Goal: Task Accomplishment & Management: Manage account settings

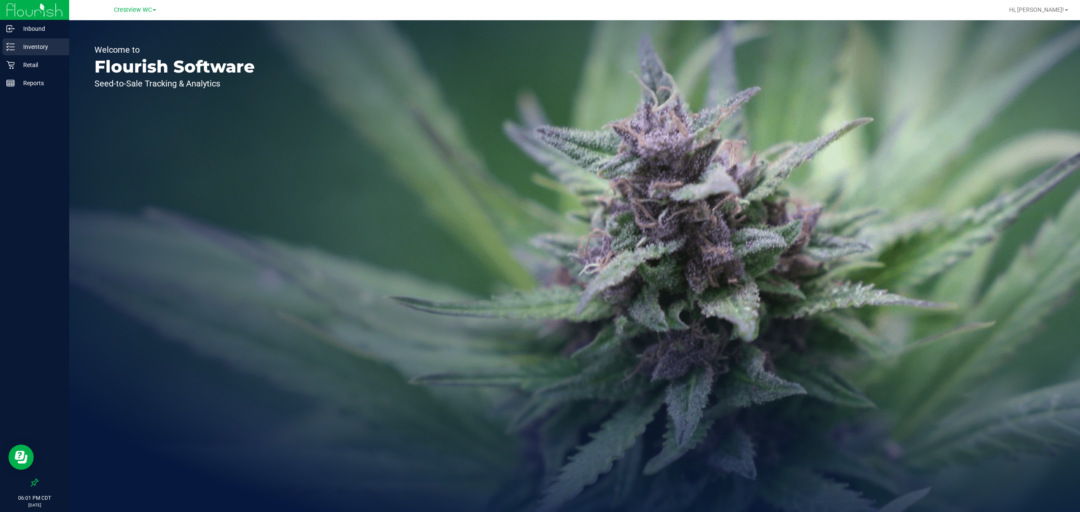
click at [48, 49] on p "Inventory" at bounding box center [40, 47] width 51 height 10
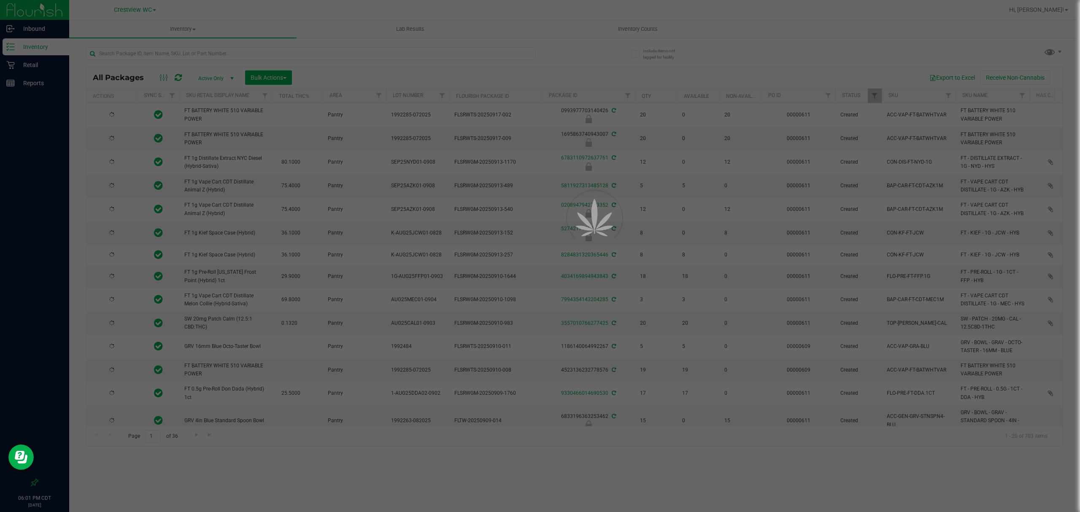
click at [648, 31] on div at bounding box center [540, 256] width 1080 height 512
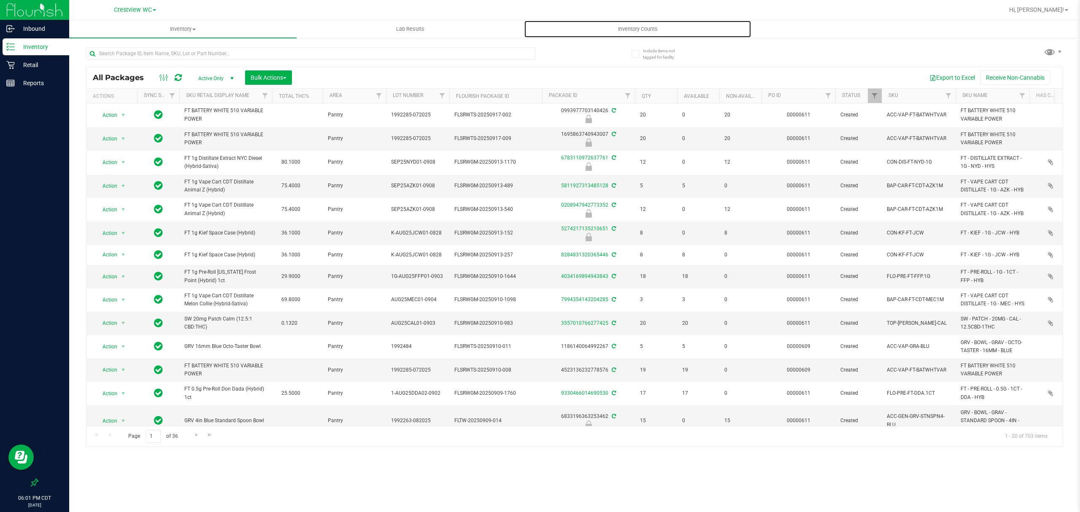
click at [648, 31] on span "Inventory Counts" at bounding box center [638, 29] width 62 height 8
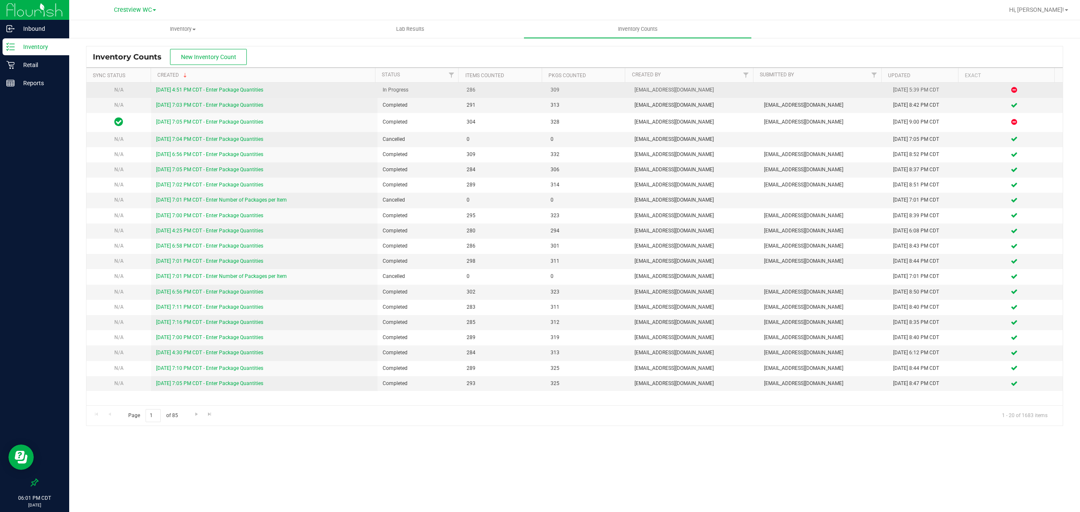
click at [199, 92] on link "[DATE] 4:51 PM CDT - Enter Package Quantities" at bounding box center [209, 90] width 107 height 6
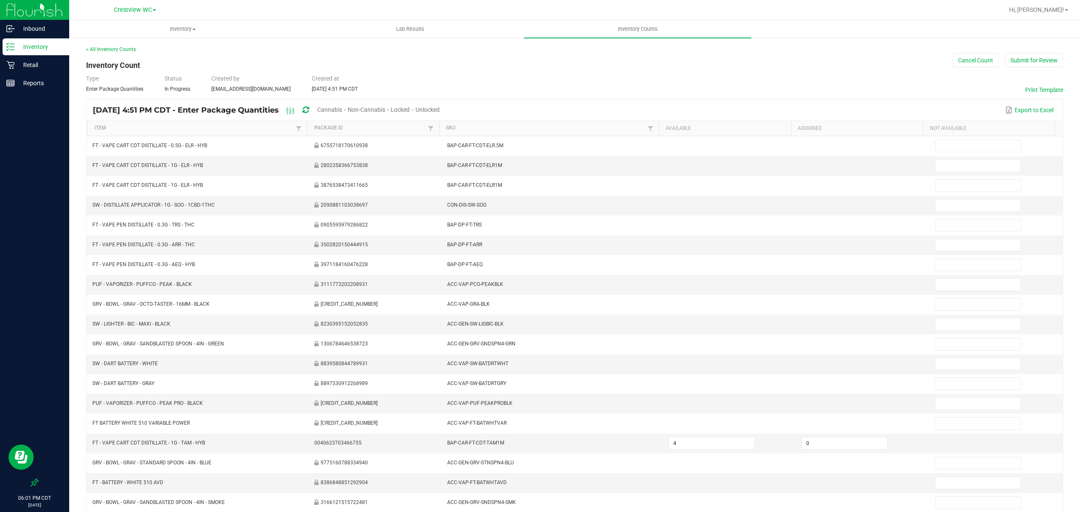
click at [342, 109] on span "Cannabis" at bounding box center [329, 109] width 25 height 7
click at [410, 111] on span "Locked" at bounding box center [400, 109] width 19 height 7
click at [441, 107] on span "Unlocked" at bounding box center [429, 109] width 24 height 7
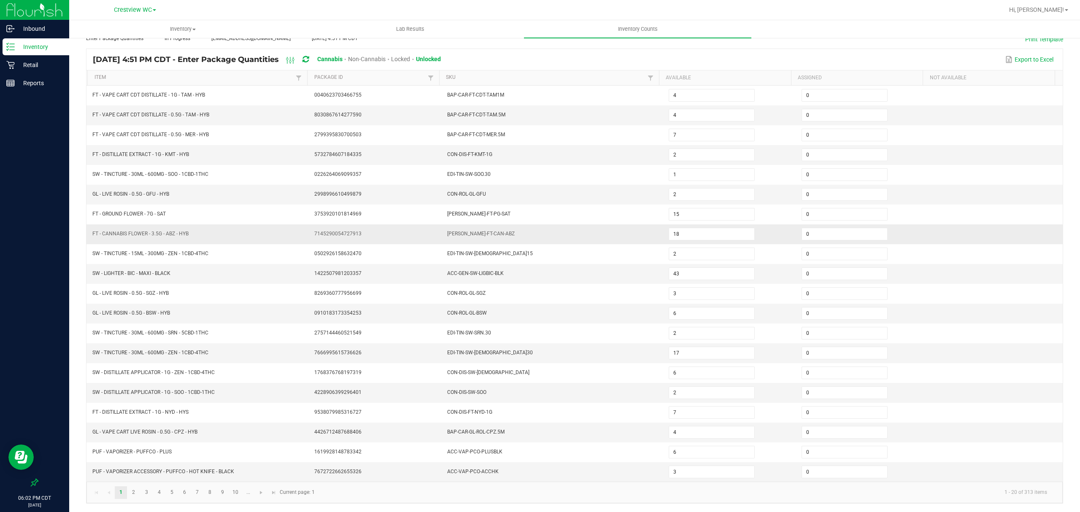
scroll to position [60, 0]
click at [134, 493] on link "2" at bounding box center [133, 493] width 12 height 13
type input "13"
type input "17"
type input "4"
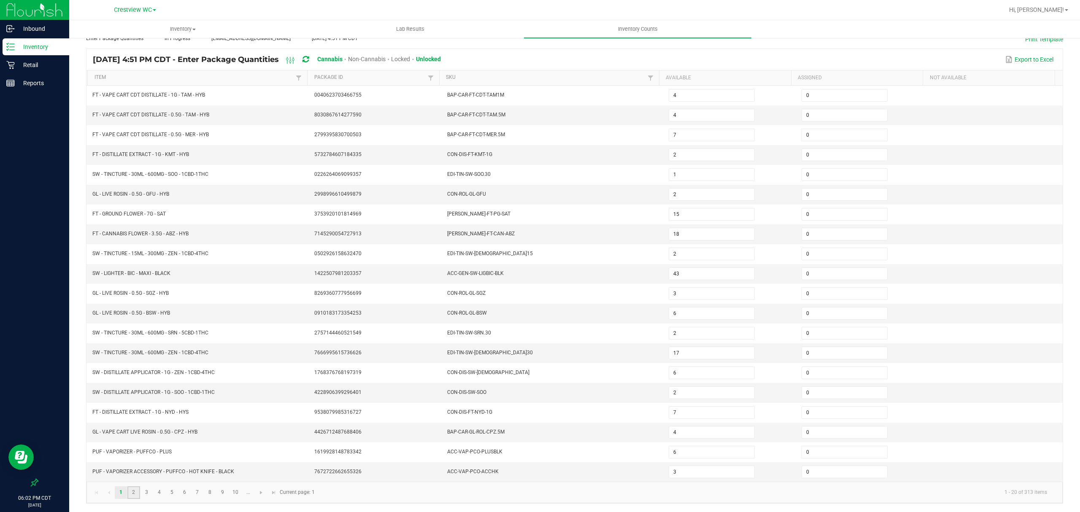
type input "8"
type input "6"
type input "5"
type input "8"
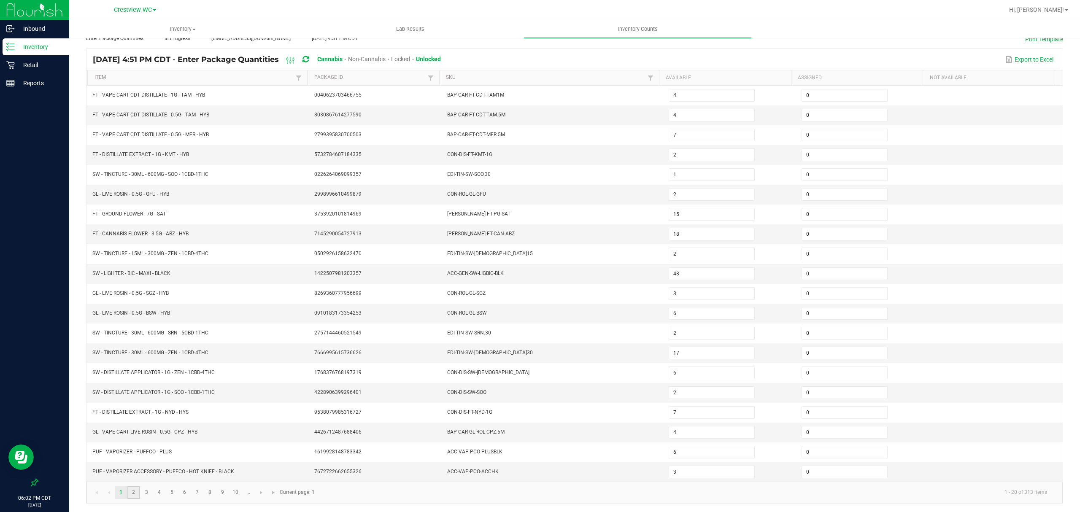
type input "1"
type input "11"
type input "4"
type input "1"
type input "16"
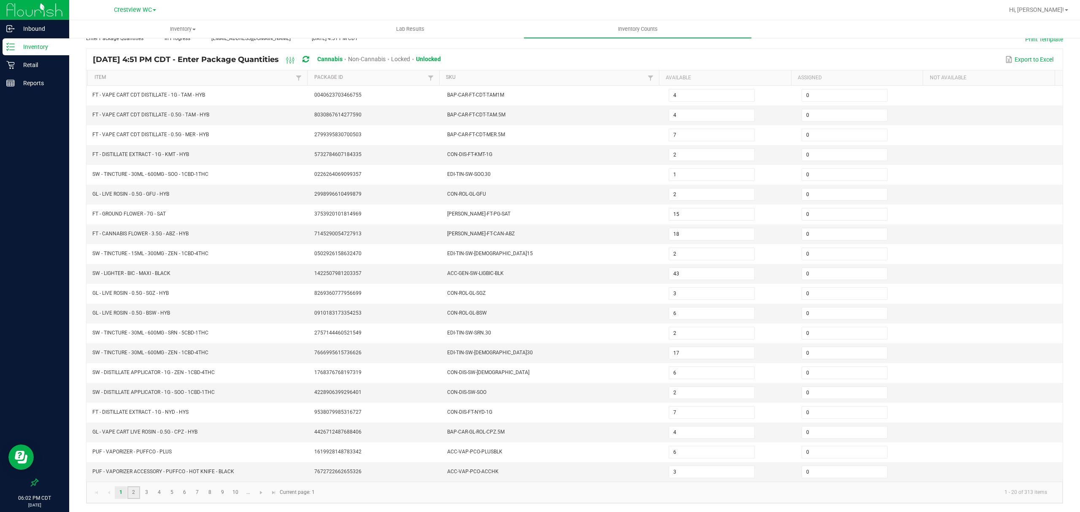
type input "8"
type input "16"
type input "6"
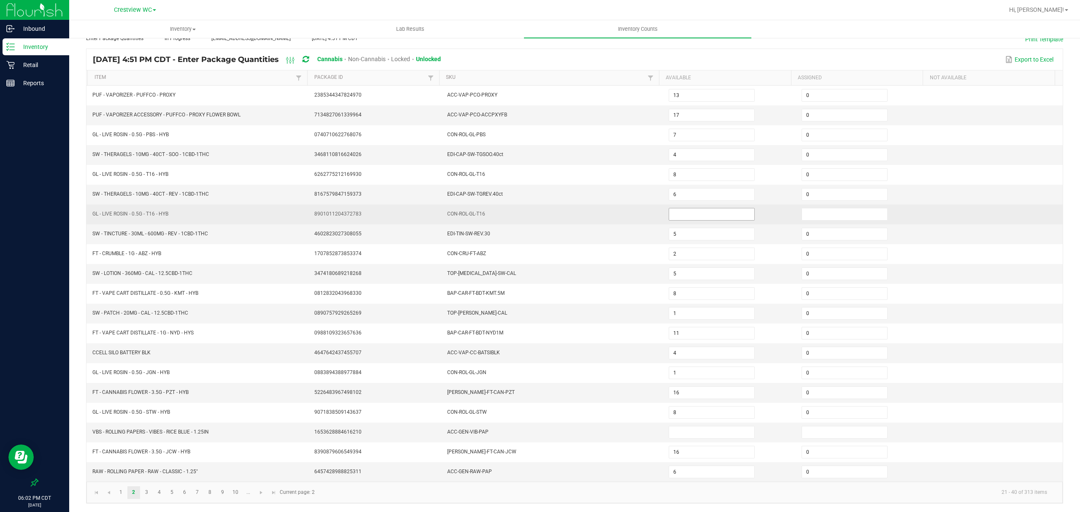
click at [716, 208] on input at bounding box center [711, 214] width 85 height 12
type input "0"
click at [817, 208] on input at bounding box center [844, 214] width 85 height 12
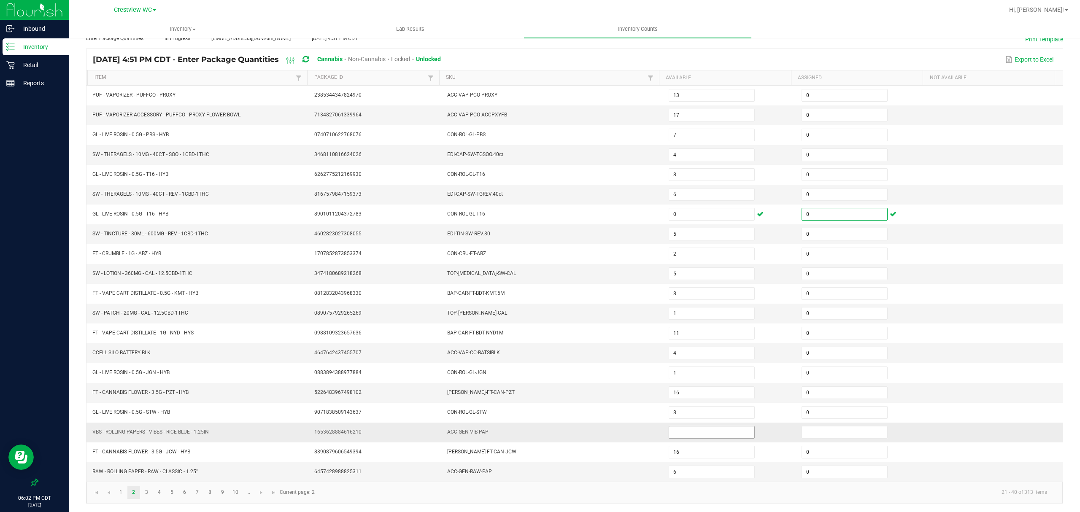
type input "0"
click at [718, 436] on input at bounding box center [711, 433] width 85 height 12
type input "0"
click at [811, 430] on input at bounding box center [844, 433] width 85 height 12
type input "0"
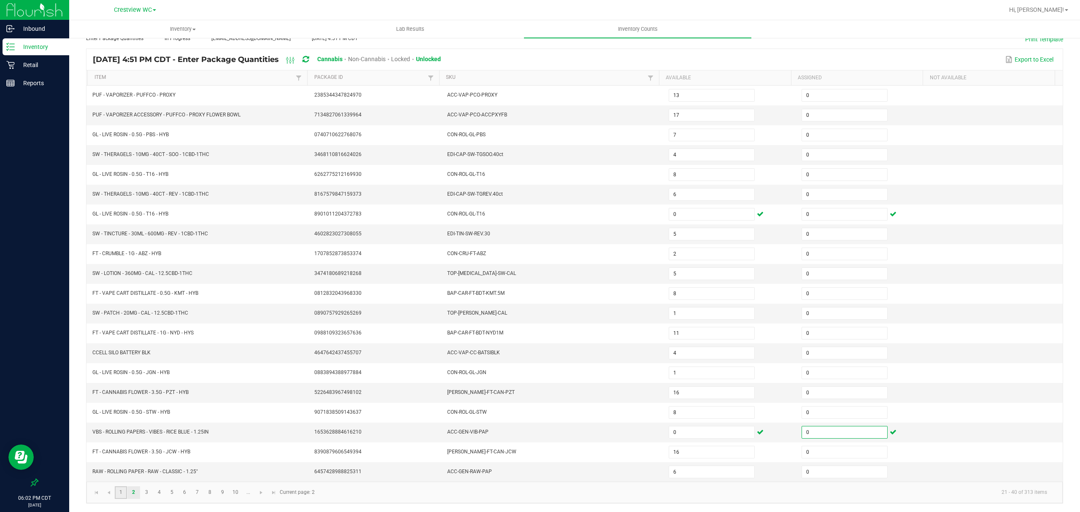
click at [119, 495] on link "1" at bounding box center [121, 493] width 12 height 13
type input "4"
type input "2"
type input "1"
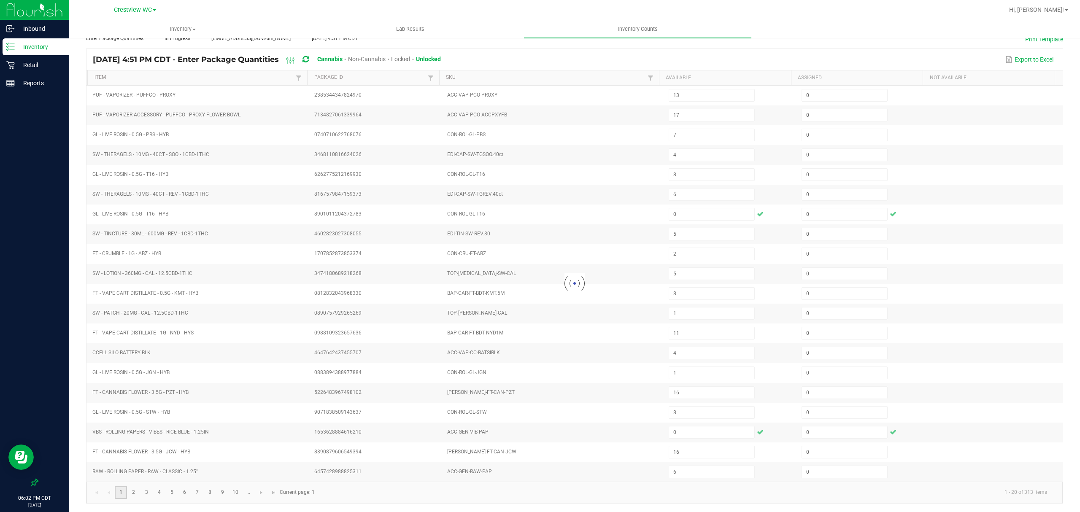
type input "2"
type input "15"
type input "18"
type input "43"
type input "3"
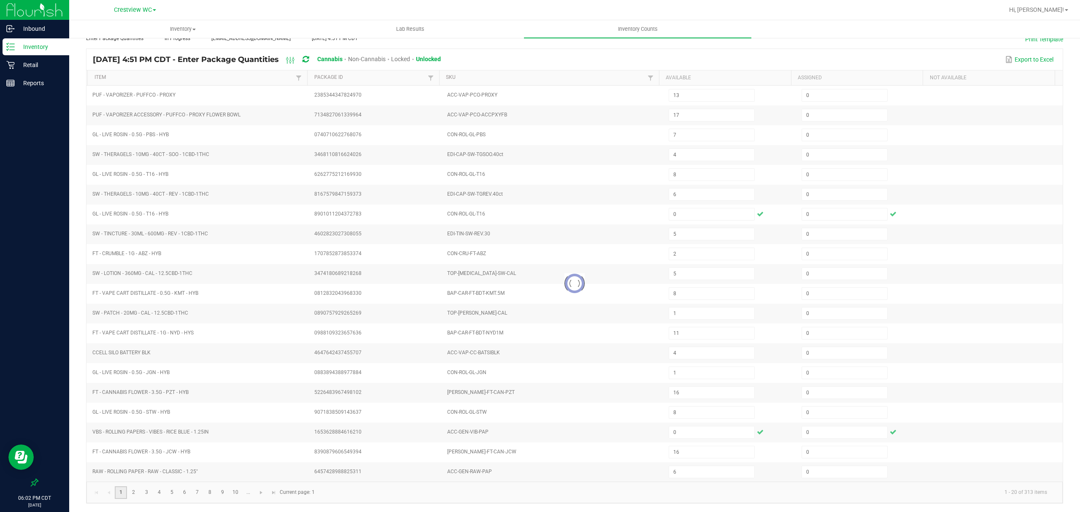
type input "6"
type input "2"
type input "17"
type input "6"
type input "2"
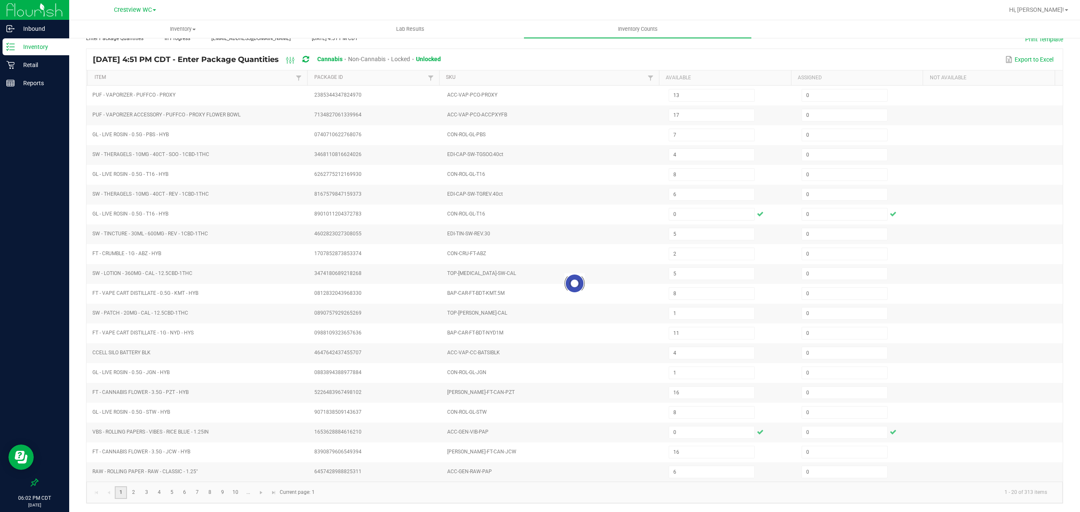
type input "7"
type input "4"
type input "6"
type input "3"
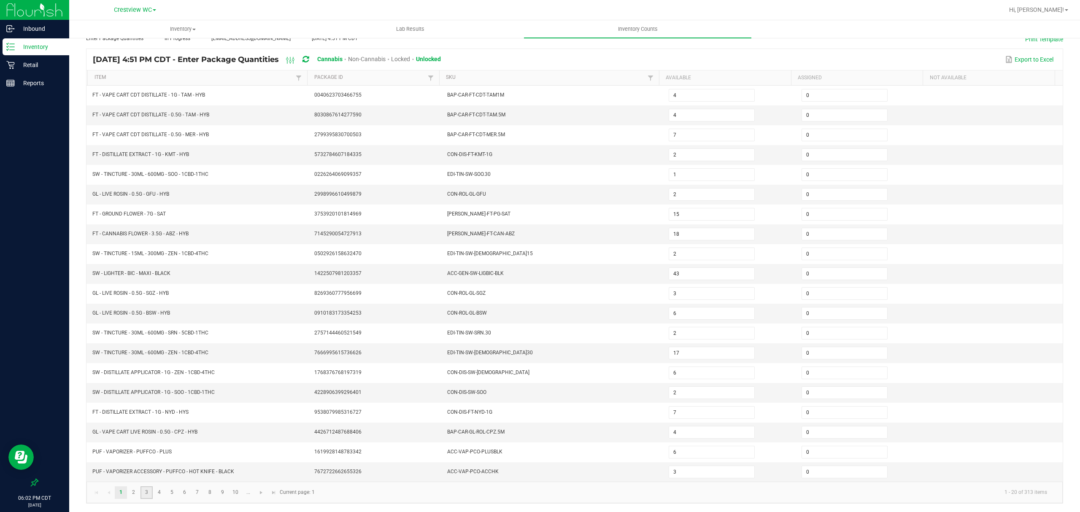
click at [144, 495] on link "3" at bounding box center [147, 493] width 12 height 13
type input "8"
type input "3"
type input "5"
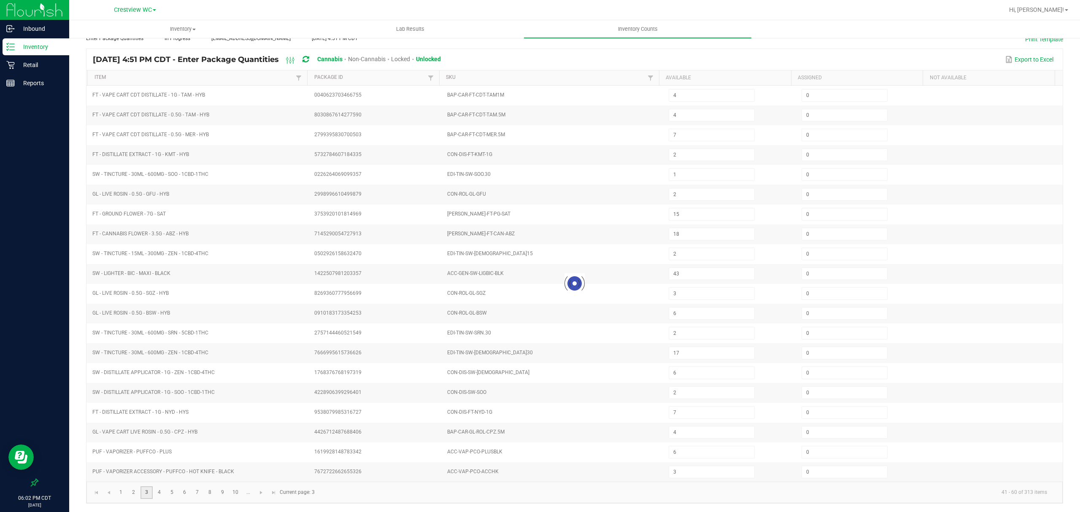
type input "38"
type input "6"
type input "19"
type input "3"
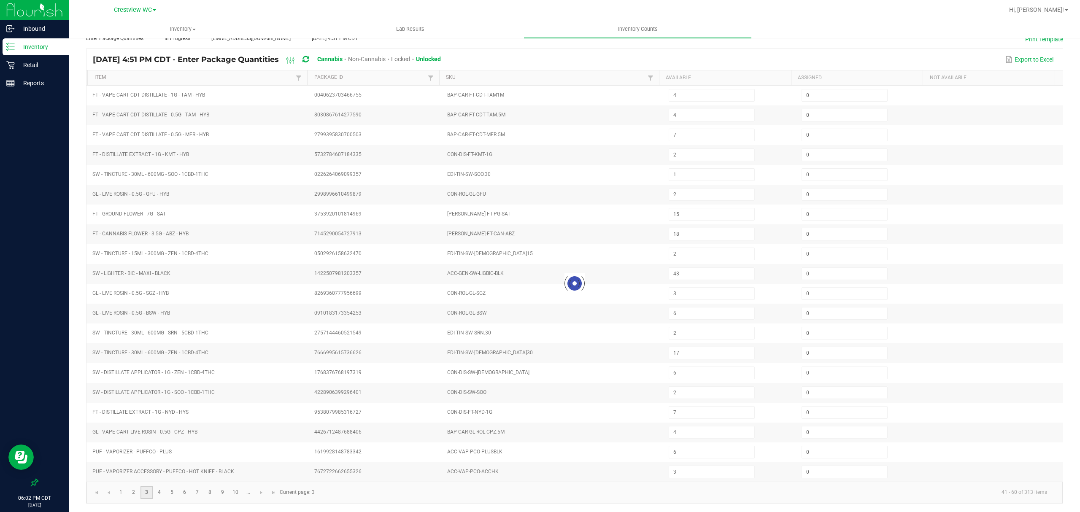
type input "8"
type input "1"
type input "41"
type input "9"
type input "6"
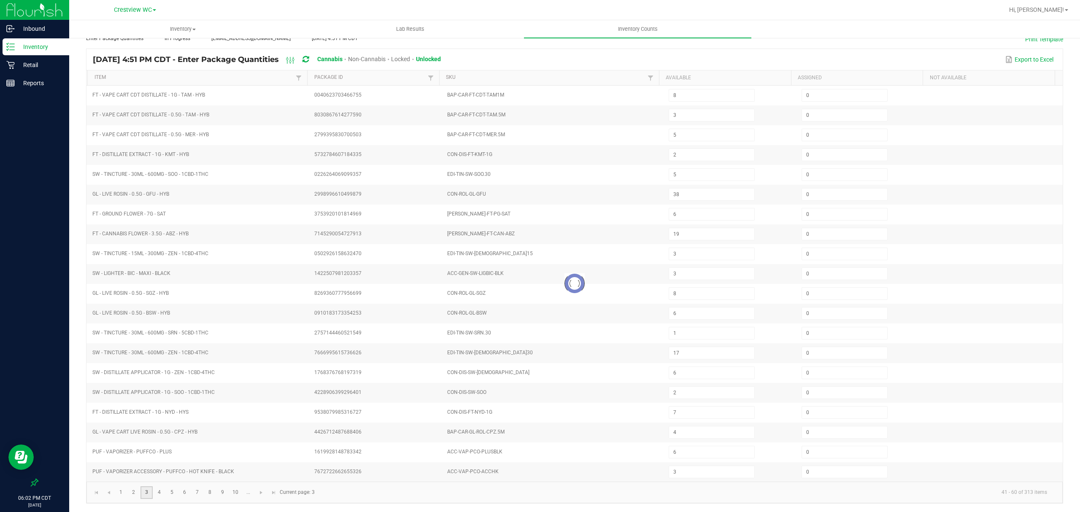
type input "18"
type input "1"
type input "3"
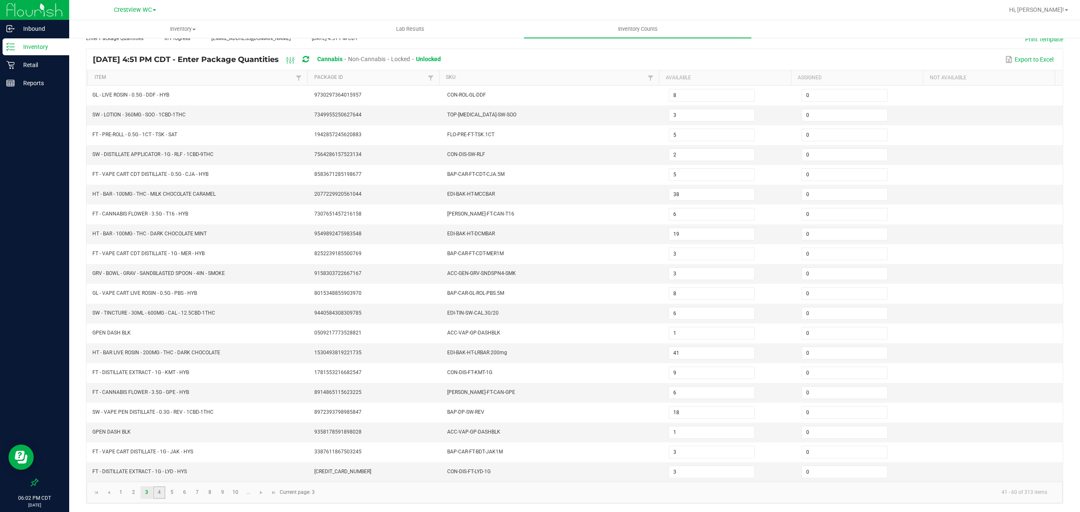
click at [158, 492] on link "4" at bounding box center [159, 493] width 12 height 13
type input "16"
type input "11"
type input "9"
type input "7"
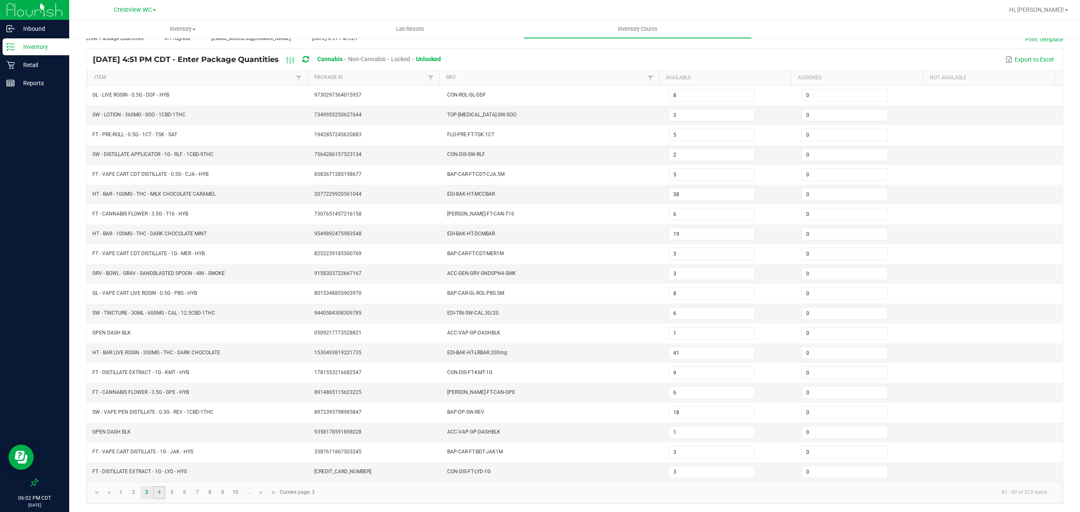
type input "1"
type input "9"
type input "8"
type input "4"
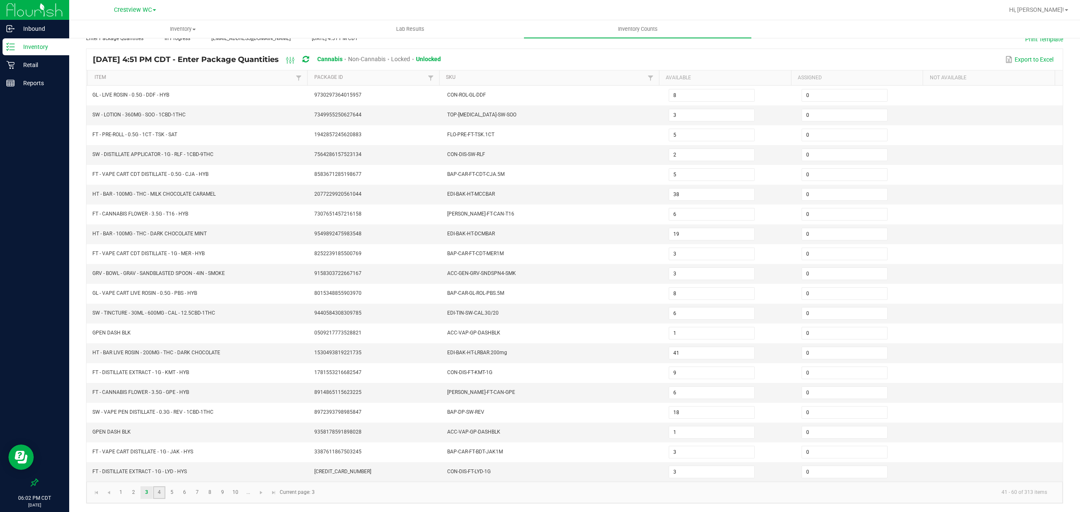
type input "1"
type input "20"
type input "1"
type input "7"
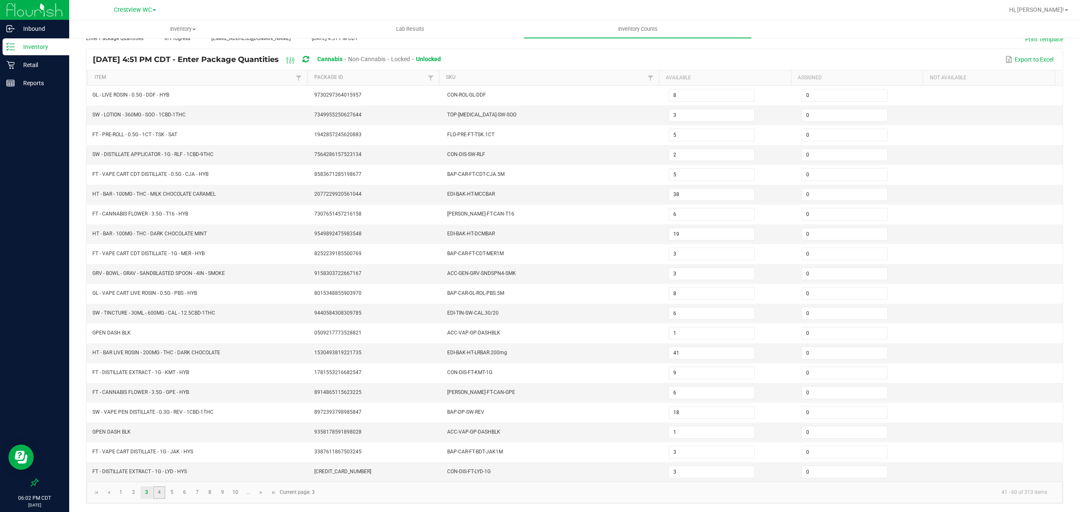
type input "1"
type input "7"
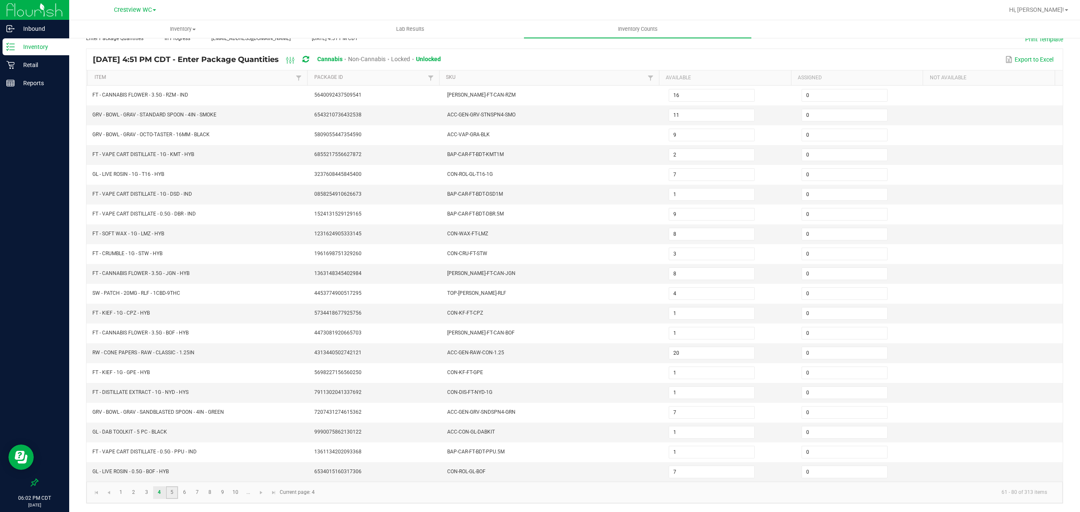
click at [173, 490] on link "5" at bounding box center [172, 493] width 12 height 13
type input "25"
type input "2"
type input "8"
type input "4"
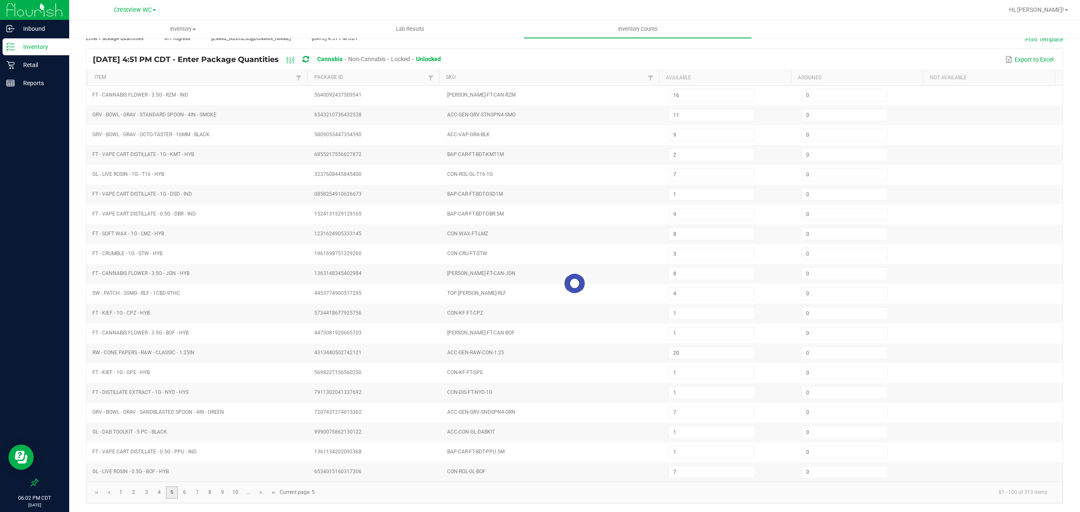
type input "2"
type input "12"
type input "1"
type input "15"
type input "12"
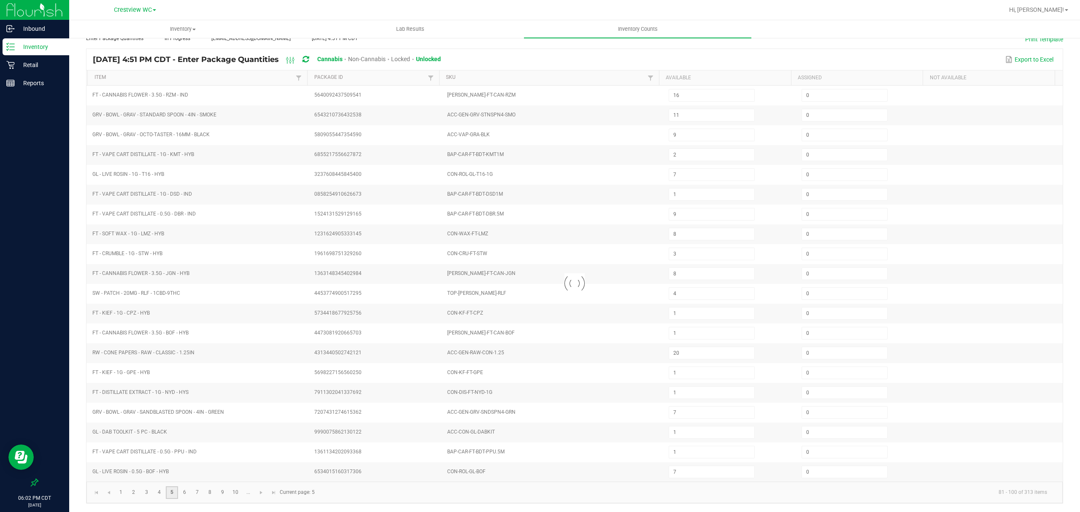
type input "3"
type input "8"
type input "4"
type input "5"
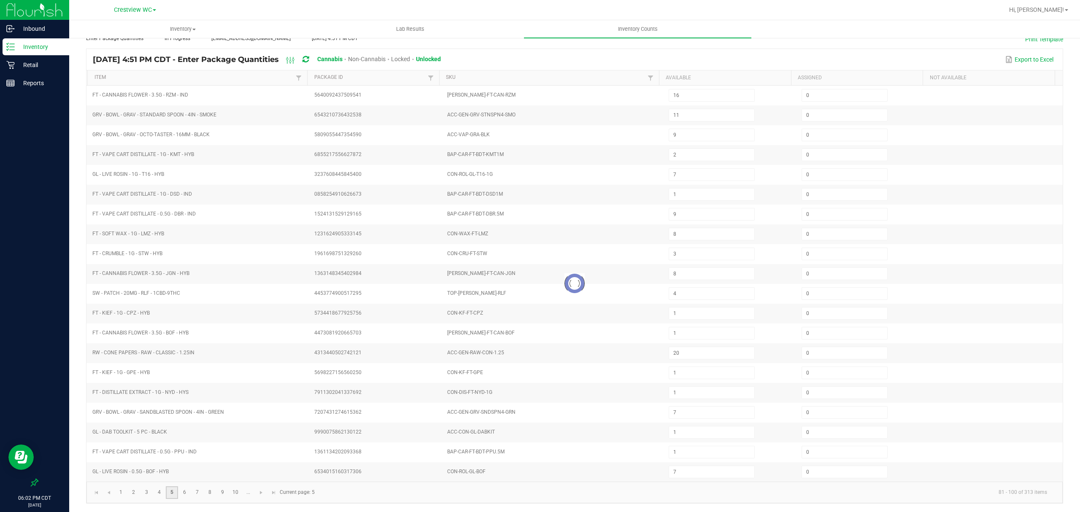
type input "2"
type input "20"
type input "4"
type input "10"
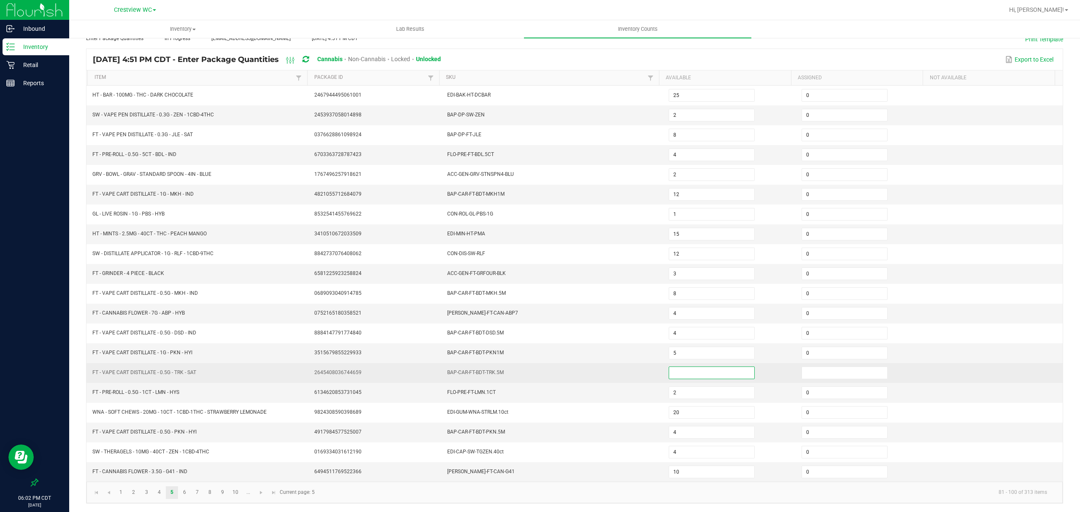
click at [735, 372] on input at bounding box center [711, 373] width 85 height 12
type input "0"
click at [807, 369] on input at bounding box center [844, 373] width 85 height 12
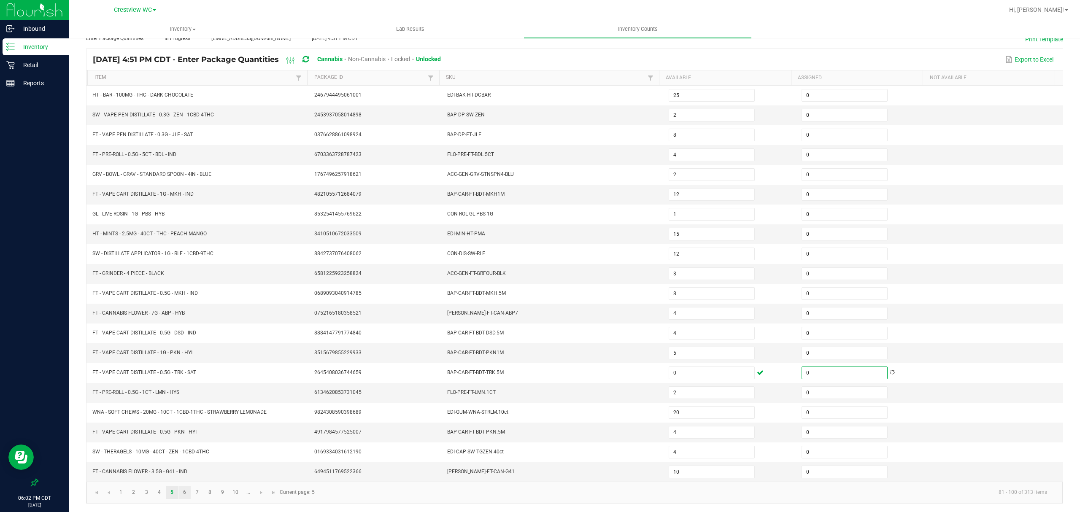
type input "0"
click at [186, 490] on link "6" at bounding box center [185, 493] width 12 height 13
type input "11"
type input "13"
type input "20"
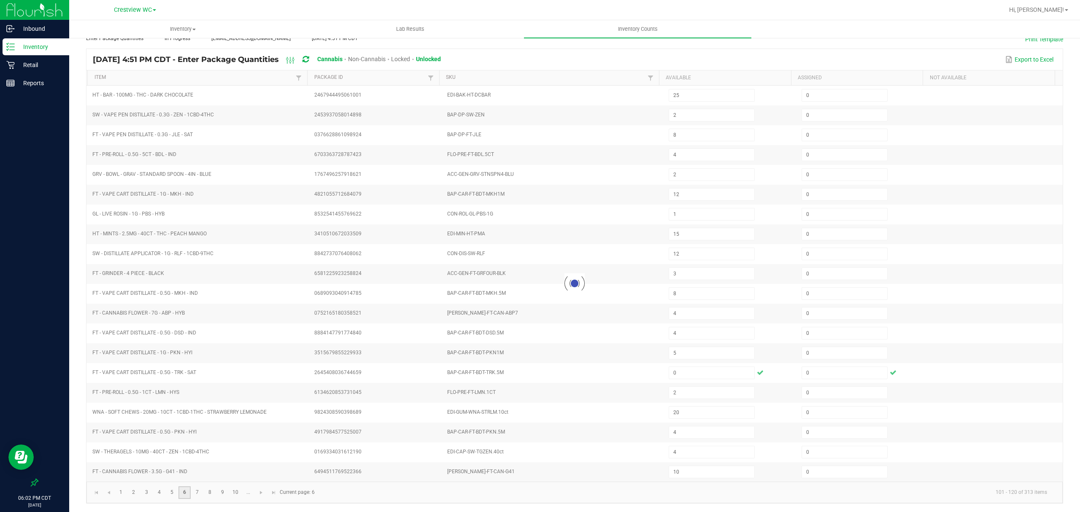
type input "7"
type input "1"
type input "3"
type input "7"
type input "6"
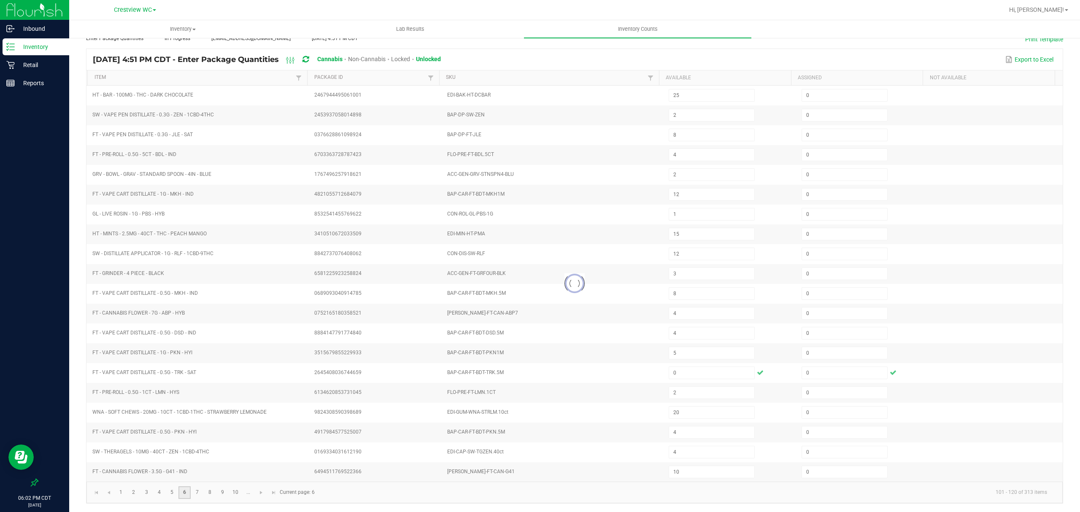
type input "5"
type input "2"
type input "1"
type input "5"
type input "7"
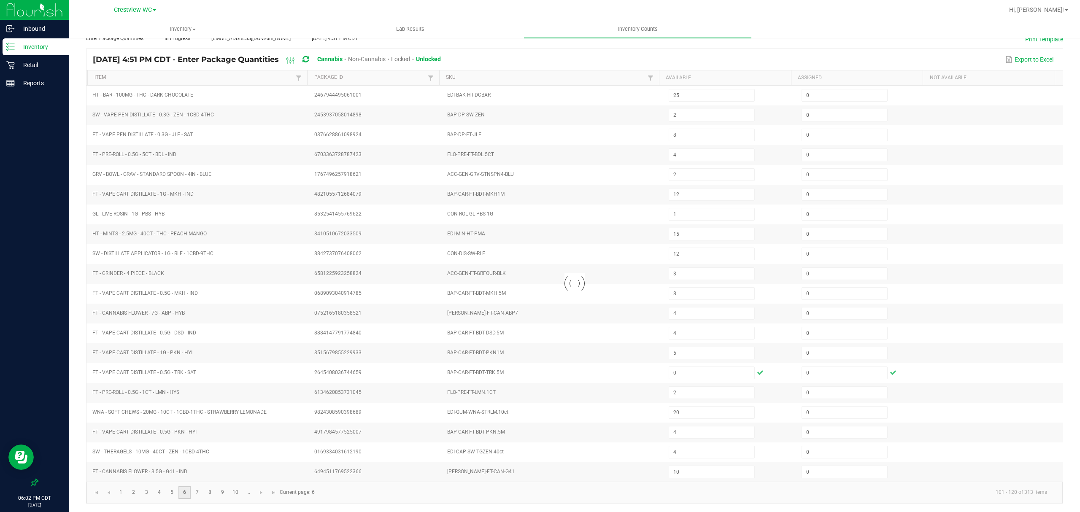
type input "1"
type input "2"
type input "12"
type input "8"
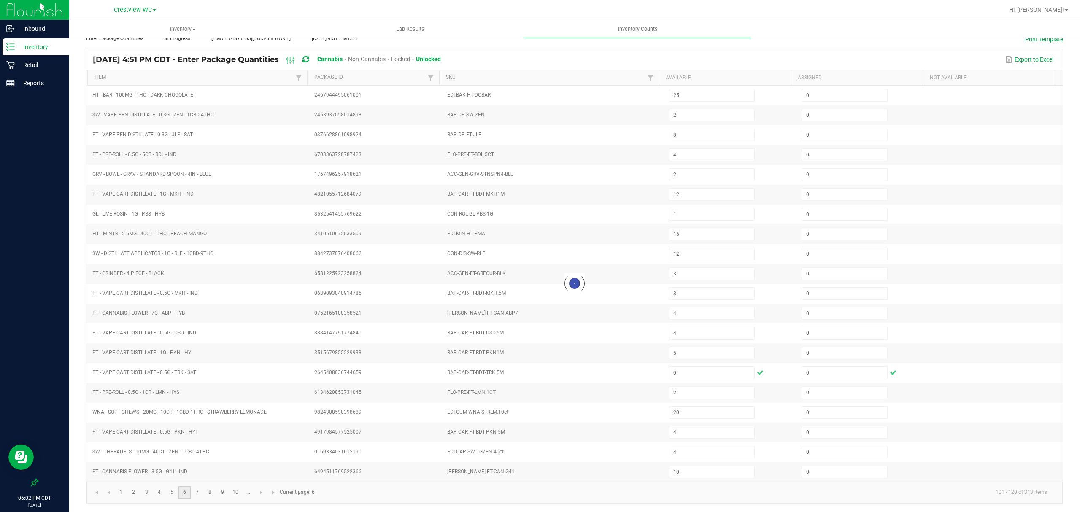
type input "2"
type input "8"
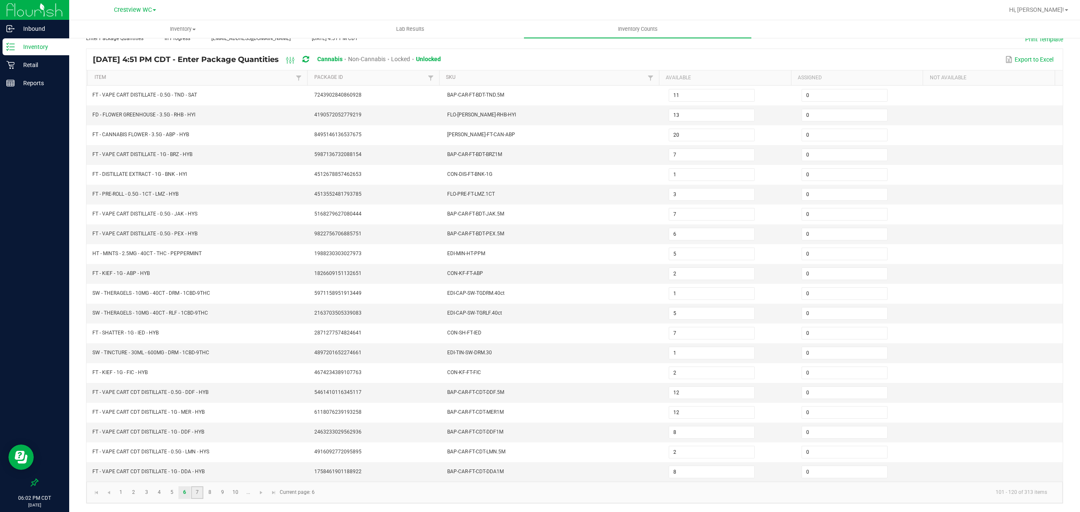
click at [200, 492] on link "7" at bounding box center [197, 493] width 12 height 13
type input "10"
type input "12"
type input "6"
type input "4"
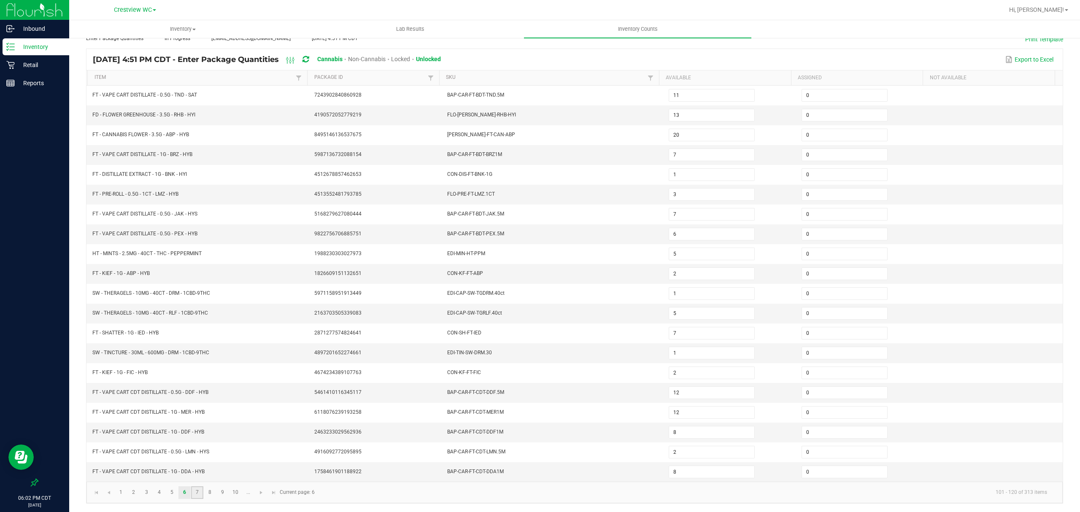
type input "5"
type input "12"
type input "8"
type input "3"
type input "11"
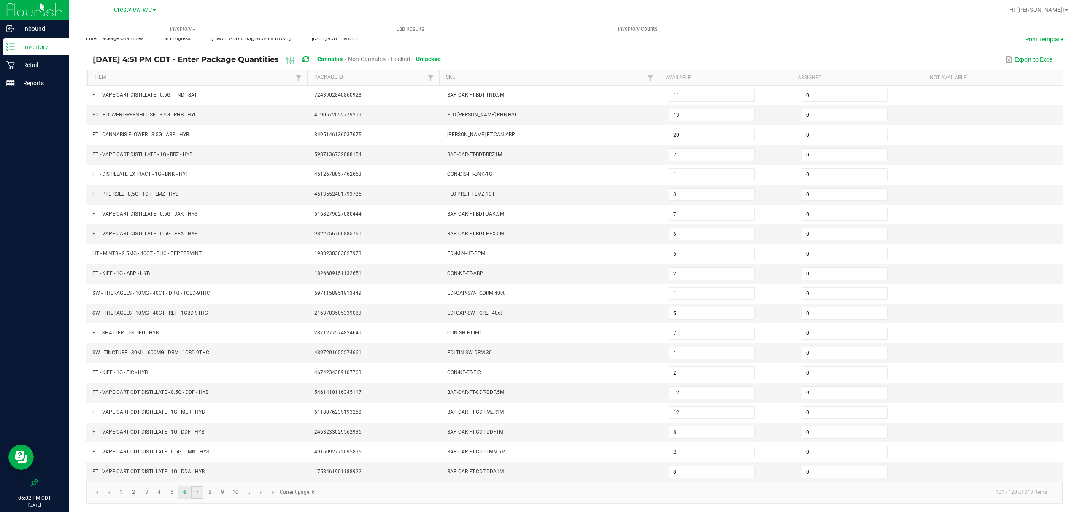
type input "3"
type input "19"
type input "37"
type input "4"
type input "3"
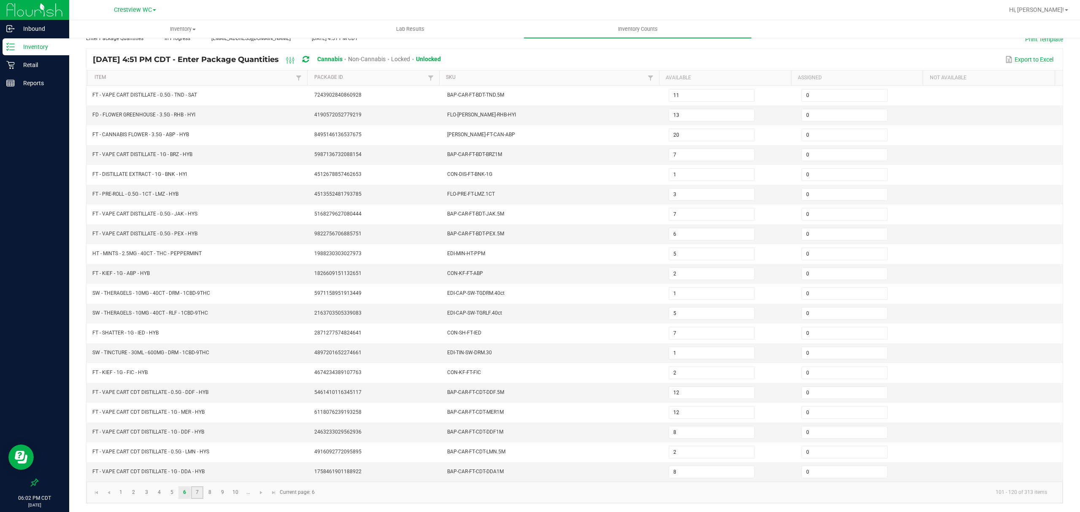
type input "11"
type input "12"
type input "1"
type input "15"
click at [211, 492] on link "8" at bounding box center [210, 493] width 12 height 13
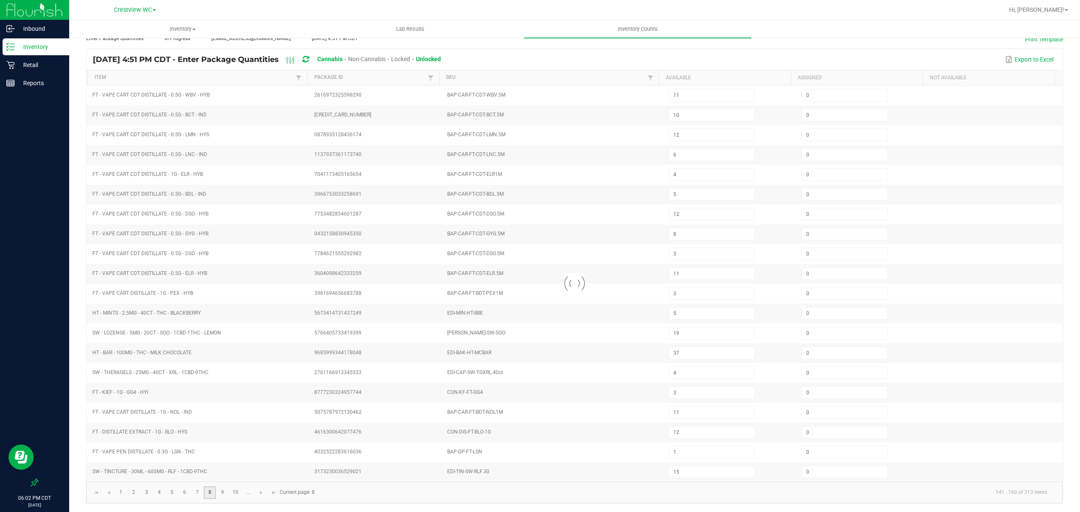
type input "4"
type input "3"
type input "8"
type input "3"
type input "1"
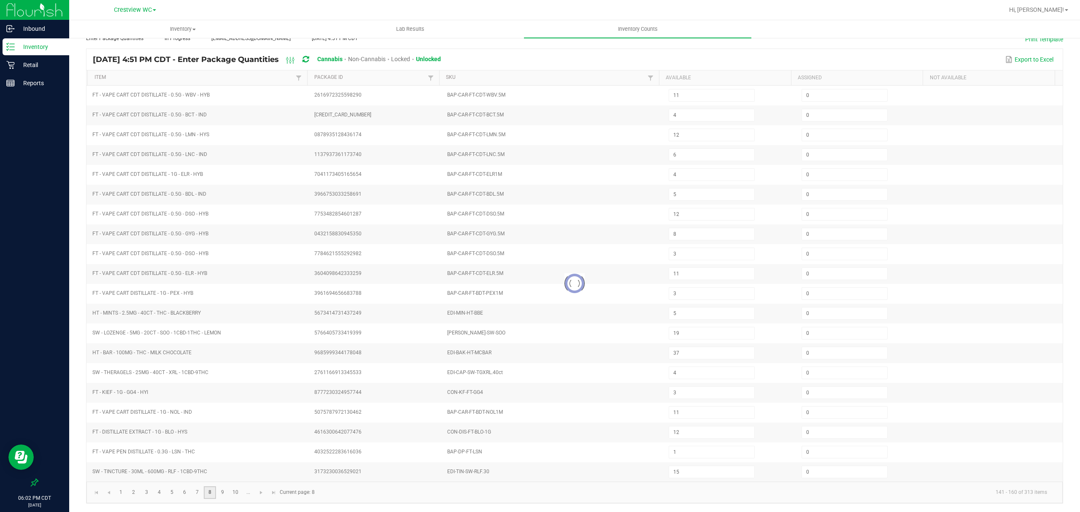
type input "20"
type input "15"
type input "13"
type input "4"
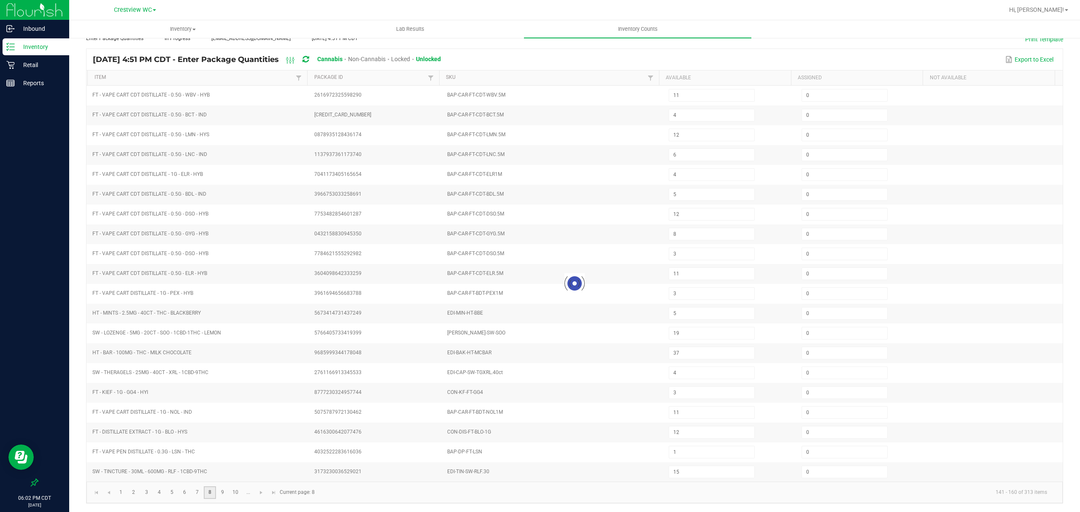
type input "12"
type input "11"
type input "2"
type input "13"
type input "7"
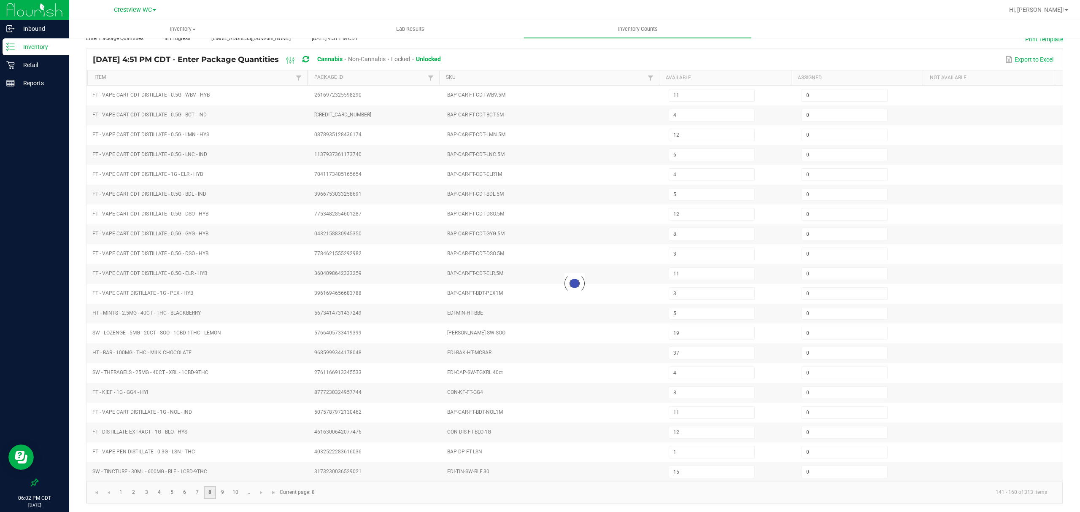
type input "1"
type input "2"
type input "12"
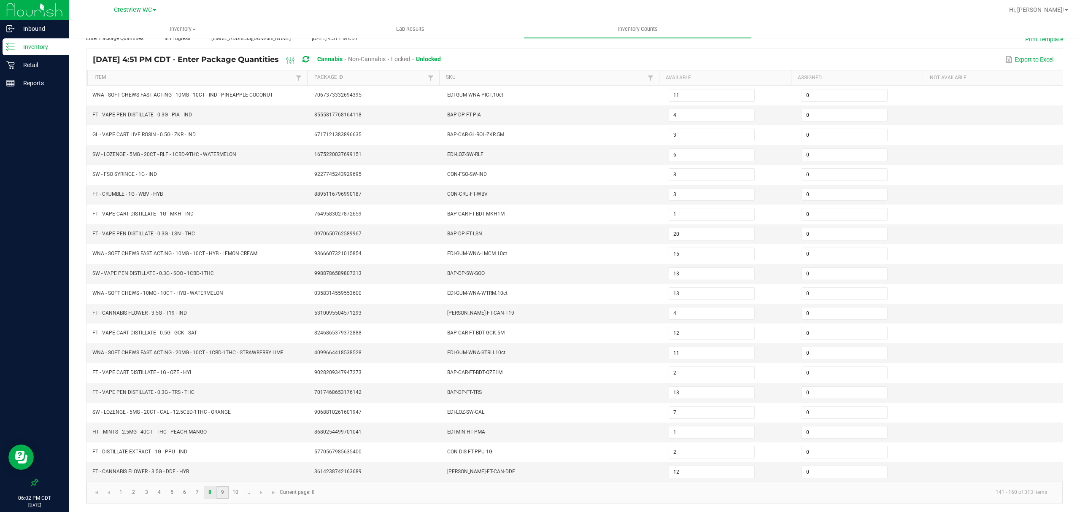
click at [225, 495] on link "9" at bounding box center [223, 493] width 12 height 13
type input "12"
type input "18"
type input "6"
type input "15"
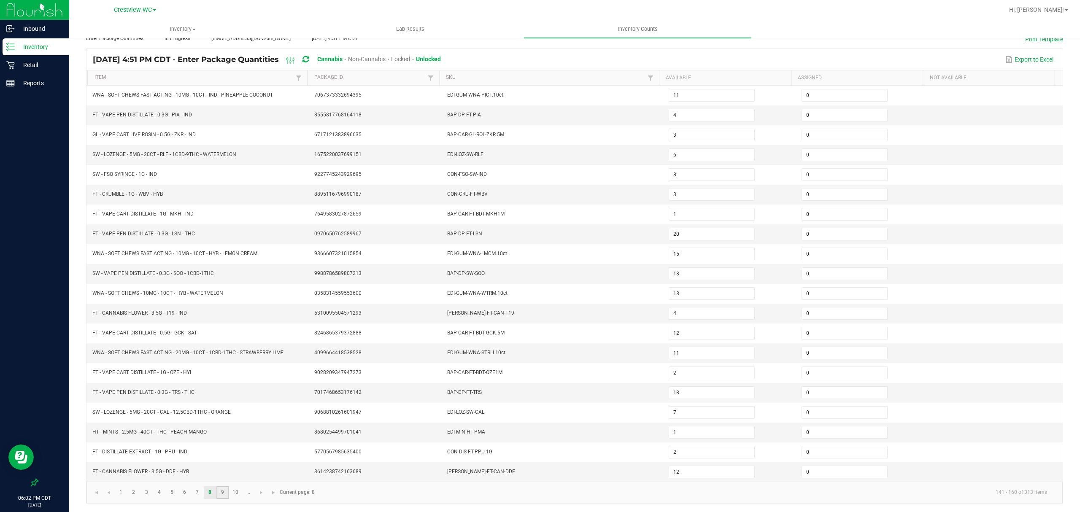
type input "5"
type input "3"
type input "2"
type input "4"
type input "2"
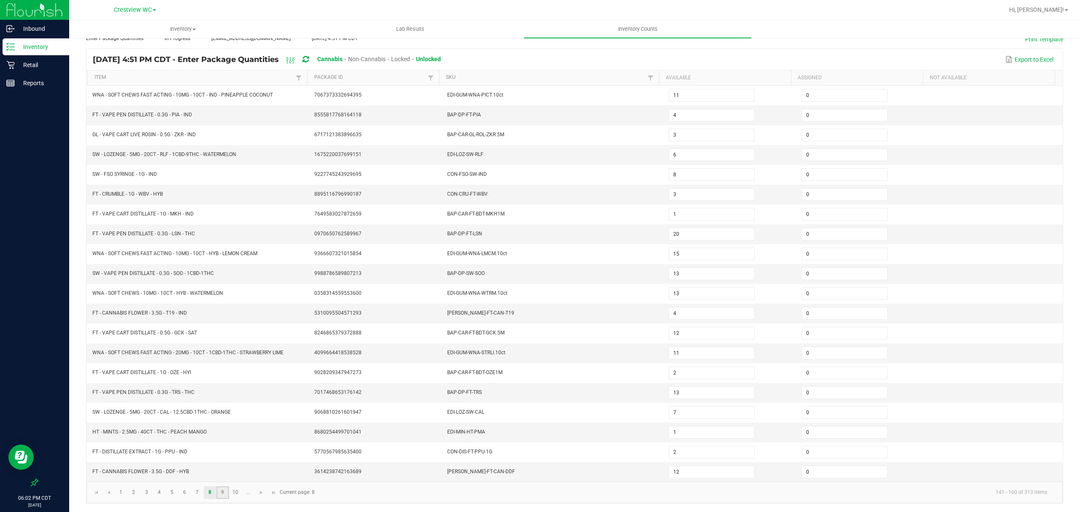
type input "3"
type input "16"
type input "1"
type input "6"
type input "9"
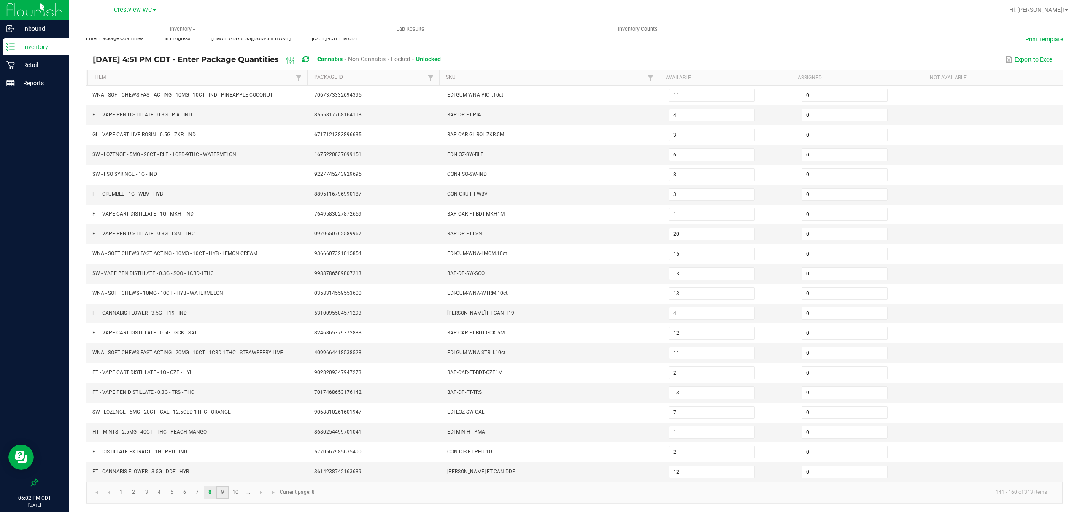
type input "6"
type input "15"
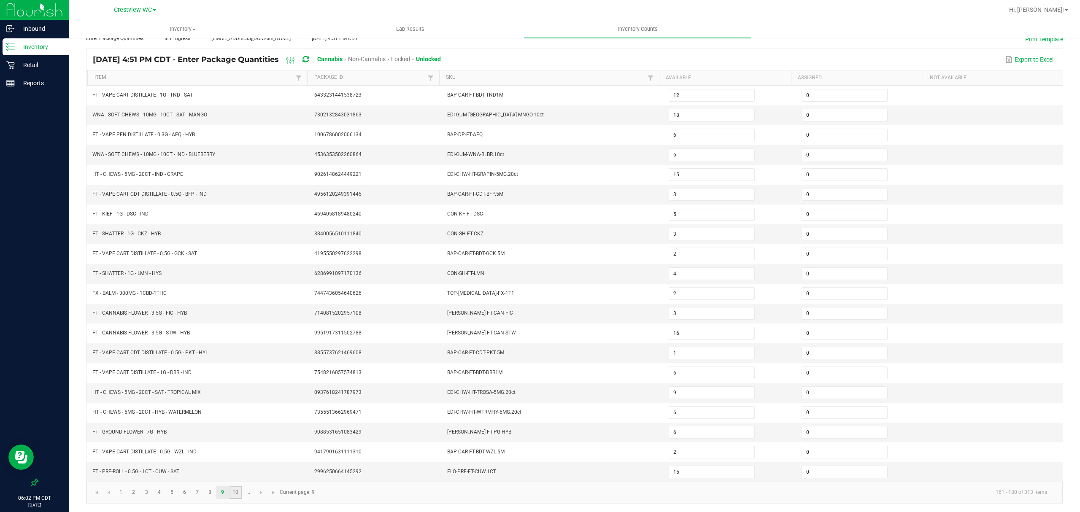
click at [234, 495] on link "10" at bounding box center [236, 493] width 12 height 13
type input "3"
type input "14"
type input "8"
type input "2"
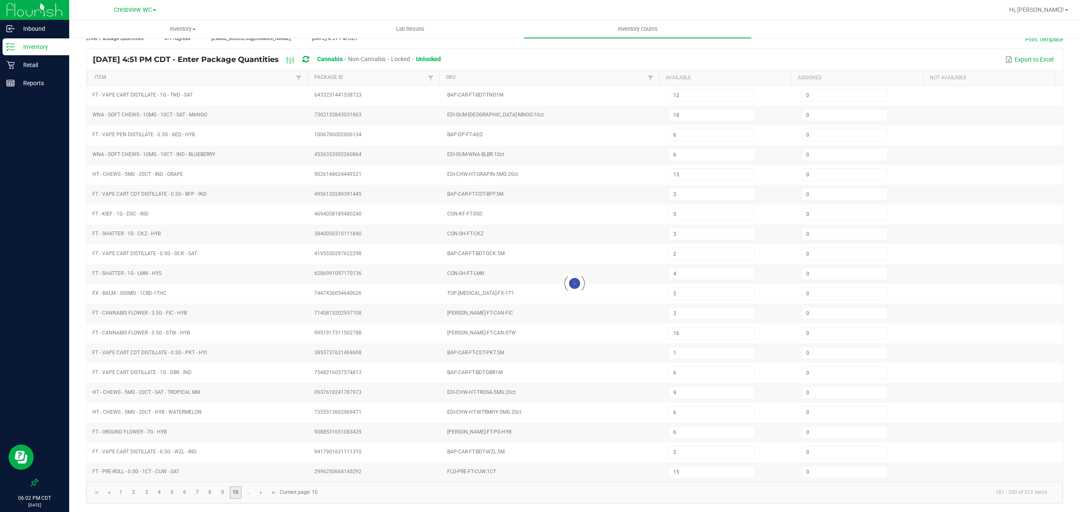
type input "5"
type input "21"
type input "7"
type input "19"
type input "8"
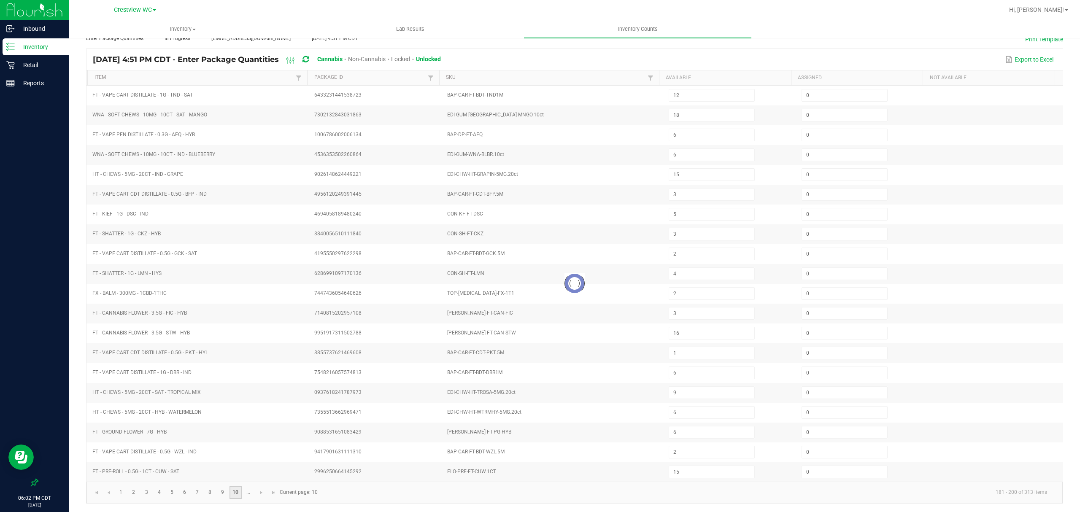
type input "5"
type input "10"
type input "1"
type input "2"
type input "8"
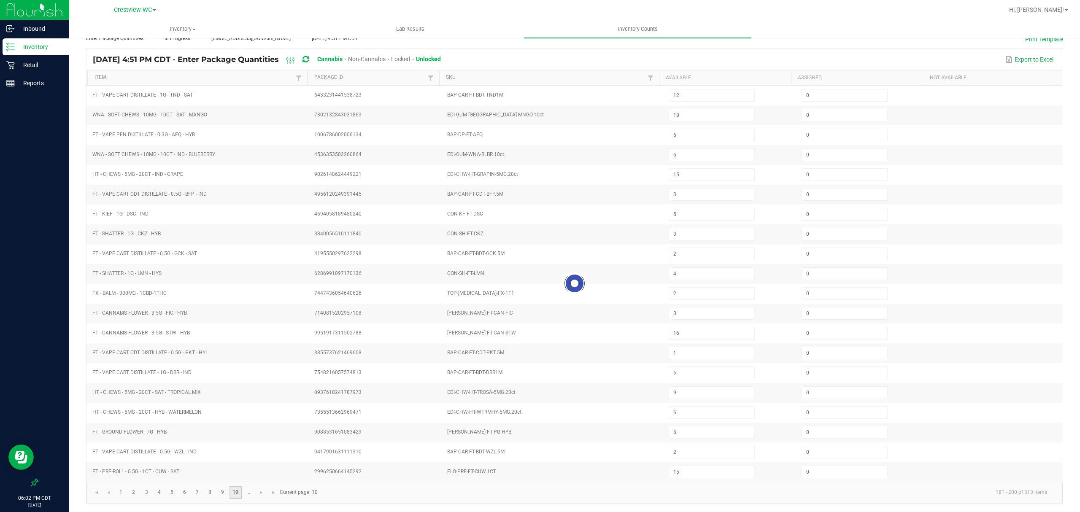
type input "2"
type input "6"
type input "7"
type input "2"
type input "5"
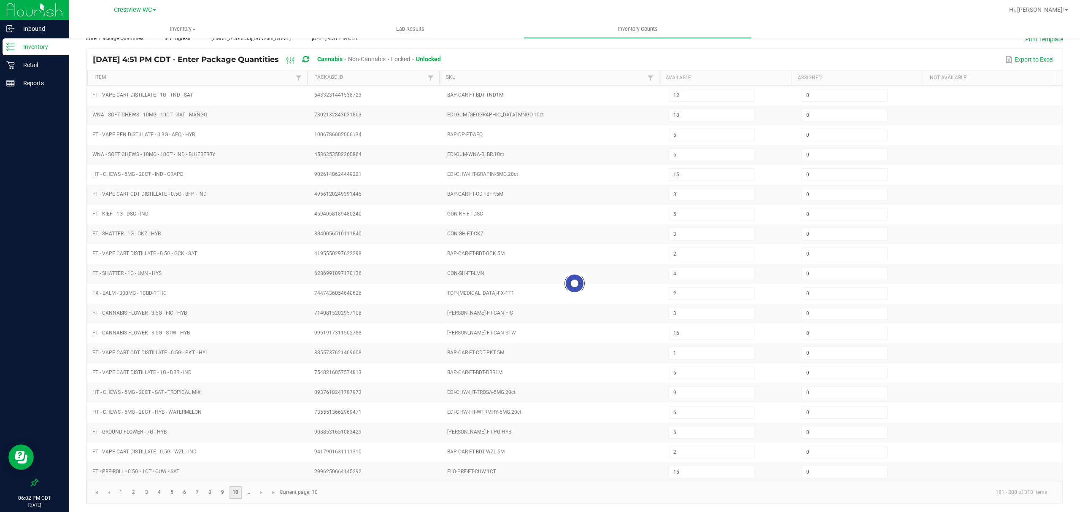
type input "3"
click at [264, 495] on span "Go to the next page" at bounding box center [261, 493] width 7 height 7
type input "1"
type input "11"
type input "5"
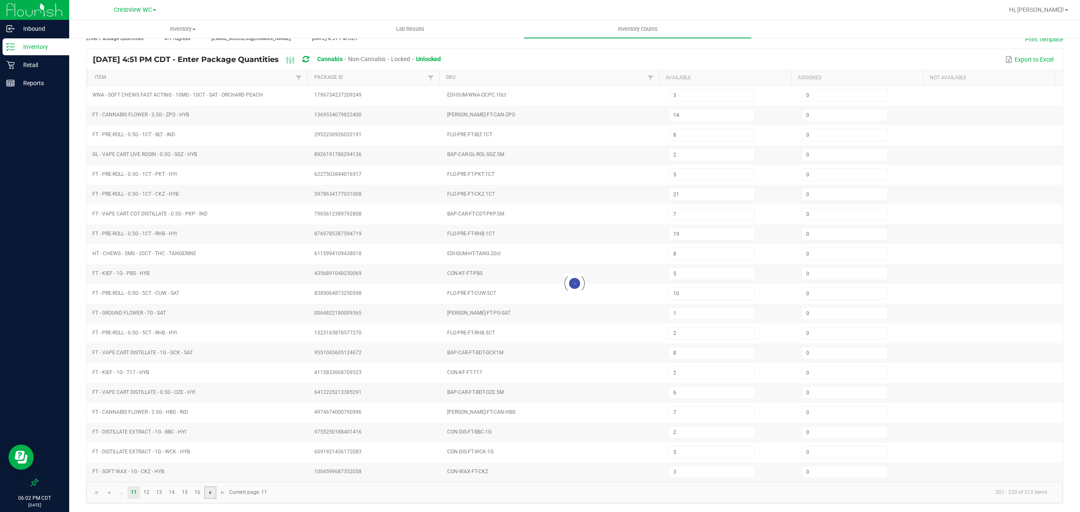
type input "12"
type input "7"
type input "1"
type input "11"
type input "3"
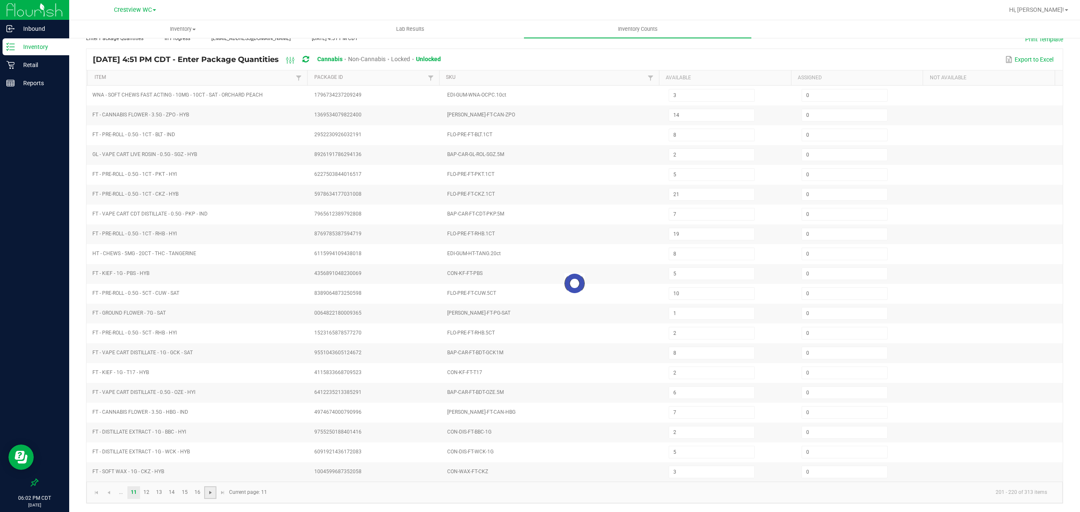
type input "3"
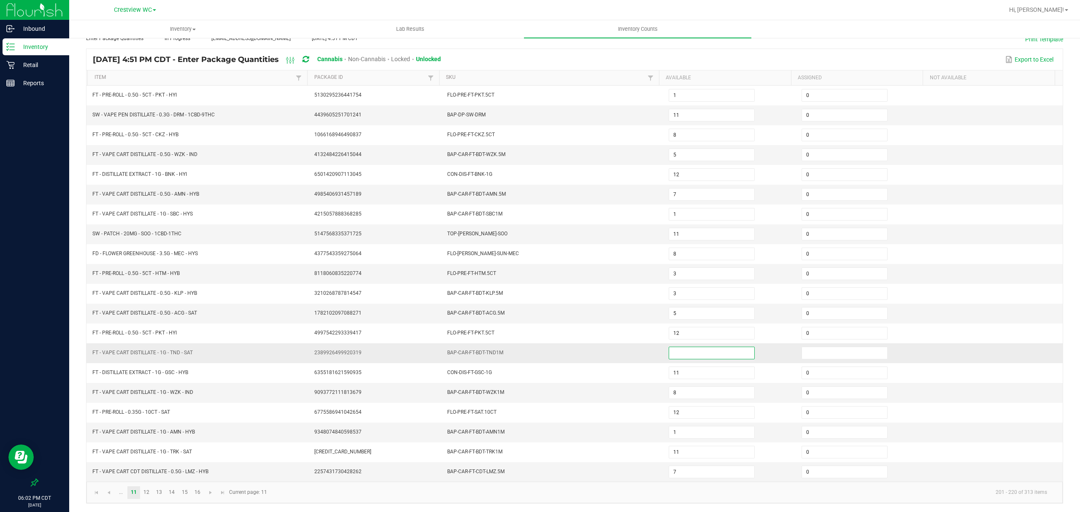
click at [674, 348] on input at bounding box center [711, 353] width 85 height 12
click at [802, 347] on input at bounding box center [844, 353] width 85 height 12
click at [146, 488] on link "12" at bounding box center [147, 493] width 12 height 13
click at [158, 494] on link "13" at bounding box center [159, 493] width 12 height 13
click at [669, 354] on input at bounding box center [711, 353] width 85 height 12
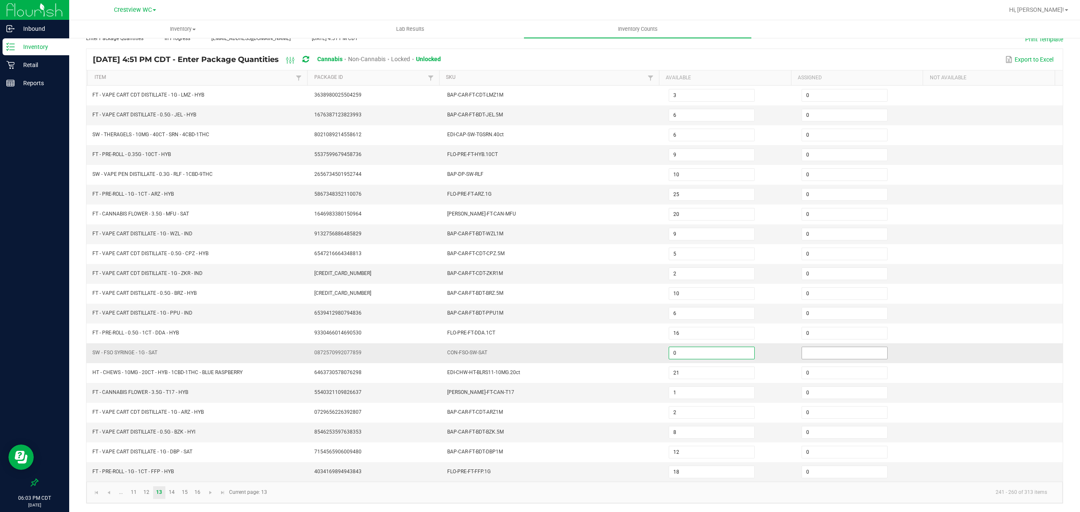
click at [807, 347] on input at bounding box center [844, 353] width 85 height 12
click at [175, 494] on link "14" at bounding box center [172, 493] width 12 height 13
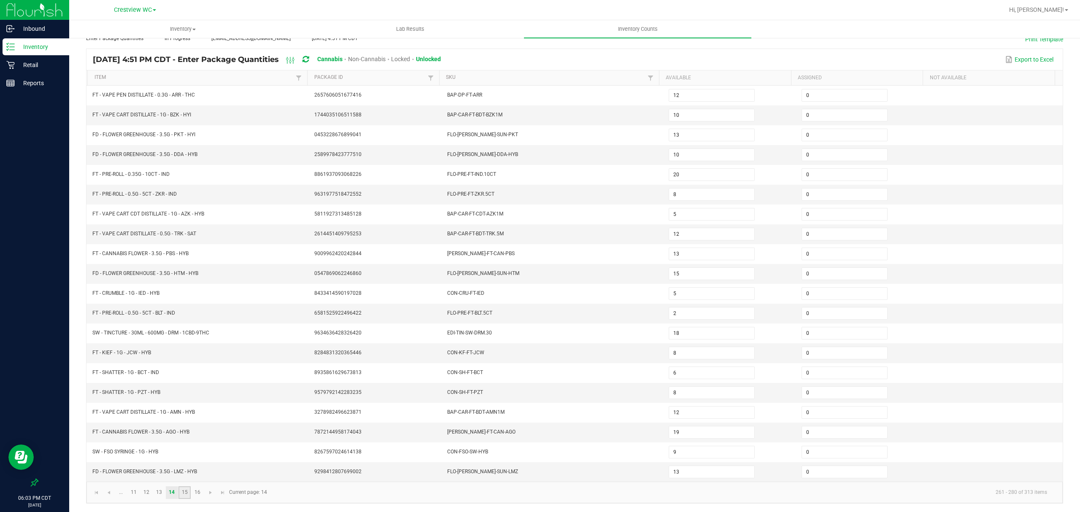
click at [184, 488] on link "15" at bounding box center [185, 493] width 12 height 13
click at [194, 492] on link "16" at bounding box center [197, 493] width 12 height 13
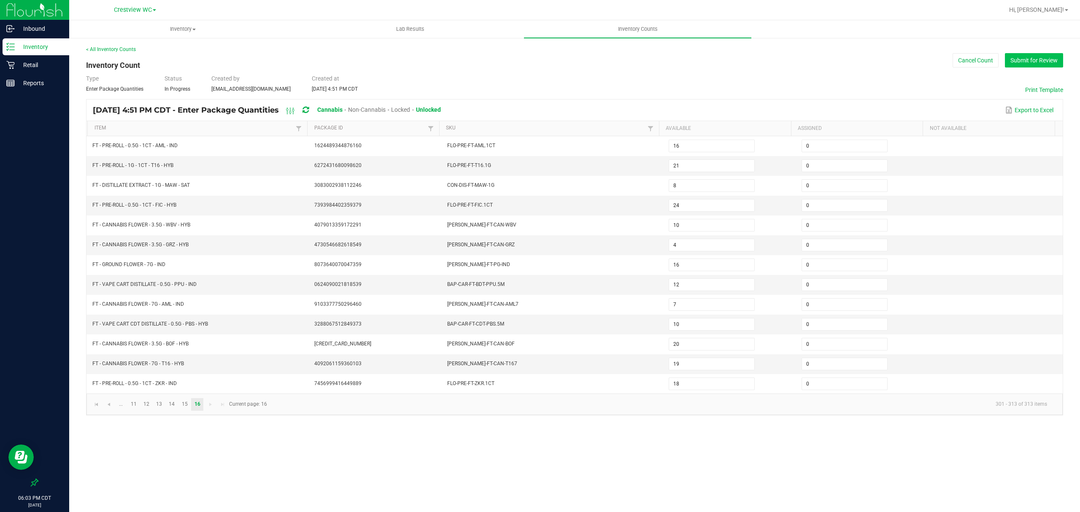
click at [1029, 61] on button "Submit for Review" at bounding box center [1034, 60] width 58 height 14
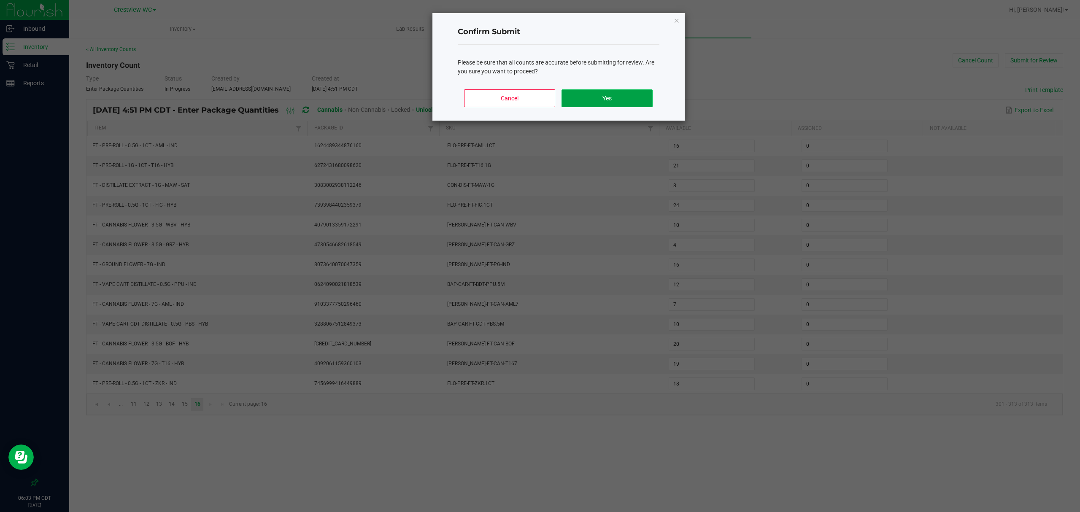
click at [633, 100] on button "Yes" at bounding box center [607, 98] width 91 height 18
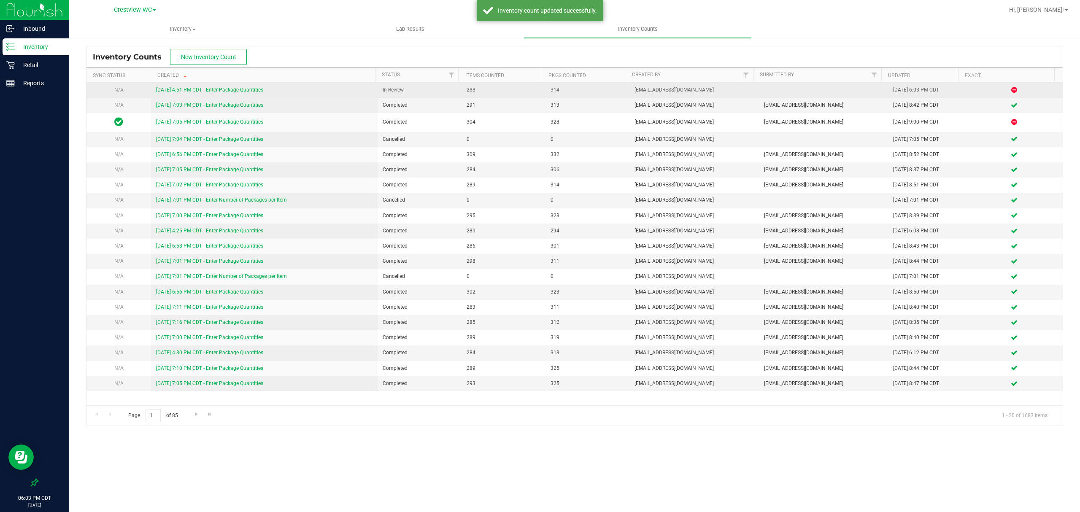
click at [220, 88] on link "[DATE] 4:51 PM CDT - Enter Package Quantities" at bounding box center [209, 90] width 107 height 6
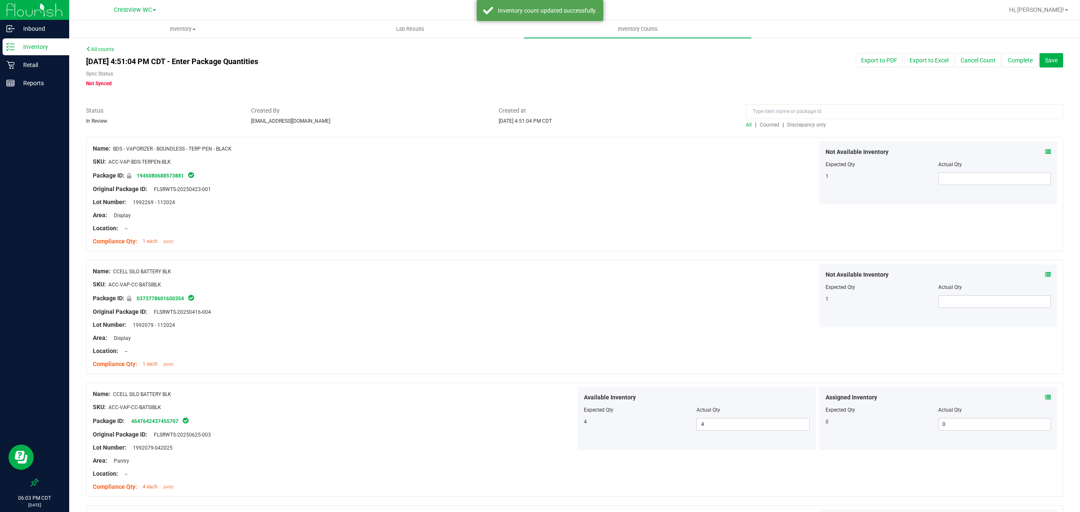
click at [799, 125] on span "Discrepancy only" at bounding box center [807, 125] width 39 height 6
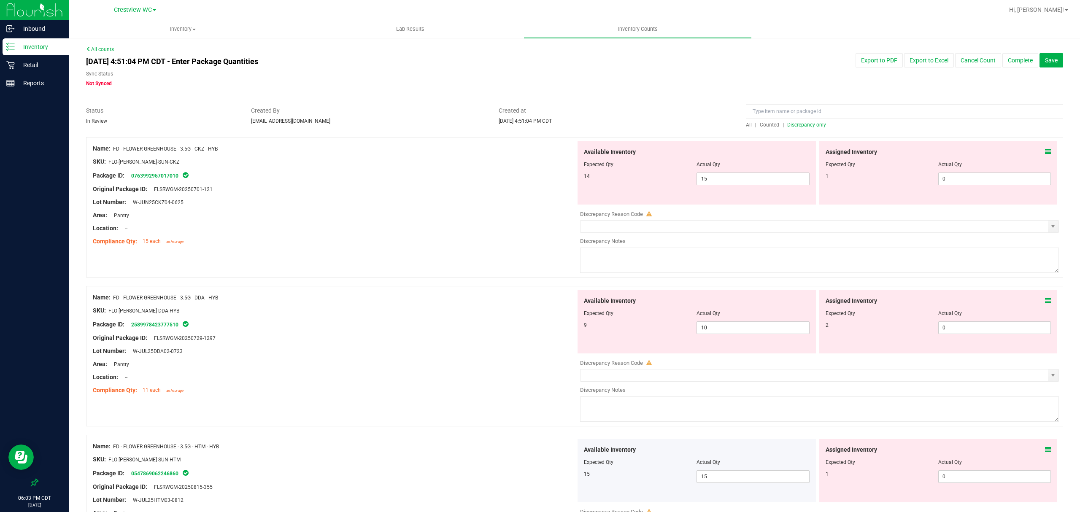
click at [1045, 154] on icon at bounding box center [1048, 152] width 6 height 6
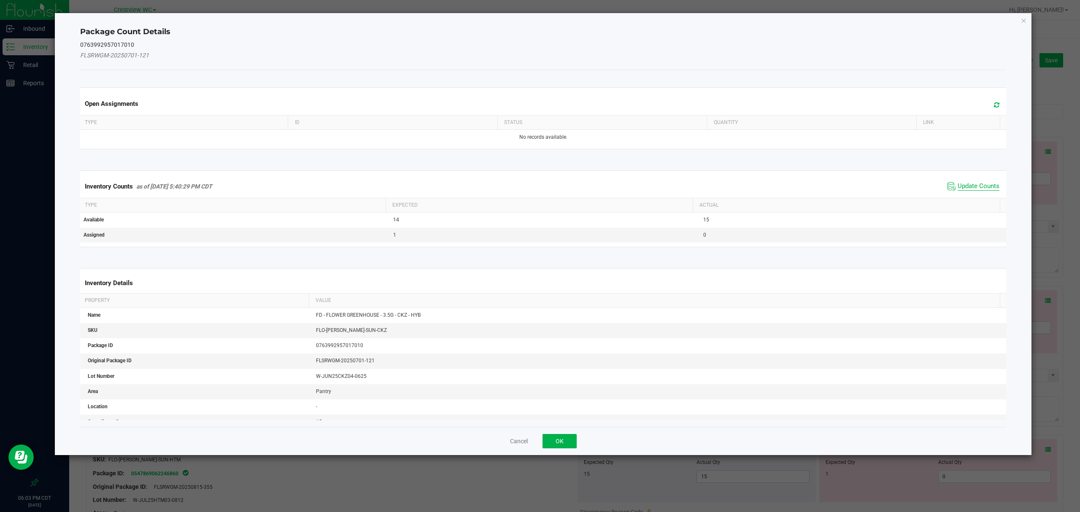
click at [980, 190] on span "Update Counts" at bounding box center [979, 186] width 42 height 8
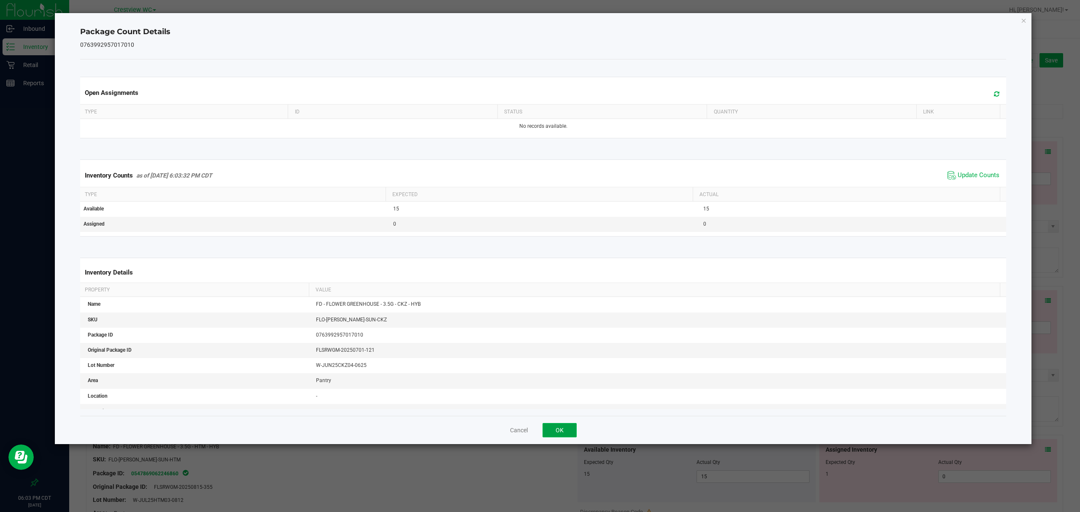
click at [561, 433] on button "OK" at bounding box center [560, 430] width 34 height 14
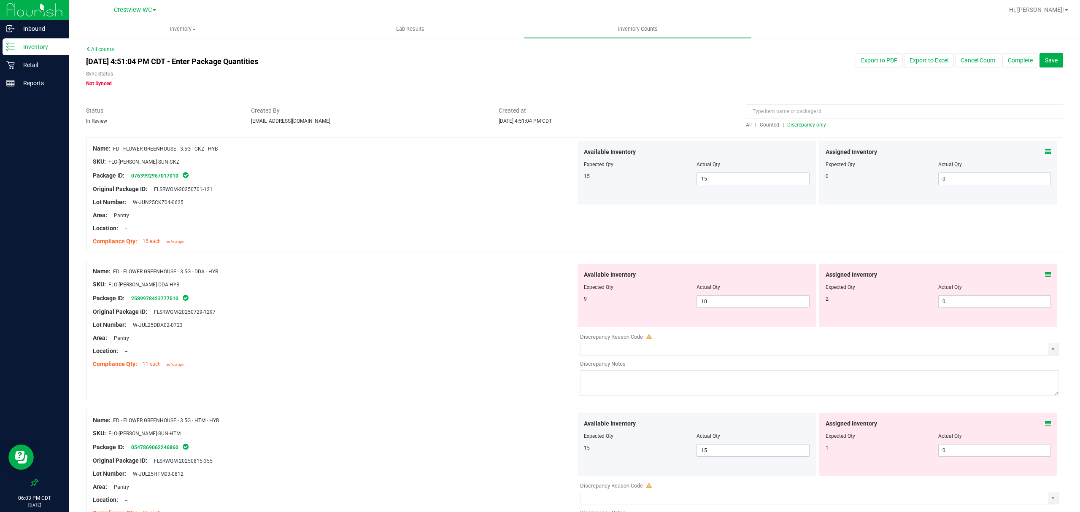
click at [1045, 277] on icon at bounding box center [1048, 275] width 6 height 6
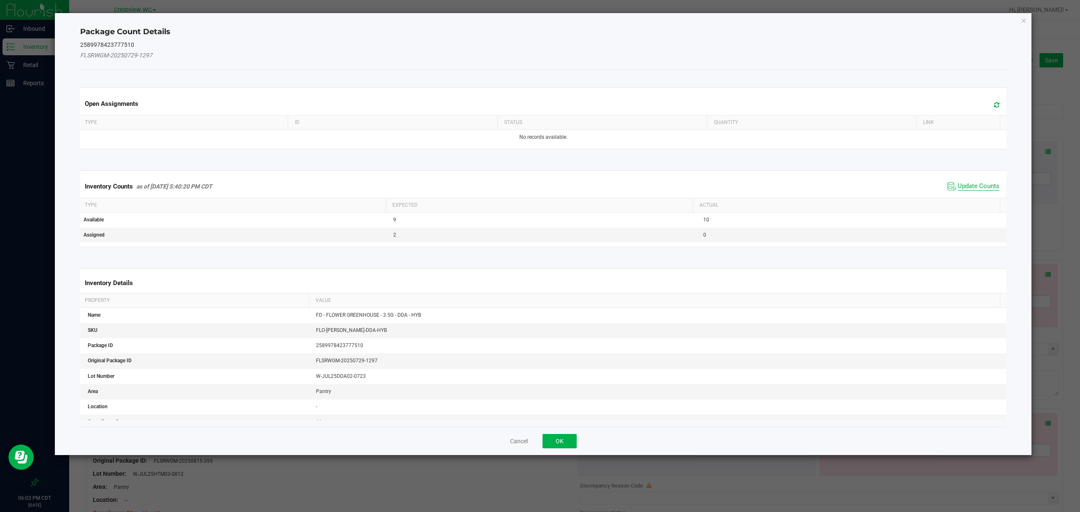
click at [978, 188] on span "Update Counts" at bounding box center [979, 186] width 42 height 8
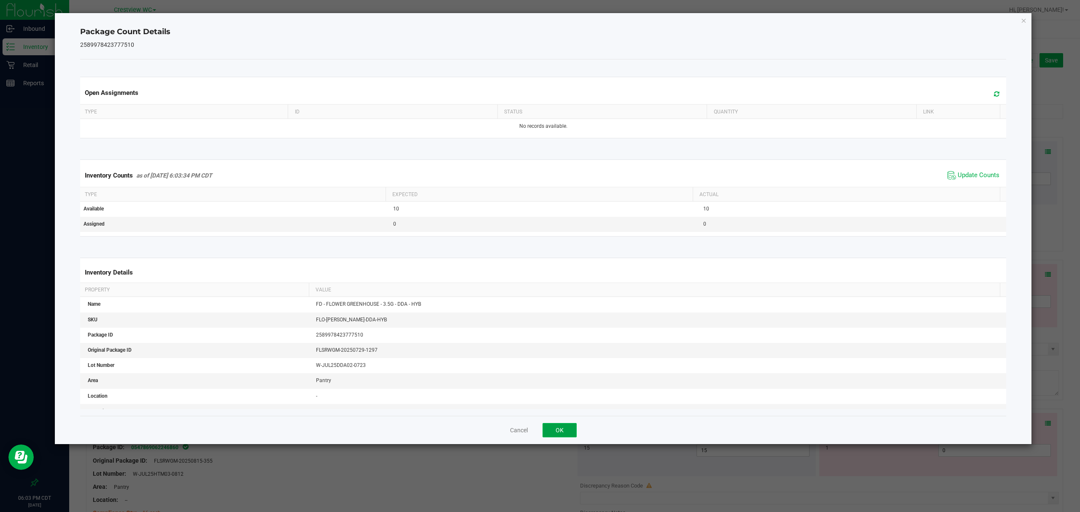
click at [559, 431] on button "OK" at bounding box center [560, 430] width 34 height 14
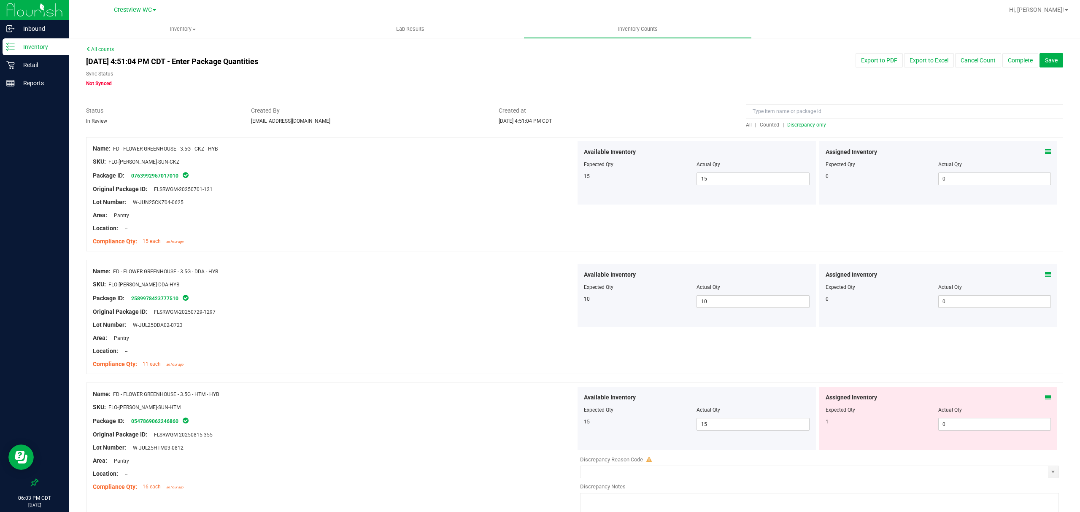
click at [1045, 398] on icon at bounding box center [1048, 398] width 6 height 6
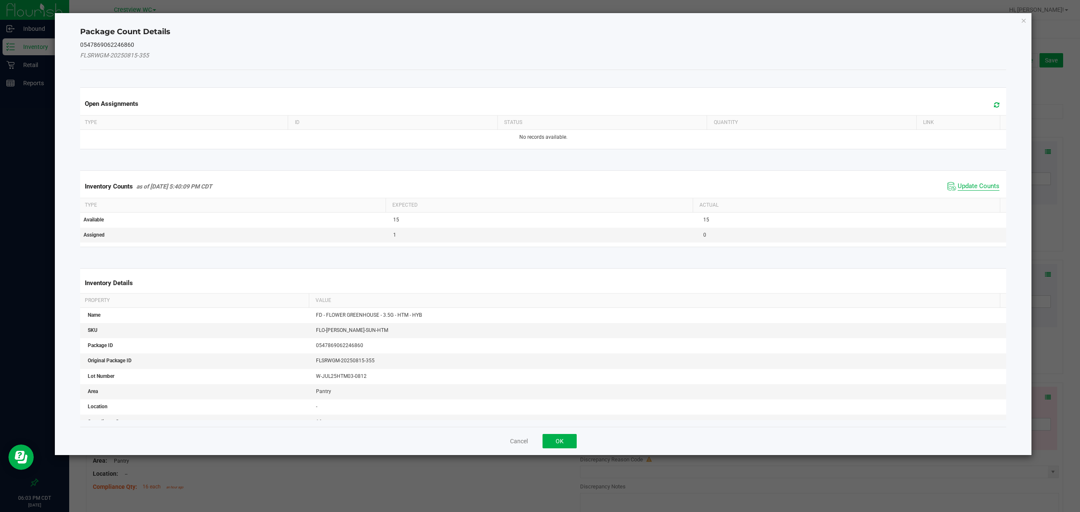
click at [964, 188] on span "Update Counts" at bounding box center [979, 186] width 42 height 8
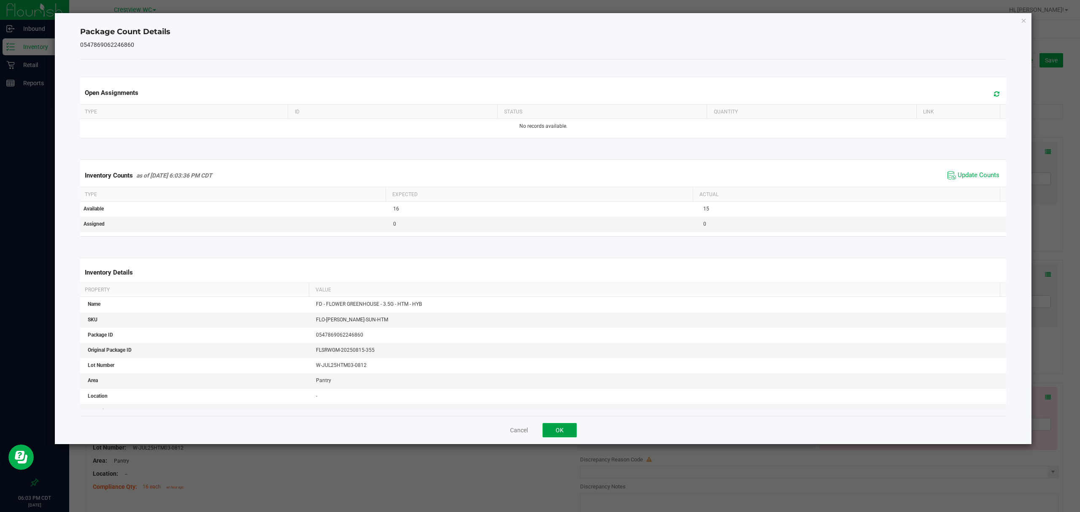
click at [563, 434] on button "OK" at bounding box center [560, 430] width 34 height 14
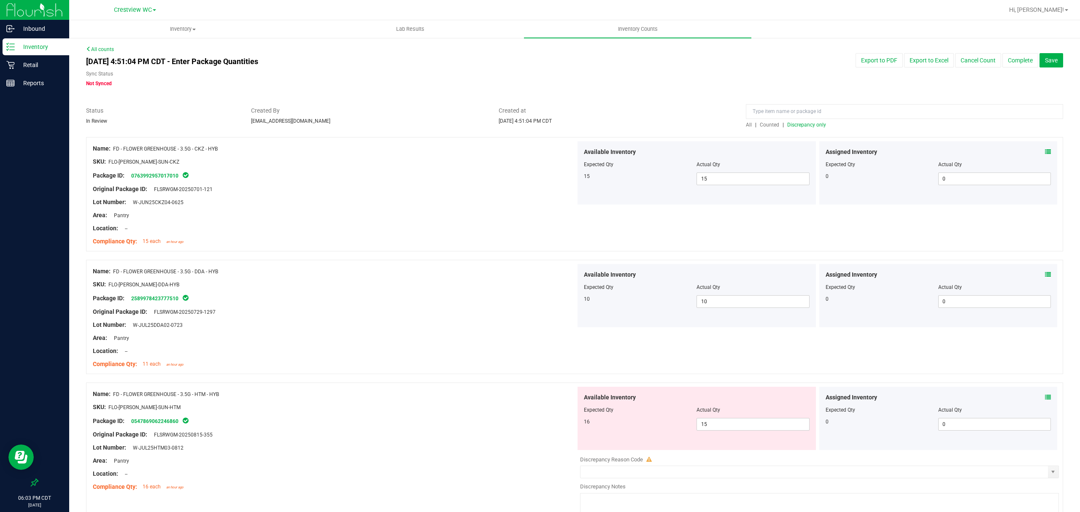
click at [1045, 399] on icon at bounding box center [1048, 398] width 6 height 6
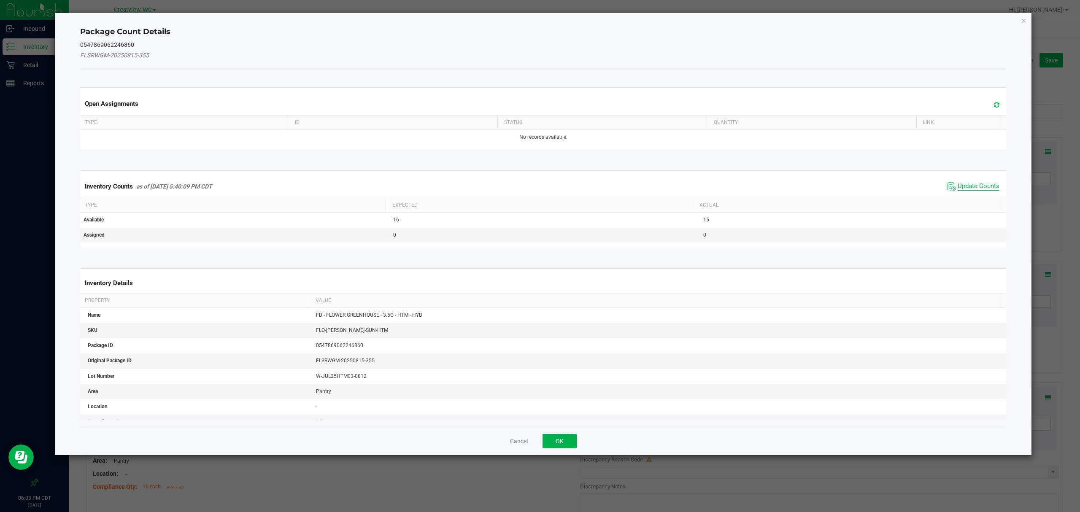
click at [981, 186] on span "Update Counts" at bounding box center [979, 186] width 42 height 8
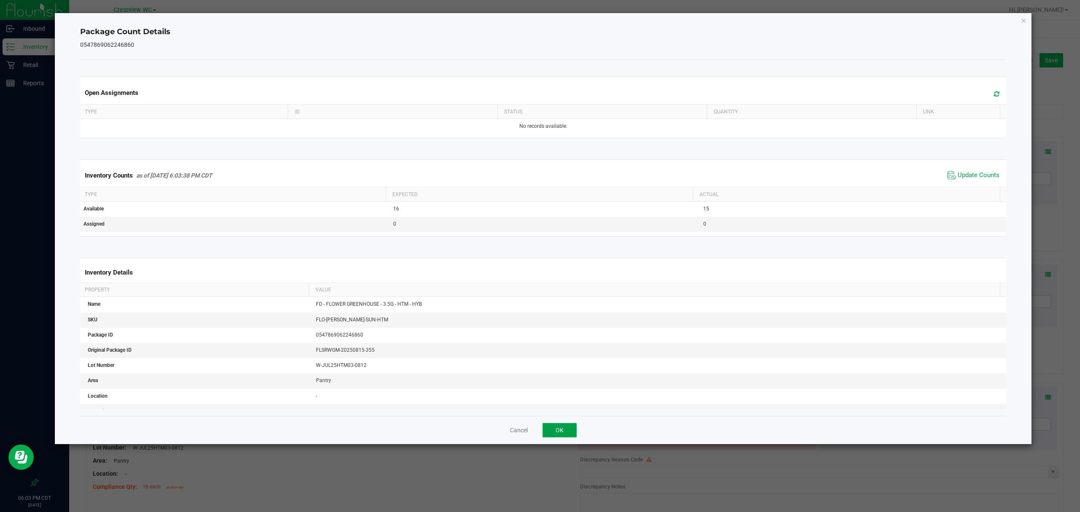
click at [563, 433] on button "OK" at bounding box center [560, 430] width 34 height 14
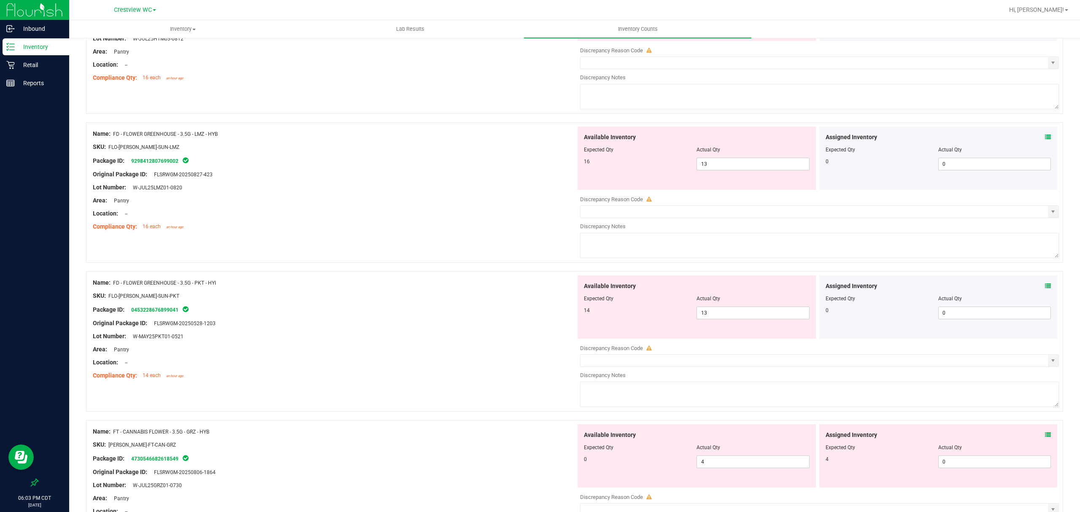
scroll to position [414, 0]
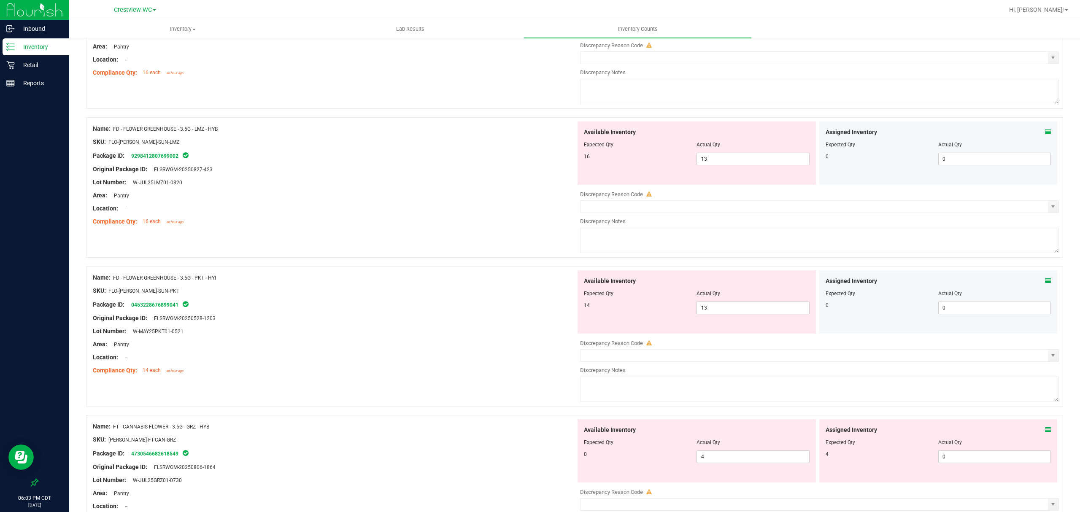
click at [1045, 135] on icon at bounding box center [1048, 132] width 6 height 6
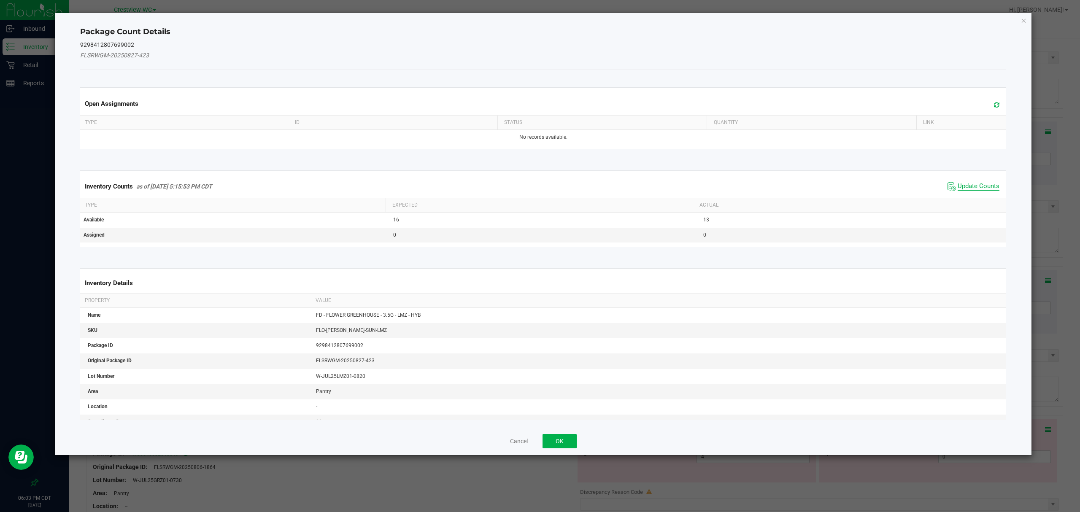
click at [983, 187] on span "Update Counts" at bounding box center [979, 186] width 42 height 8
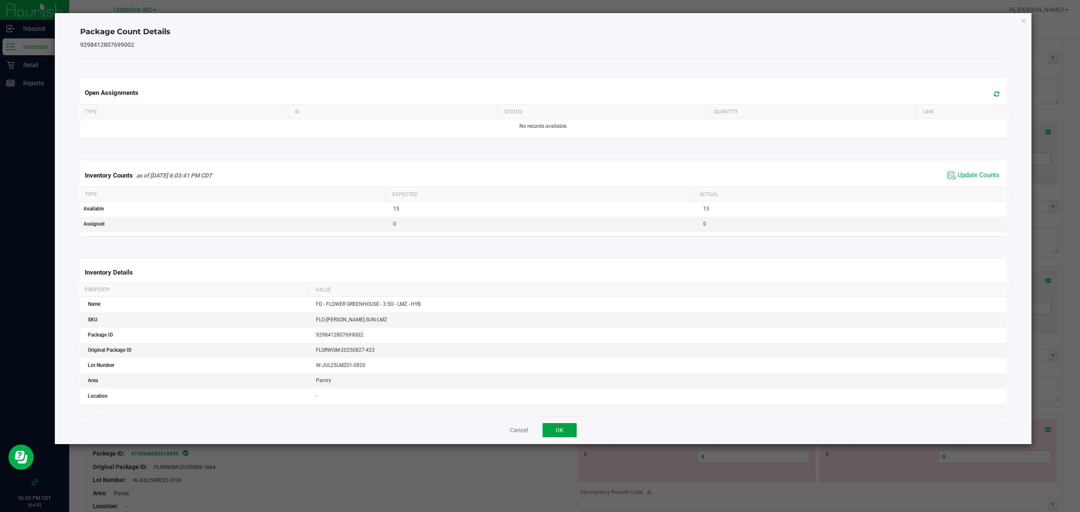
click at [563, 424] on button "OK" at bounding box center [560, 430] width 34 height 14
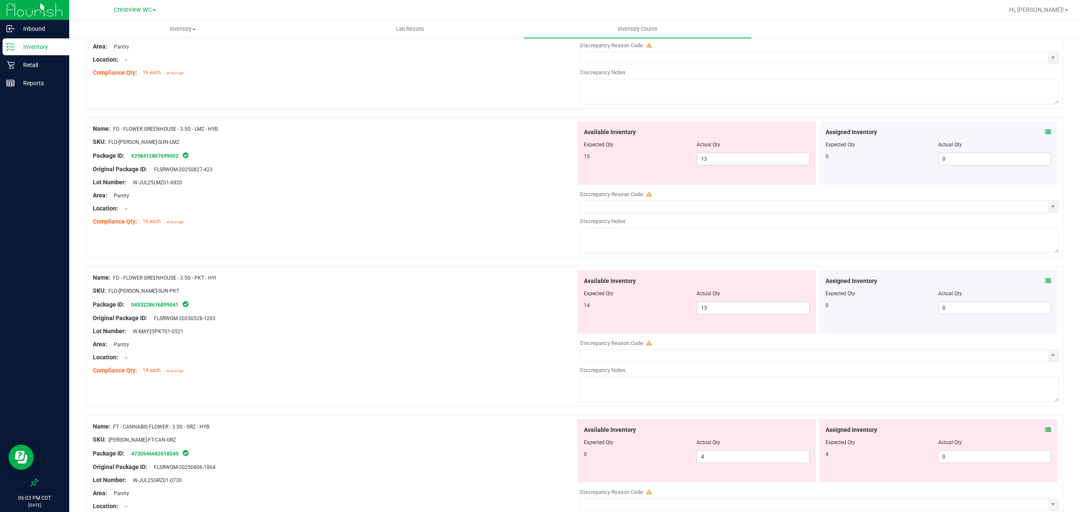
click at [1045, 282] on icon at bounding box center [1048, 281] width 6 height 6
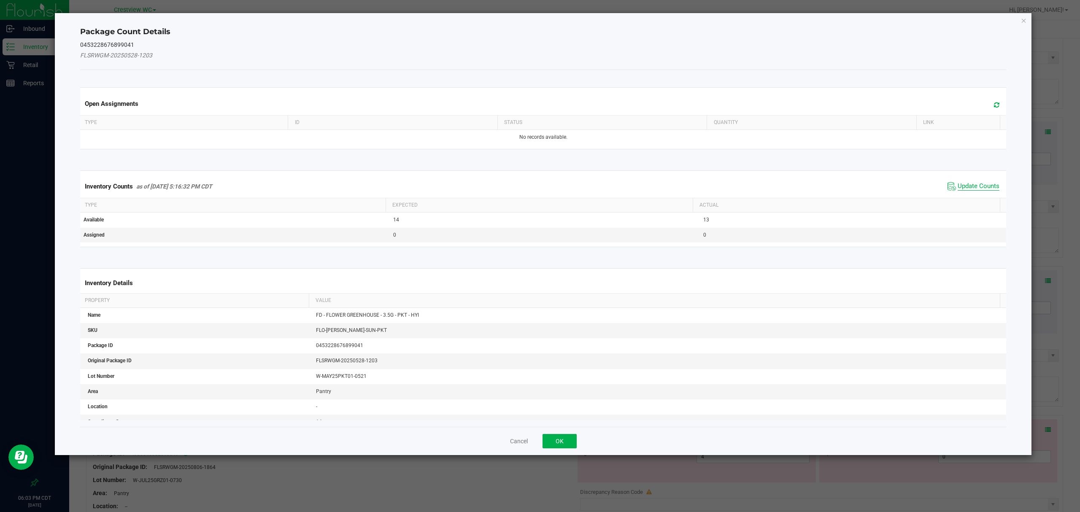
click at [985, 187] on span "Update Counts" at bounding box center [979, 186] width 42 height 8
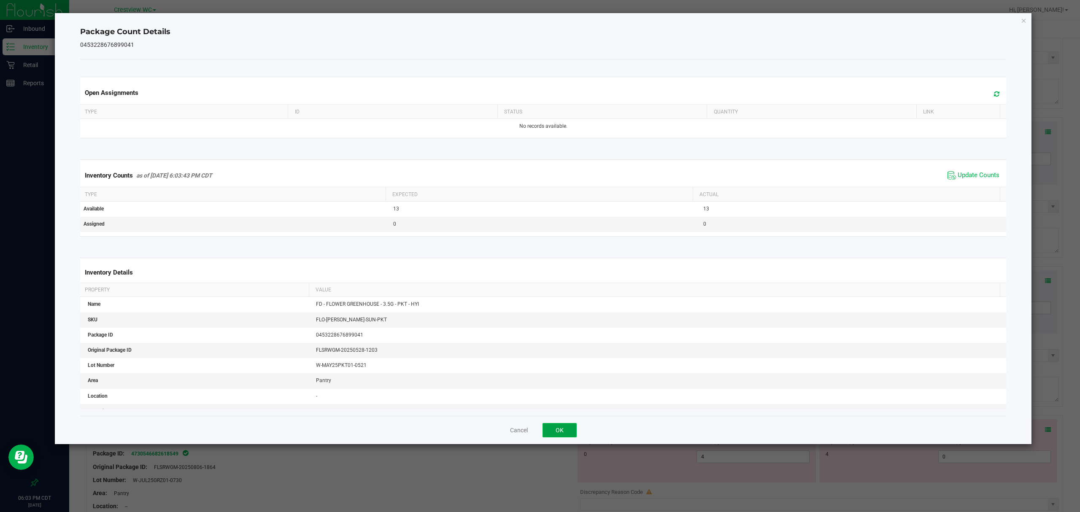
click at [559, 434] on button "OK" at bounding box center [560, 430] width 34 height 14
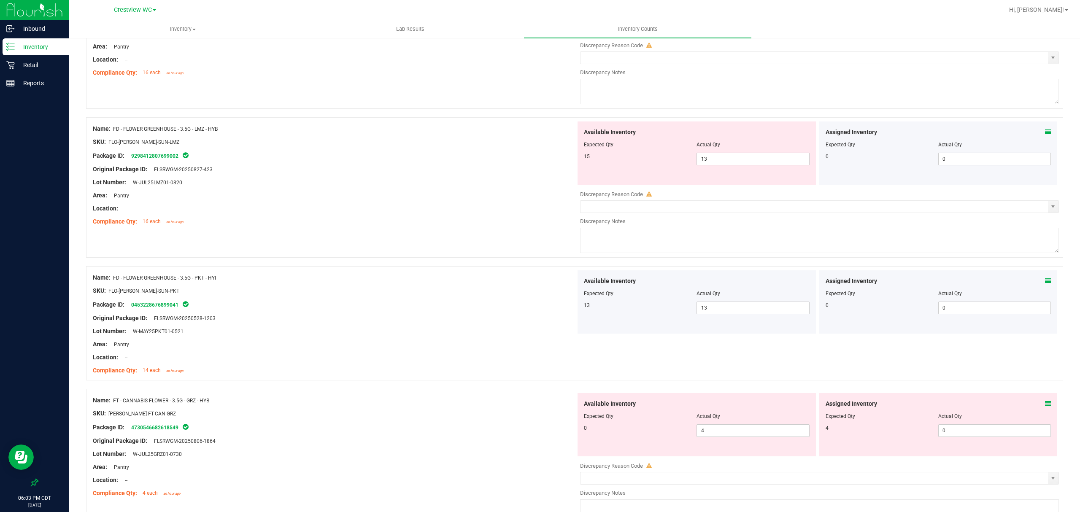
click at [1045, 405] on icon at bounding box center [1048, 404] width 6 height 6
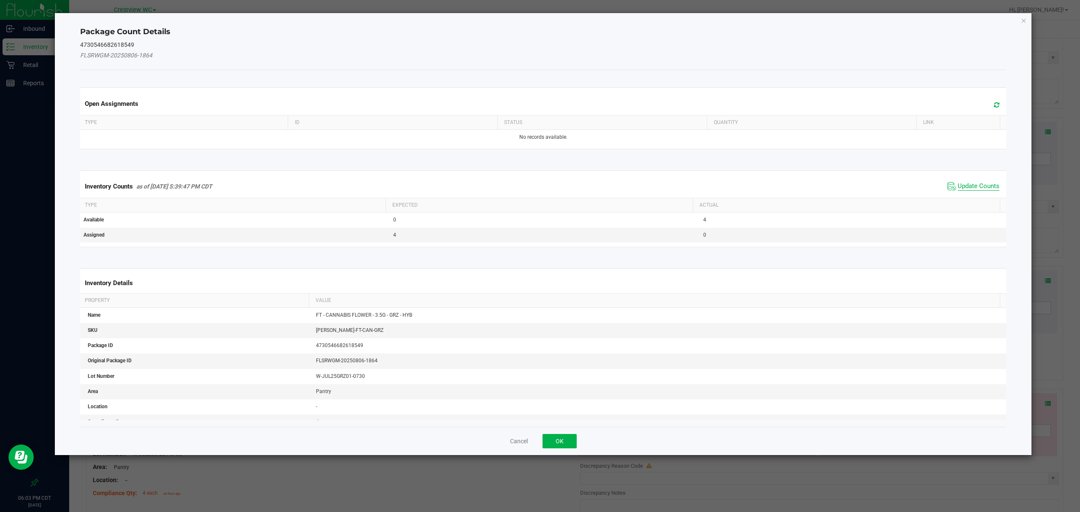
click at [980, 187] on span "Update Counts" at bounding box center [979, 186] width 42 height 8
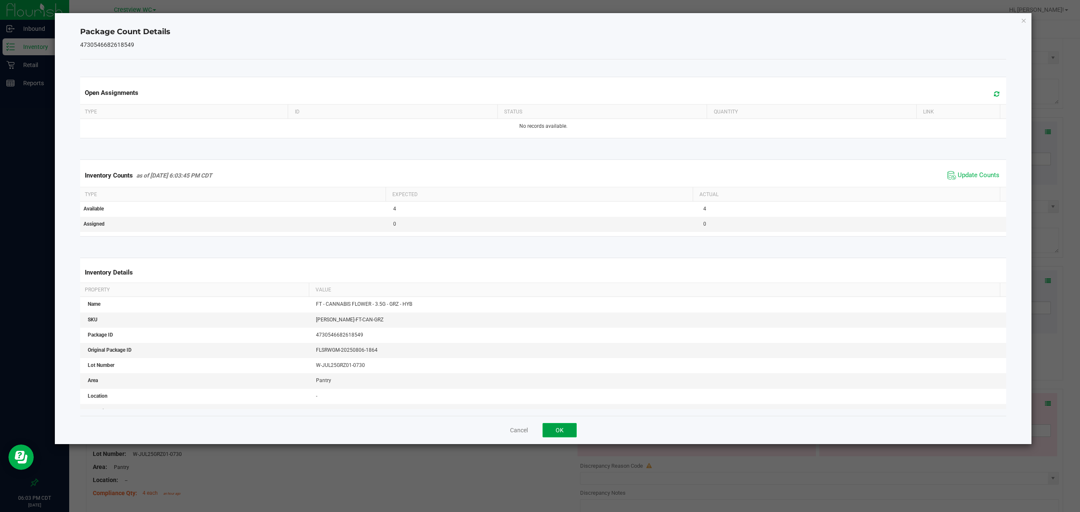
click at [560, 428] on button "OK" at bounding box center [560, 430] width 34 height 14
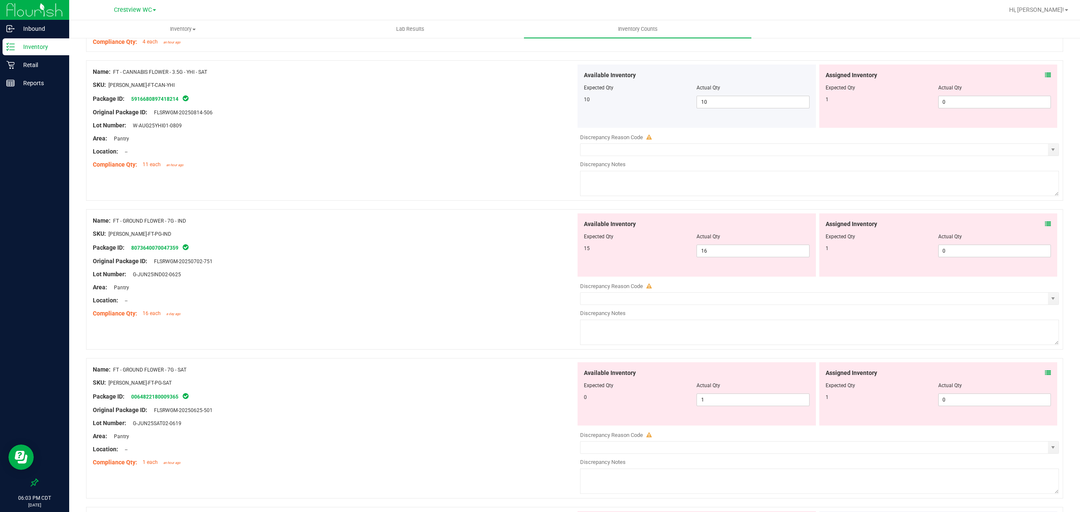
scroll to position [868, 0]
click at [1045, 76] on icon at bounding box center [1048, 73] width 6 height 6
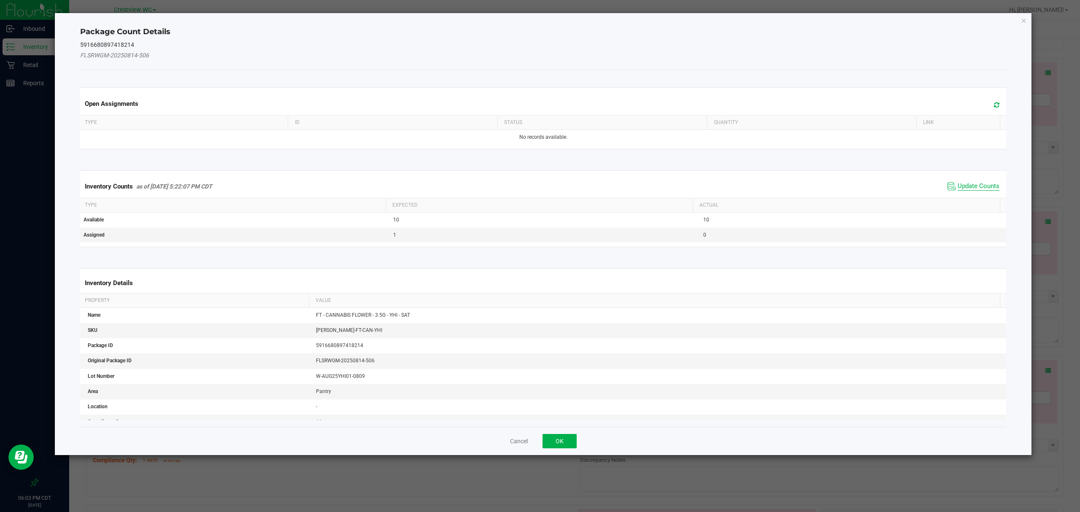
click at [981, 187] on span "Update Counts" at bounding box center [979, 186] width 42 height 8
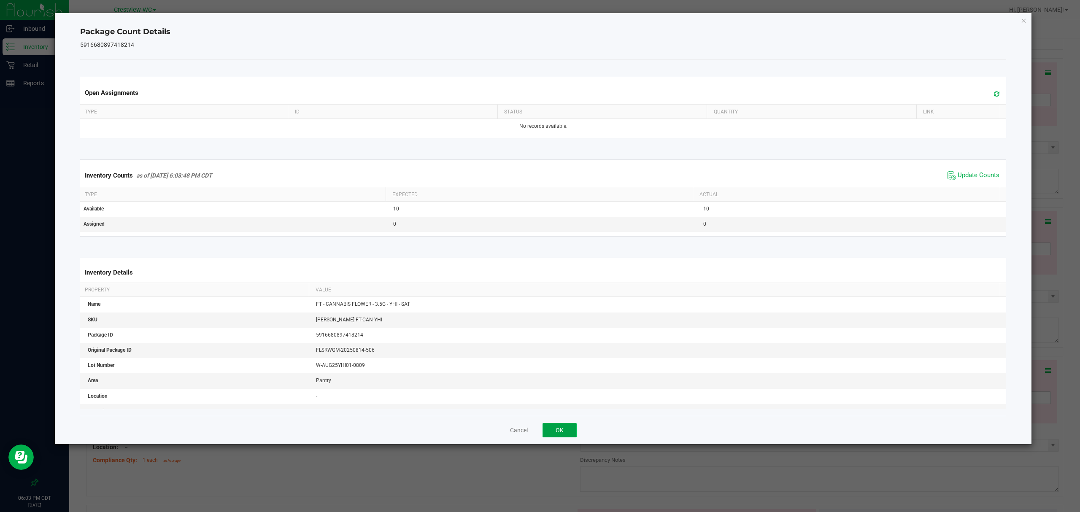
click at [556, 424] on button "OK" at bounding box center [560, 430] width 34 height 14
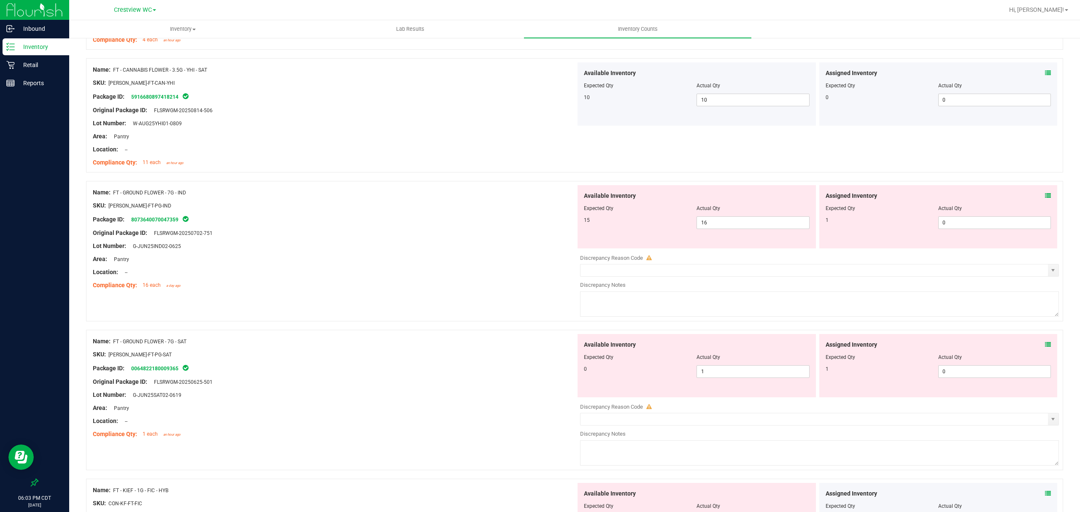
click at [1045, 195] on icon at bounding box center [1048, 196] width 6 height 6
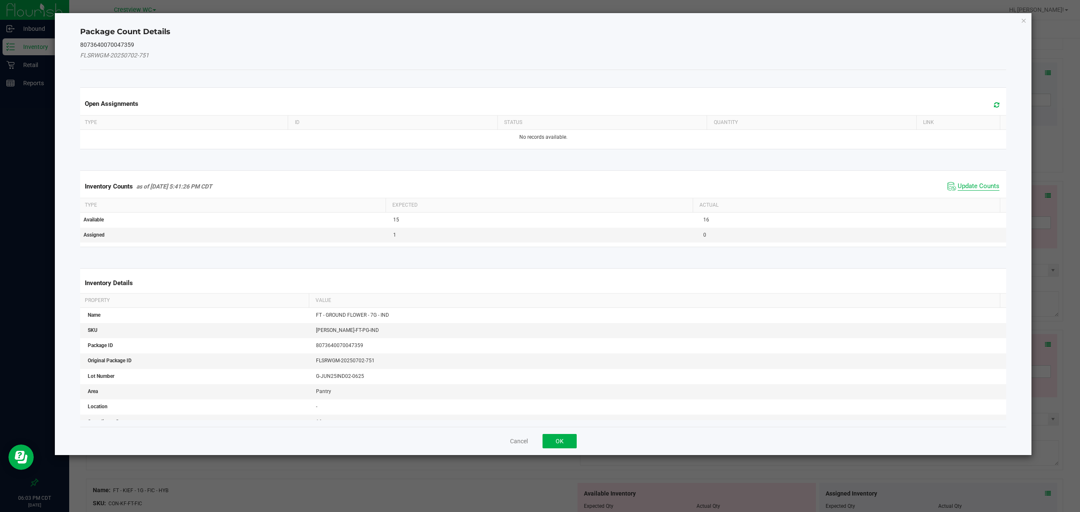
click at [980, 187] on span "Update Counts" at bounding box center [979, 186] width 42 height 8
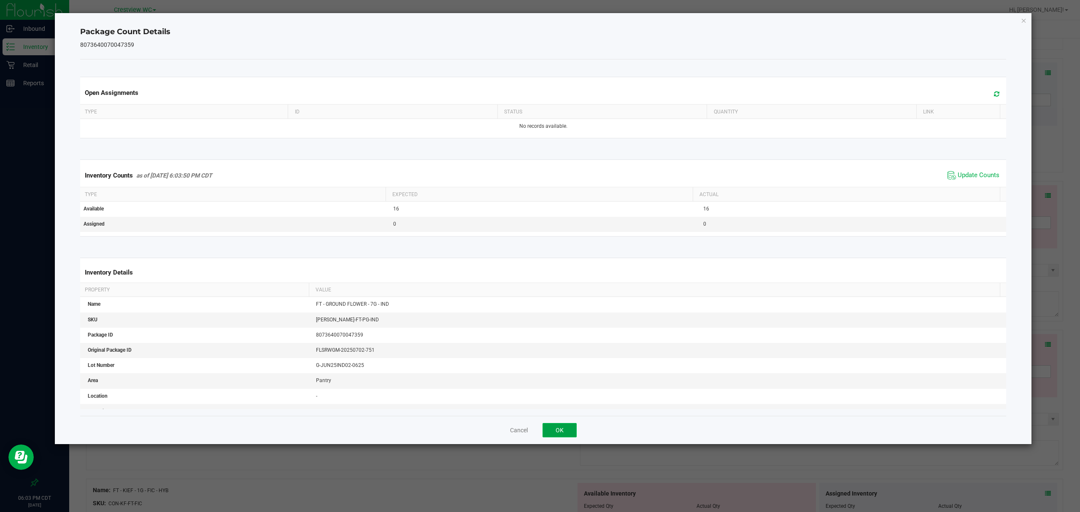
click at [554, 429] on button "OK" at bounding box center [560, 430] width 34 height 14
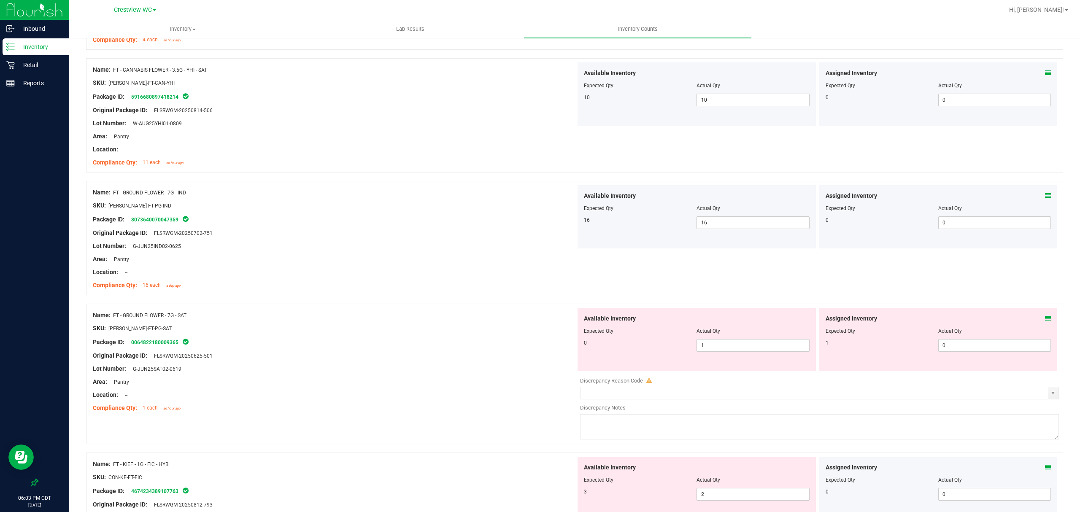
click at [1045, 321] on icon at bounding box center [1048, 319] width 6 height 6
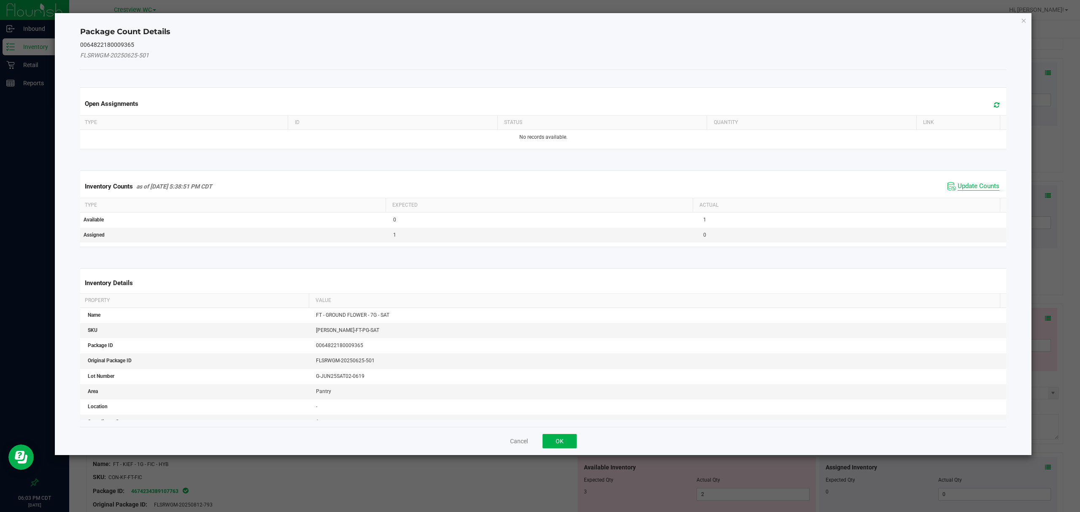
click at [975, 187] on span "Update Counts" at bounding box center [979, 186] width 42 height 8
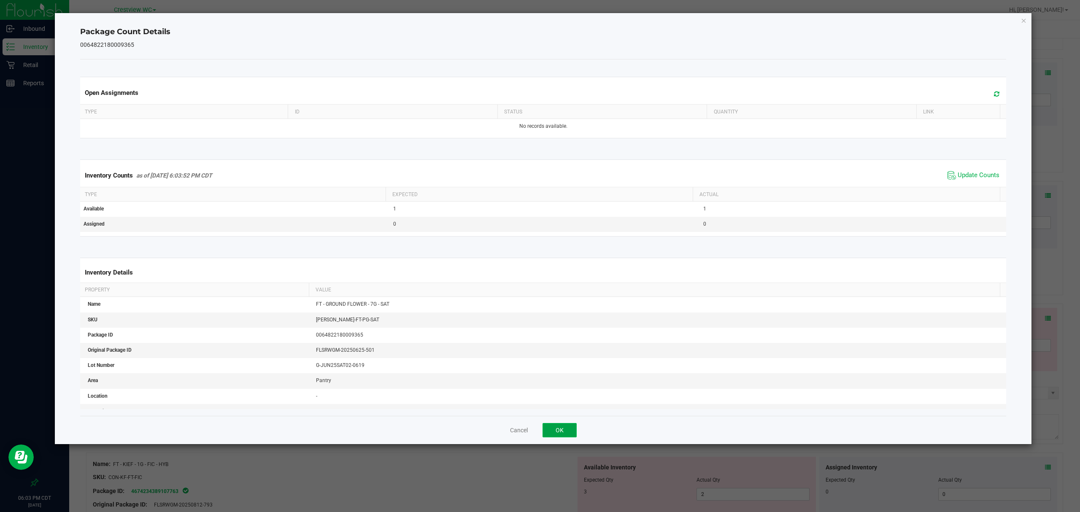
click at [559, 430] on button "OK" at bounding box center [560, 430] width 34 height 14
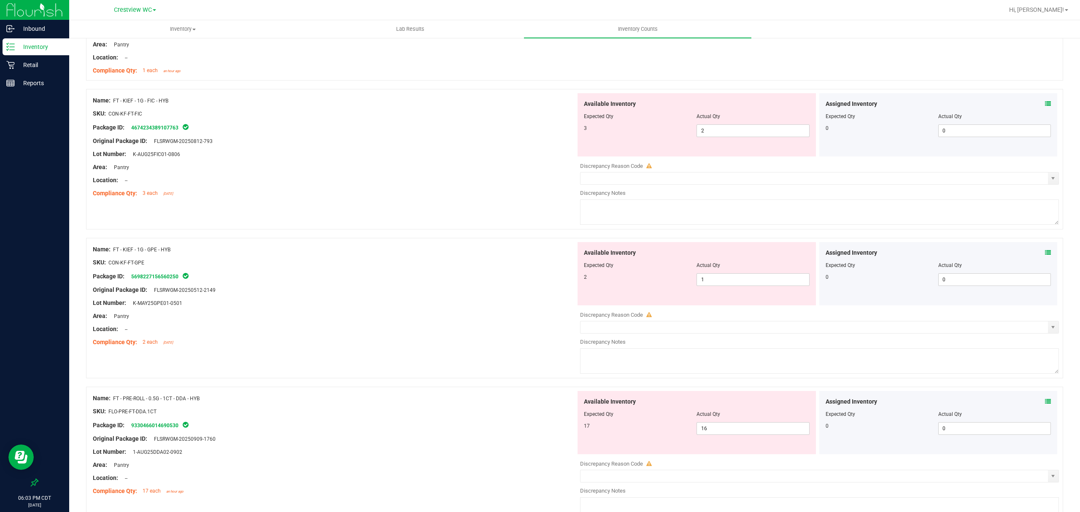
scroll to position [1206, 0]
click at [1045, 105] on icon at bounding box center [1048, 103] width 6 height 6
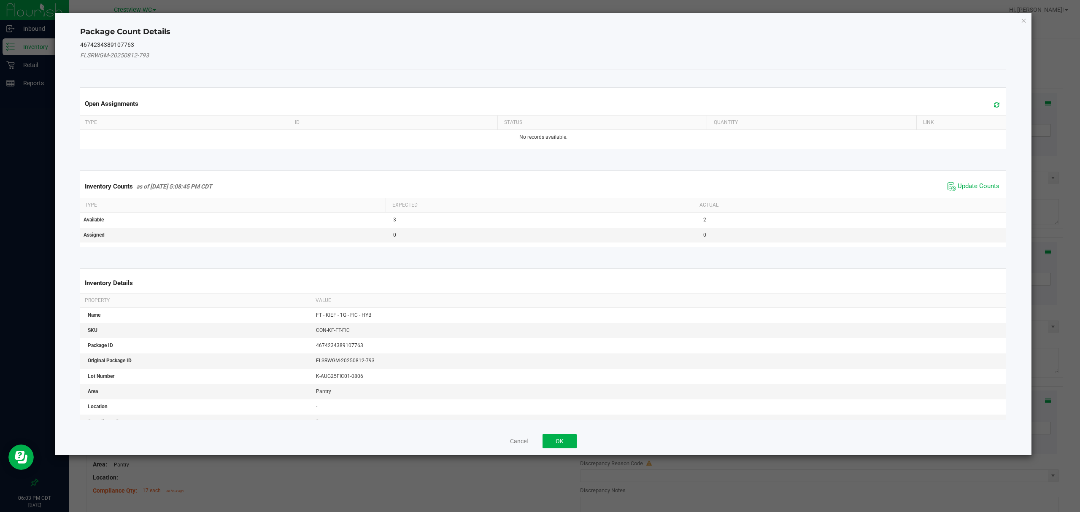
click at [980, 200] on th "Actual" at bounding box center [846, 205] width 307 height 14
click at [975, 188] on span "Update Counts" at bounding box center [979, 186] width 42 height 8
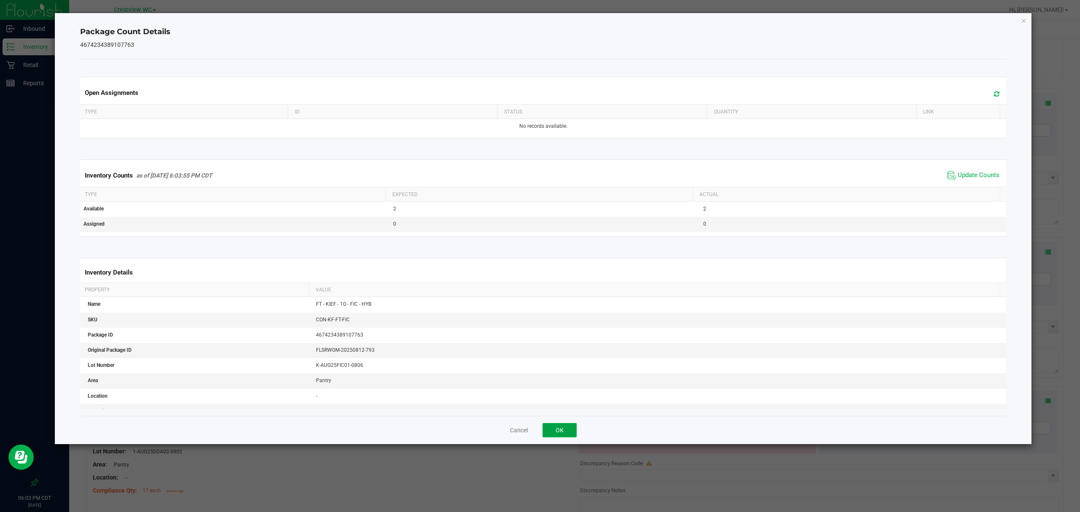
click at [553, 429] on button "OK" at bounding box center [560, 430] width 34 height 14
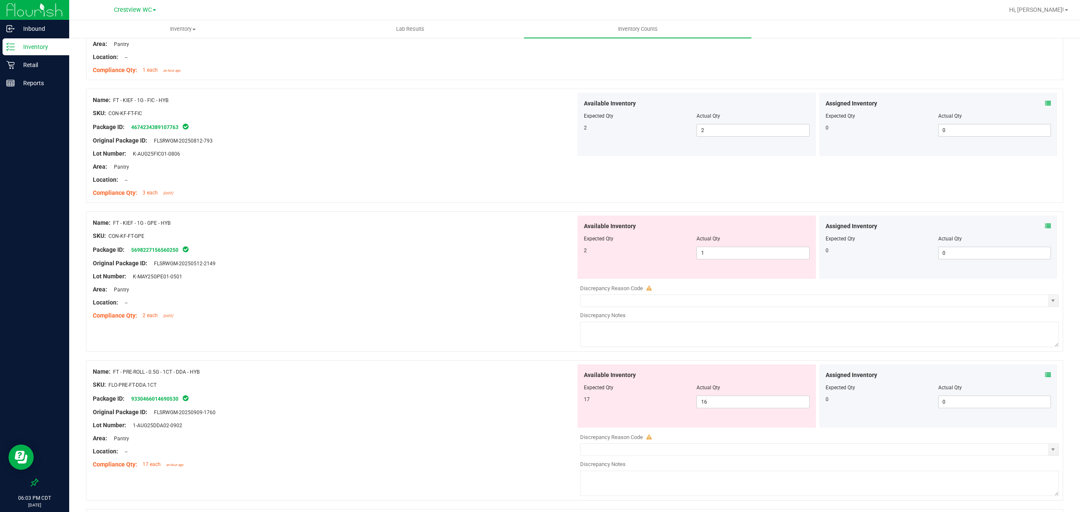
click at [1045, 229] on icon at bounding box center [1048, 226] width 6 height 6
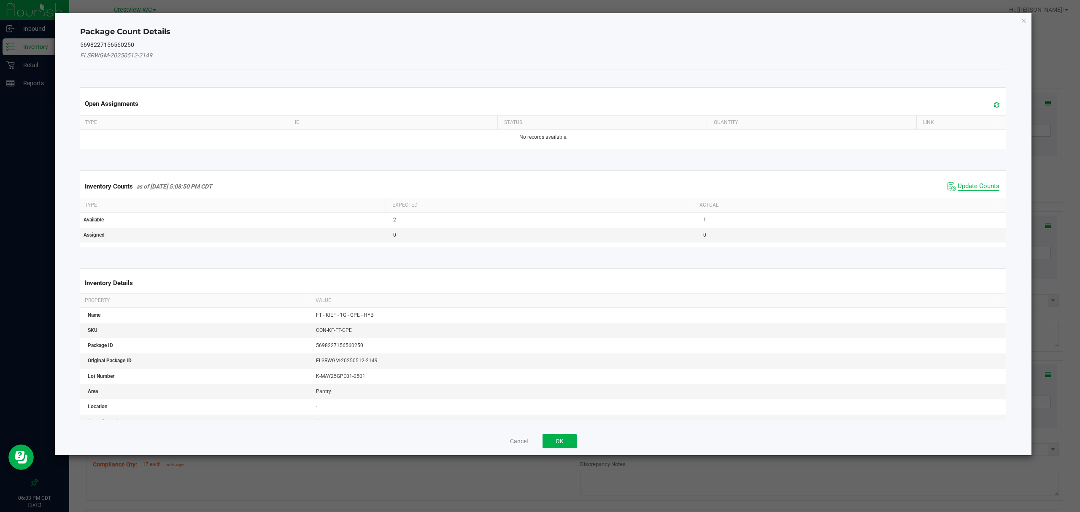
click at [972, 187] on span "Update Counts" at bounding box center [979, 186] width 42 height 8
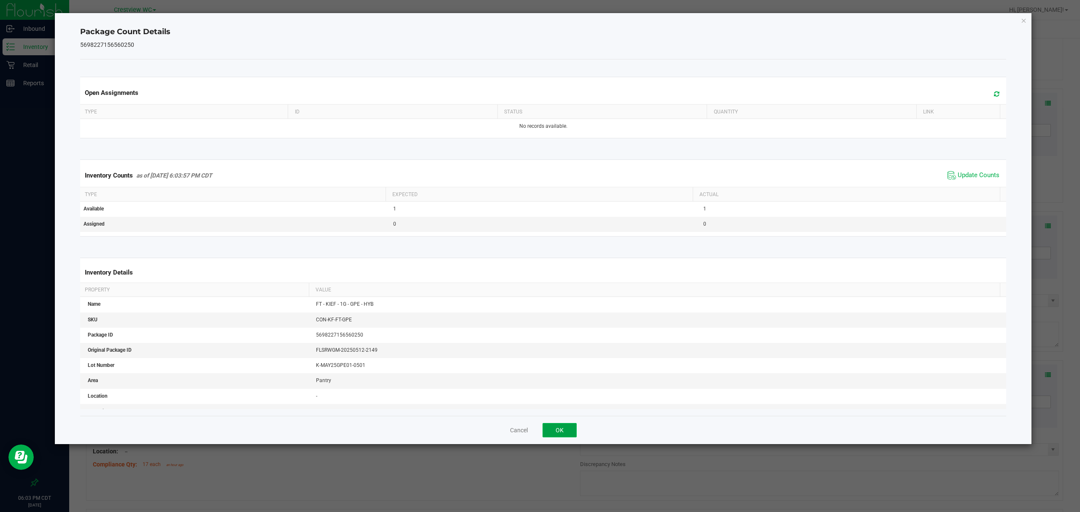
click at [559, 431] on button "OK" at bounding box center [560, 430] width 34 height 14
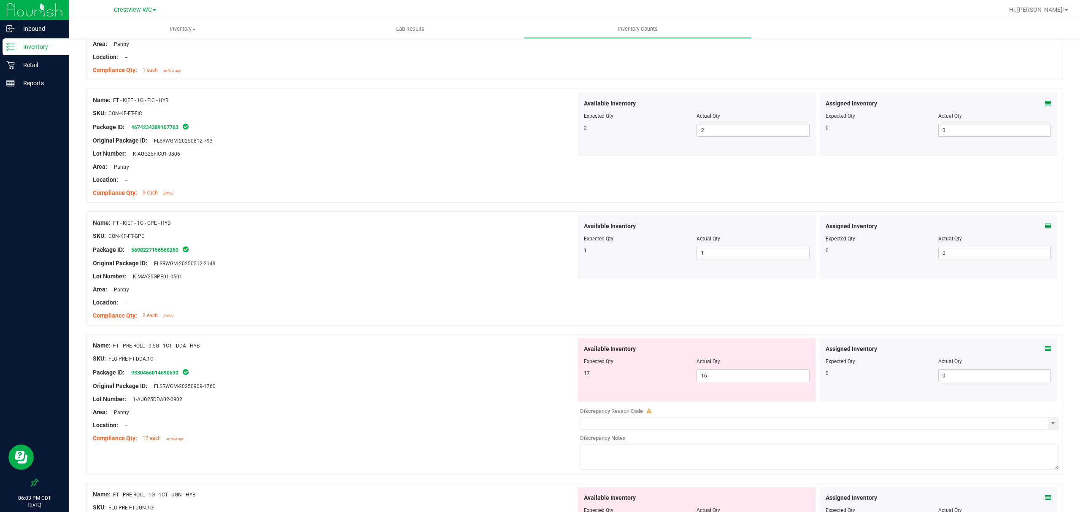
click at [1045, 352] on icon at bounding box center [1048, 349] width 6 height 6
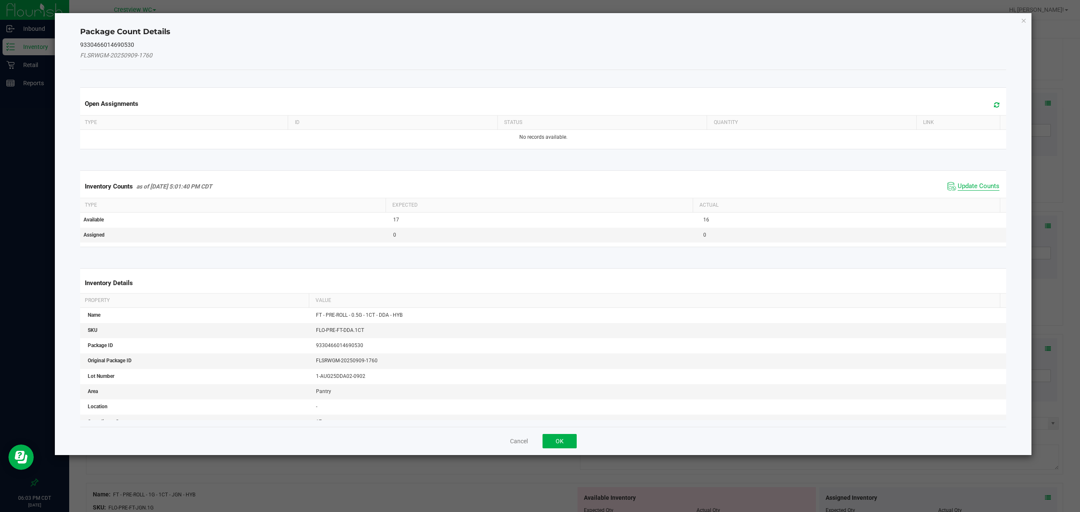
click at [978, 190] on span "Update Counts" at bounding box center [979, 186] width 42 height 8
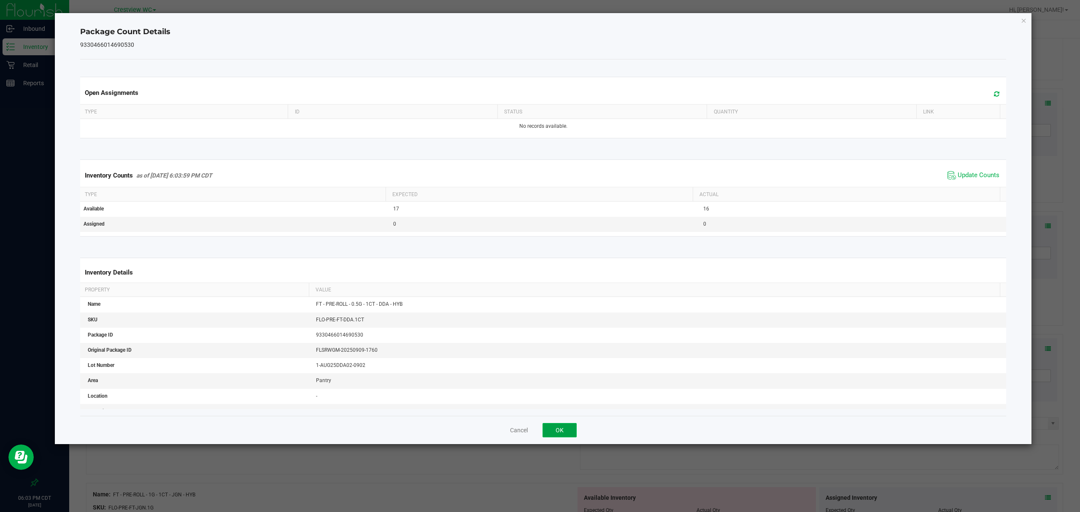
click at [561, 429] on button "OK" at bounding box center [560, 430] width 34 height 14
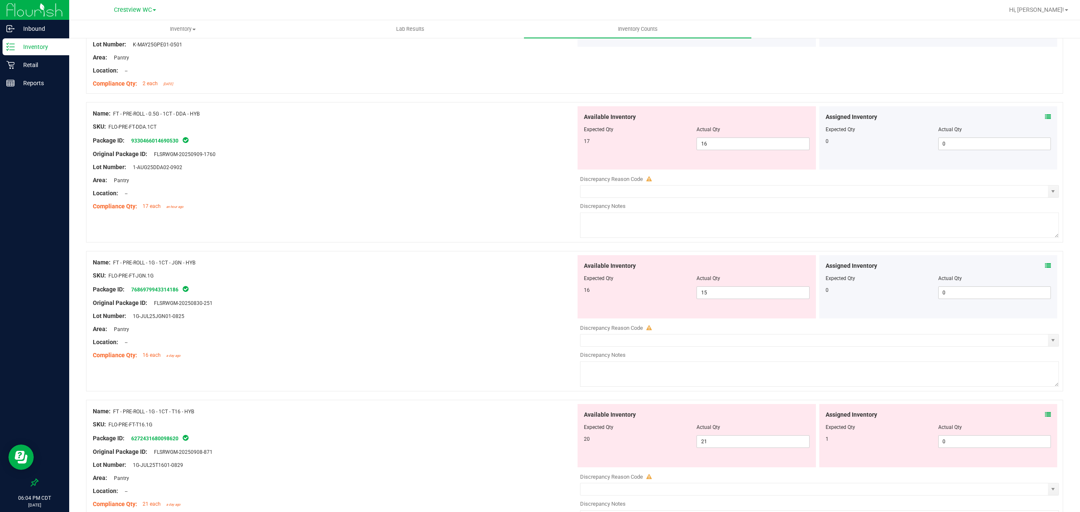
scroll to position [1439, 0]
click at [1045, 119] on icon at bounding box center [1048, 117] width 6 height 6
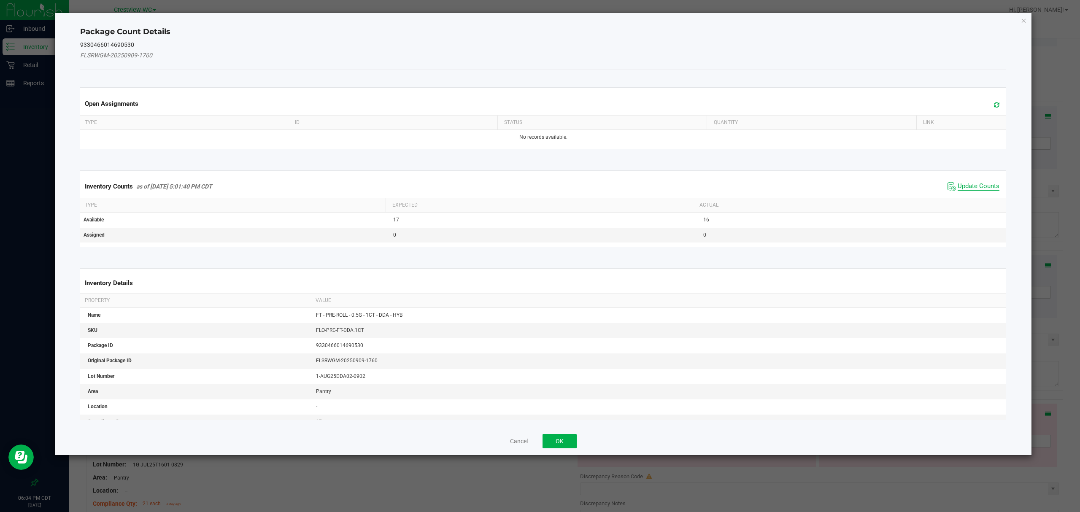
click at [979, 188] on span "Update Counts" at bounding box center [979, 186] width 42 height 8
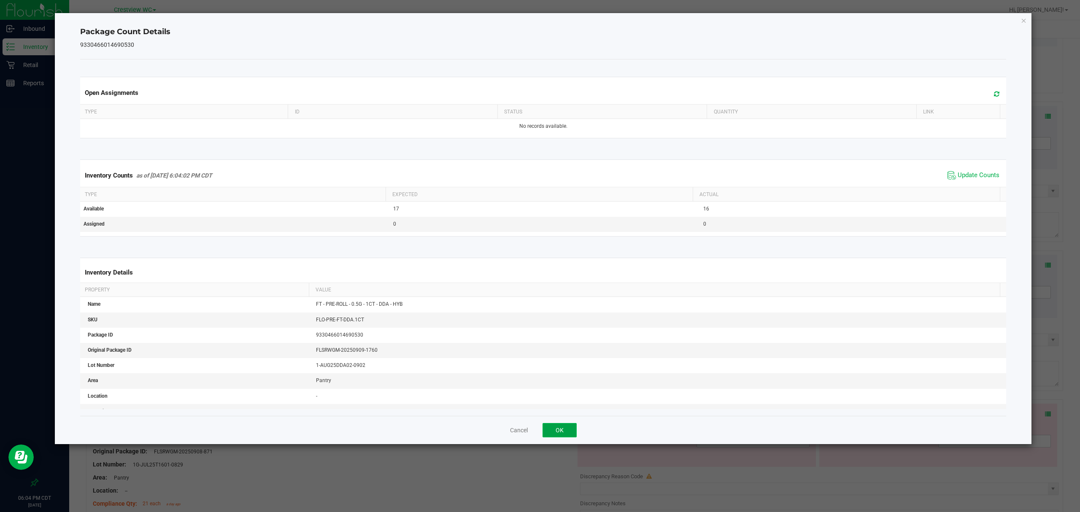
click at [561, 433] on button "OK" at bounding box center [560, 430] width 34 height 14
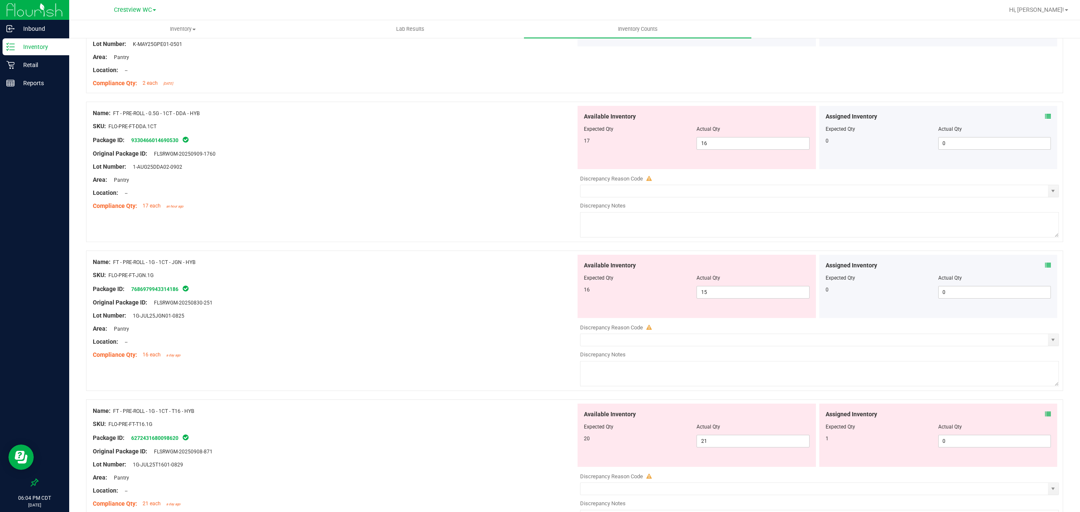
click at [1045, 268] on icon at bounding box center [1048, 266] width 6 height 6
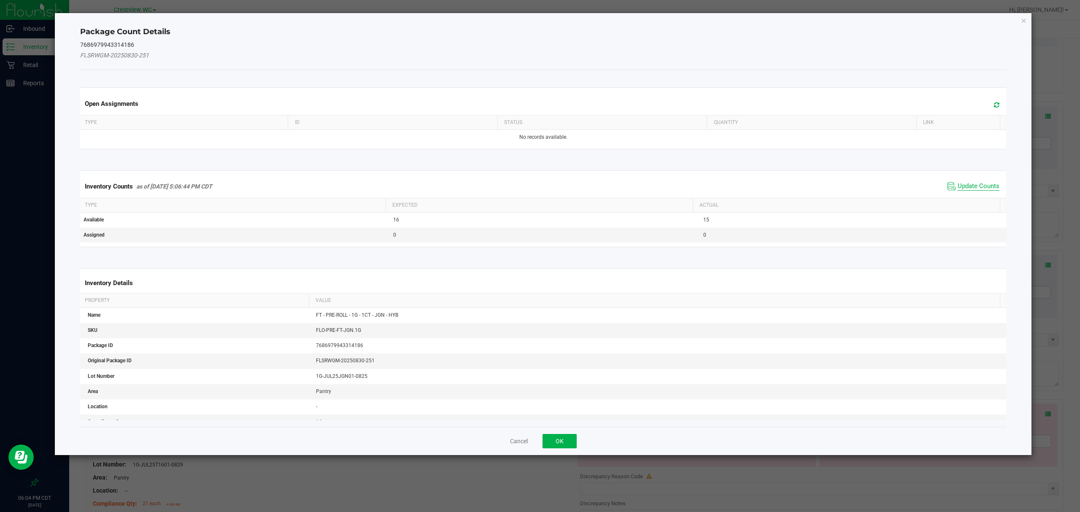
click at [980, 187] on span "Update Counts" at bounding box center [979, 186] width 42 height 8
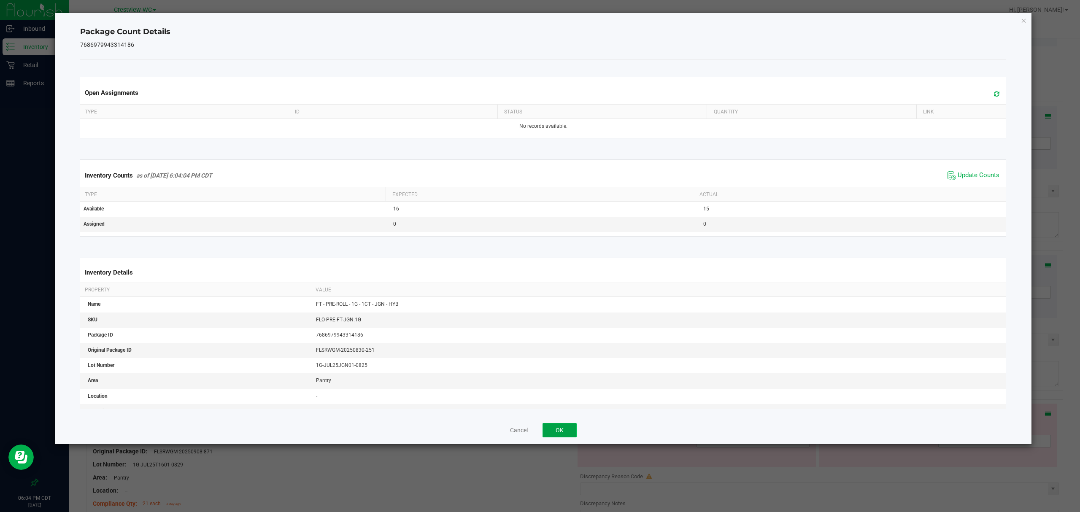
click at [558, 429] on button "OK" at bounding box center [560, 430] width 34 height 14
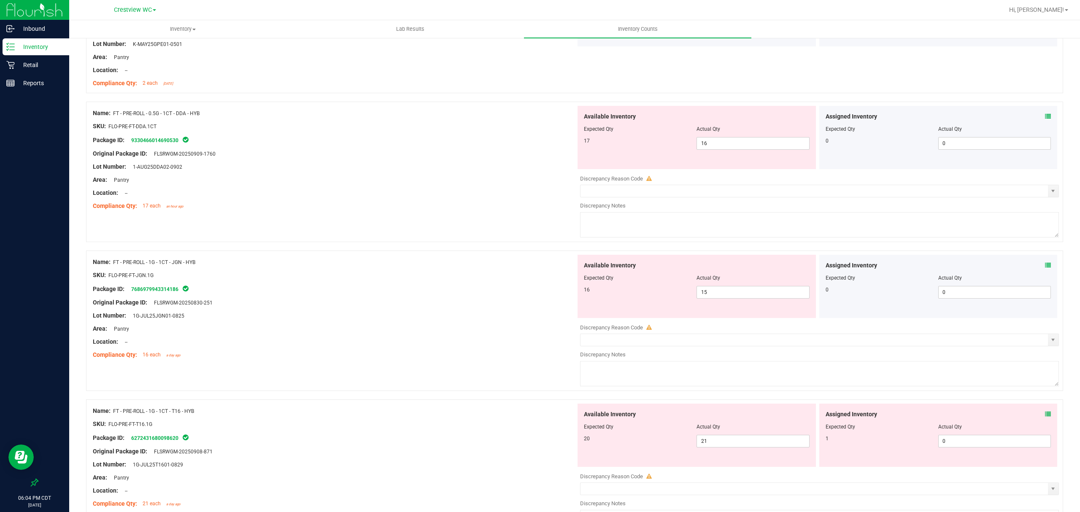
click at [1045, 417] on icon at bounding box center [1048, 414] width 6 height 6
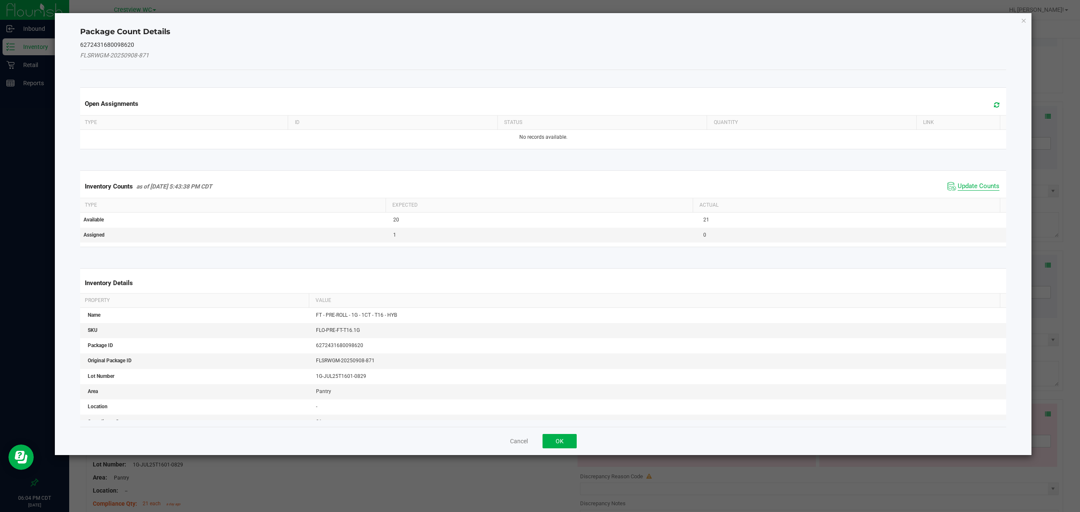
click at [968, 190] on span "Update Counts" at bounding box center [979, 186] width 42 height 8
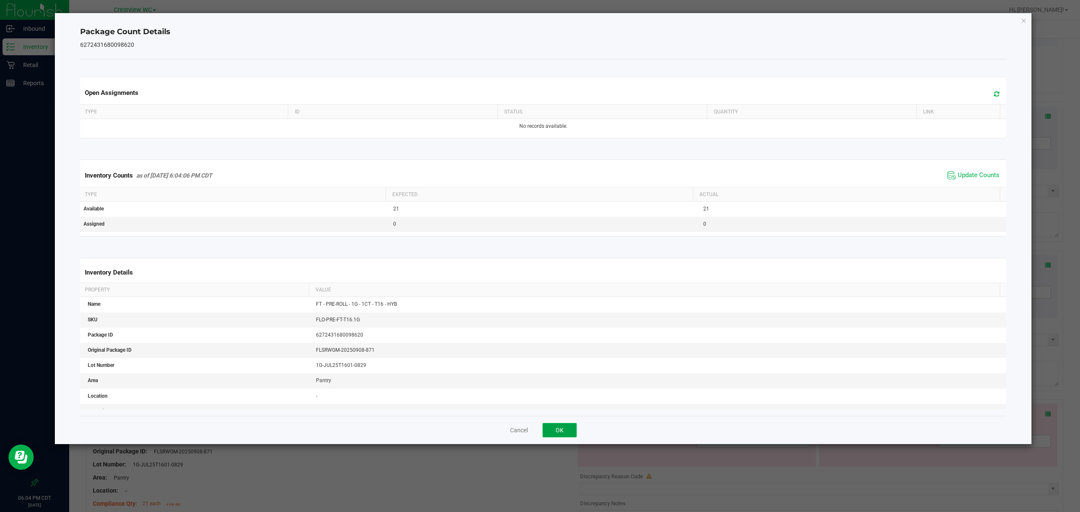
click at [558, 429] on button "OK" at bounding box center [560, 430] width 34 height 14
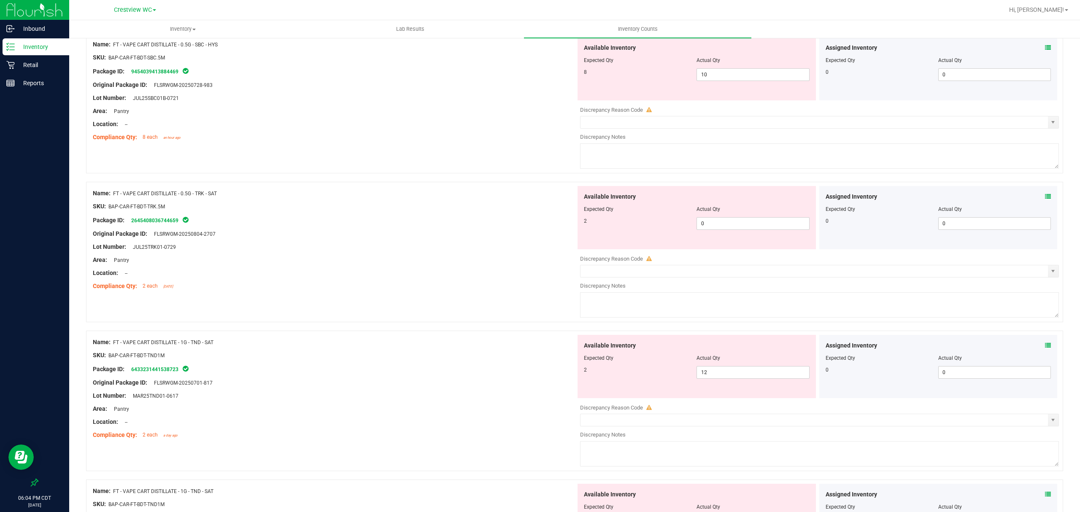
scroll to position [1929, 0]
click at [1045, 50] on icon at bounding box center [1048, 47] width 6 height 6
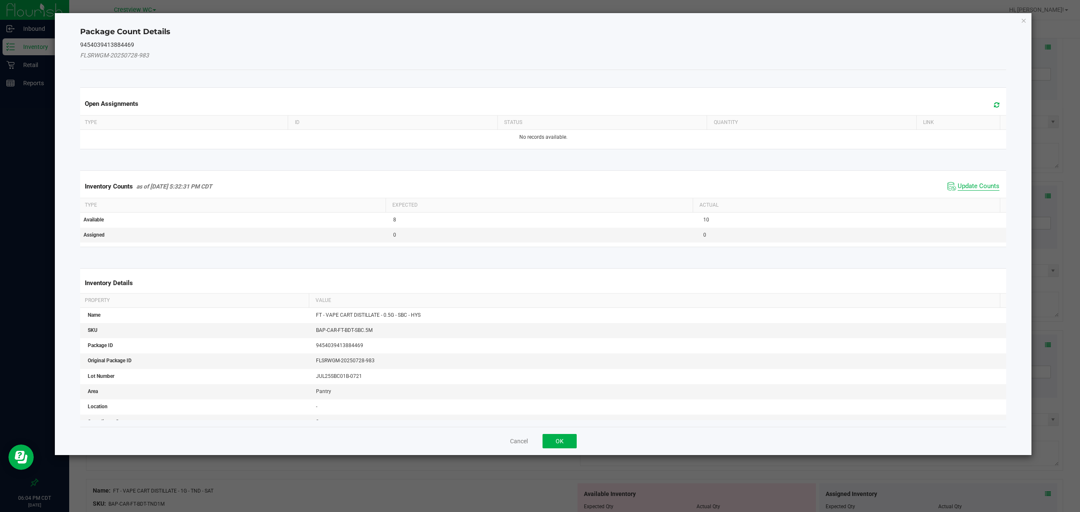
click at [971, 184] on span "Update Counts" at bounding box center [979, 186] width 42 height 8
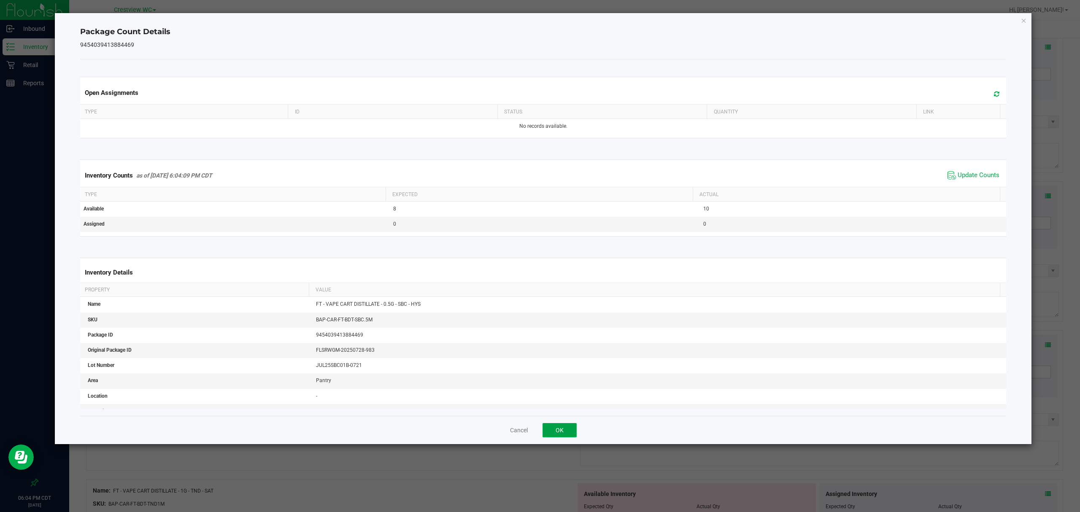
click at [555, 433] on button "OK" at bounding box center [560, 430] width 34 height 14
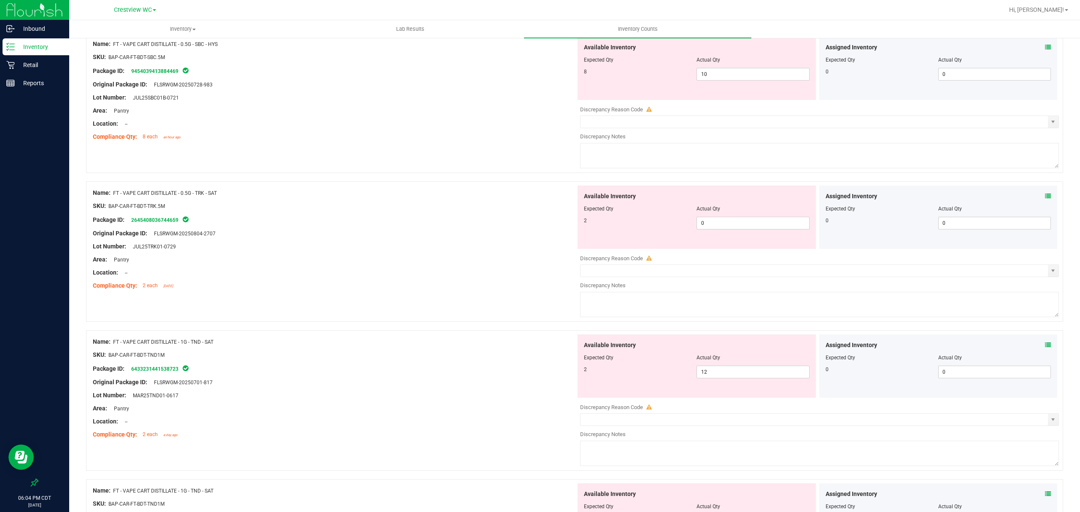
click at [1044, 181] on div at bounding box center [574, 177] width 977 height 8
click at [1045, 199] on icon at bounding box center [1048, 196] width 6 height 6
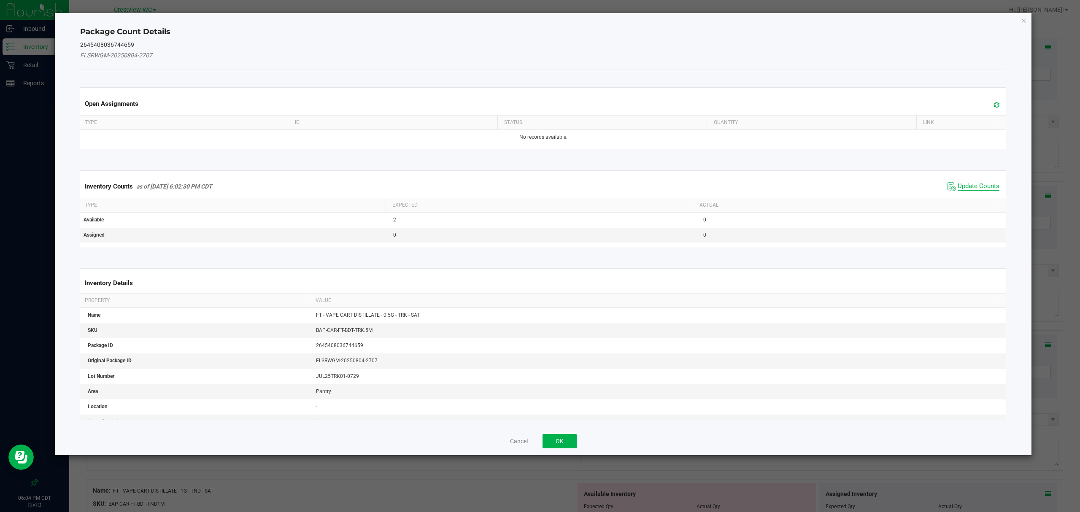
click at [980, 187] on span "Update Counts" at bounding box center [979, 186] width 42 height 8
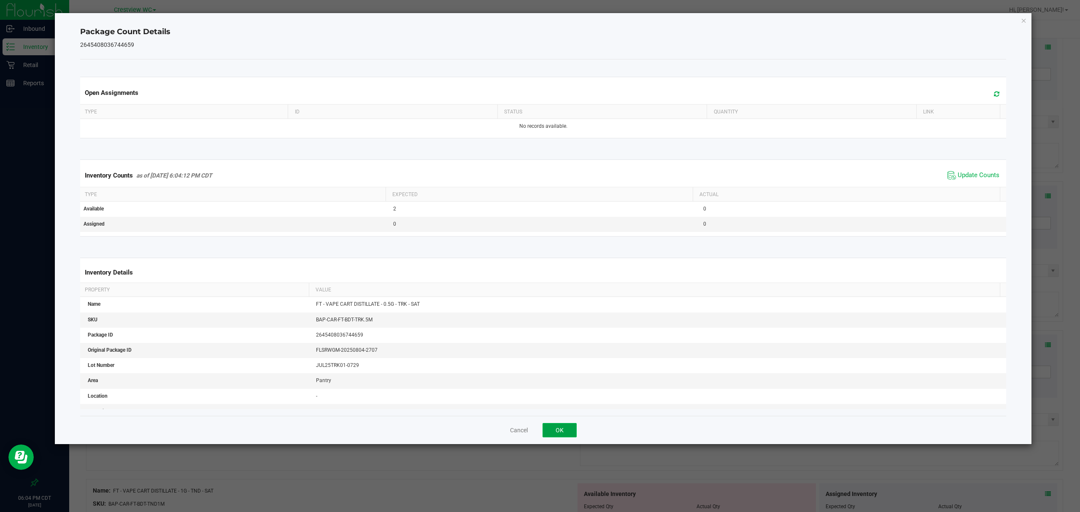
click at [567, 430] on button "OK" at bounding box center [560, 430] width 34 height 14
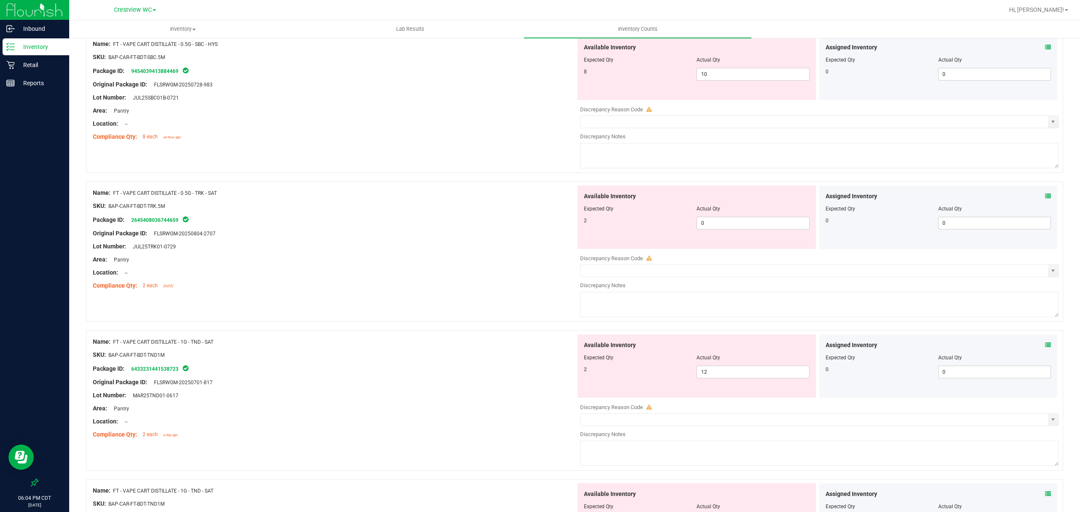
click at [1045, 348] on icon at bounding box center [1048, 345] width 6 height 6
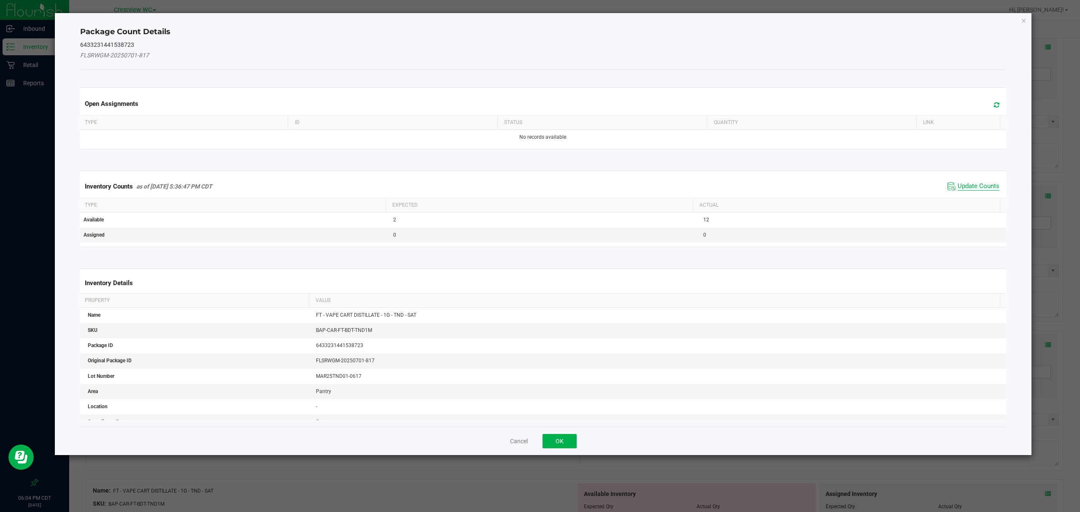
click at [972, 184] on span "Update Counts" at bounding box center [979, 186] width 42 height 8
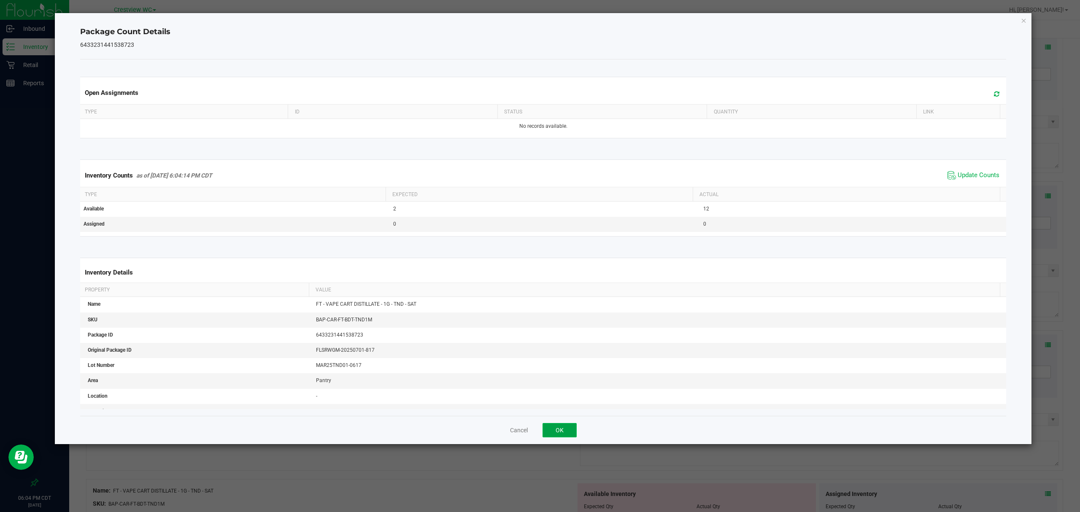
click at [548, 429] on button "OK" at bounding box center [560, 430] width 34 height 14
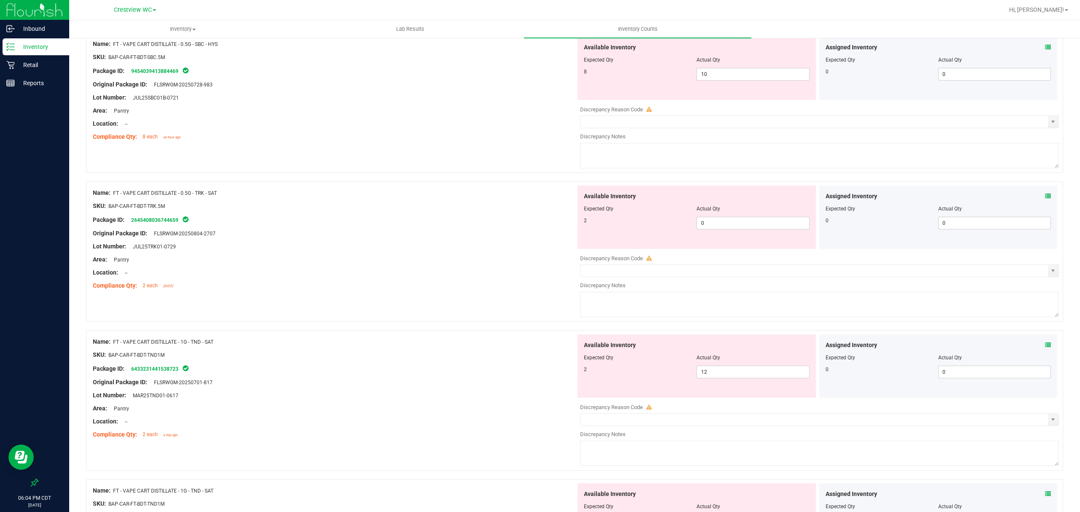
click at [1045, 497] on icon at bounding box center [1048, 494] width 6 height 6
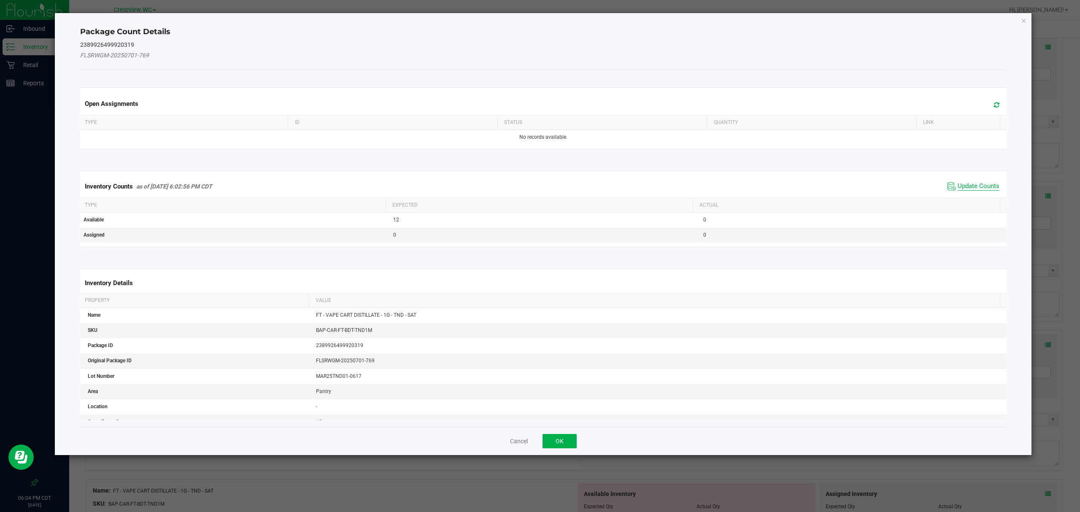
click at [966, 187] on span "Update Counts" at bounding box center [979, 186] width 42 height 8
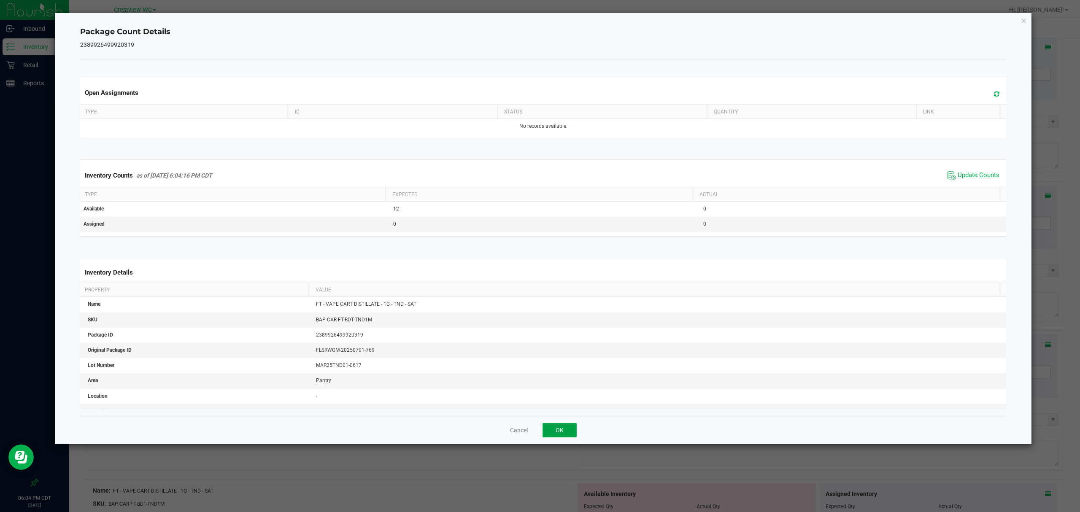
click at [568, 428] on button "OK" at bounding box center [560, 430] width 34 height 14
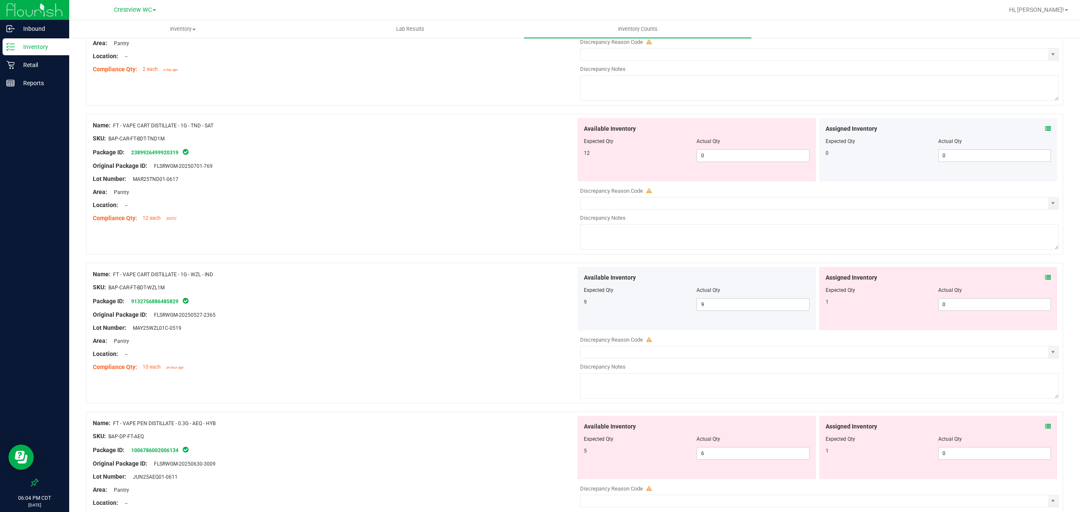
scroll to position [2378, 0]
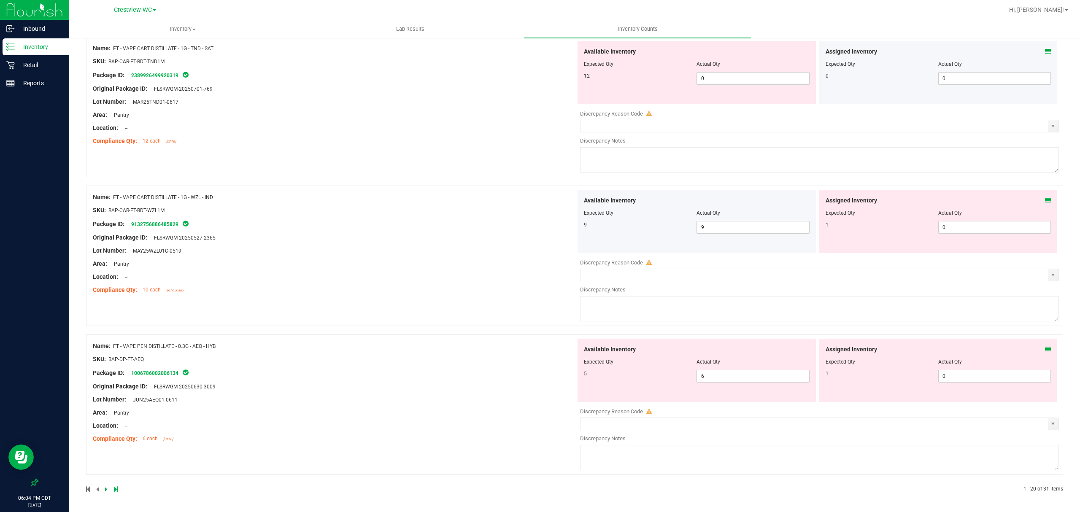
click at [1045, 196] on span at bounding box center [1048, 200] width 6 height 9
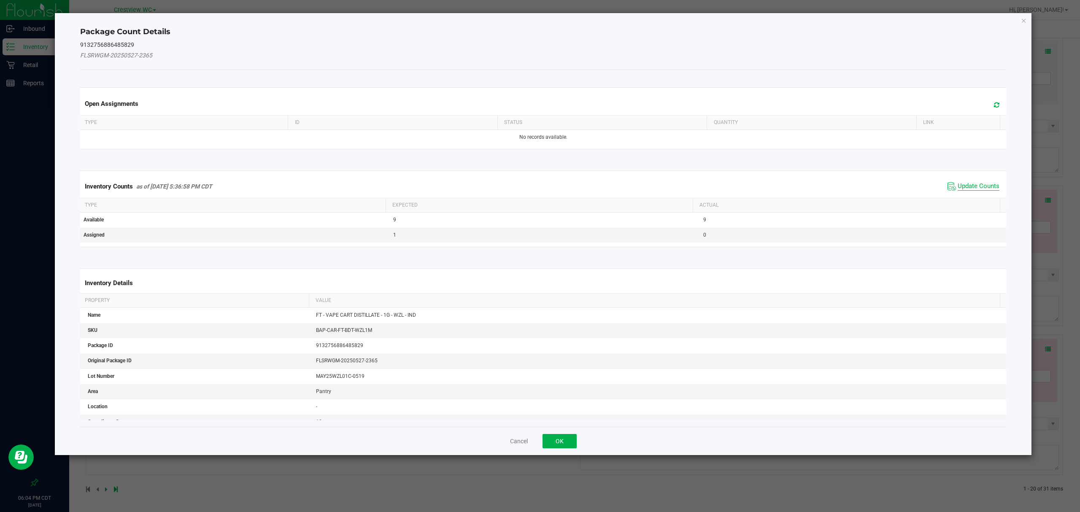
click at [978, 188] on span "Update Counts" at bounding box center [979, 186] width 42 height 8
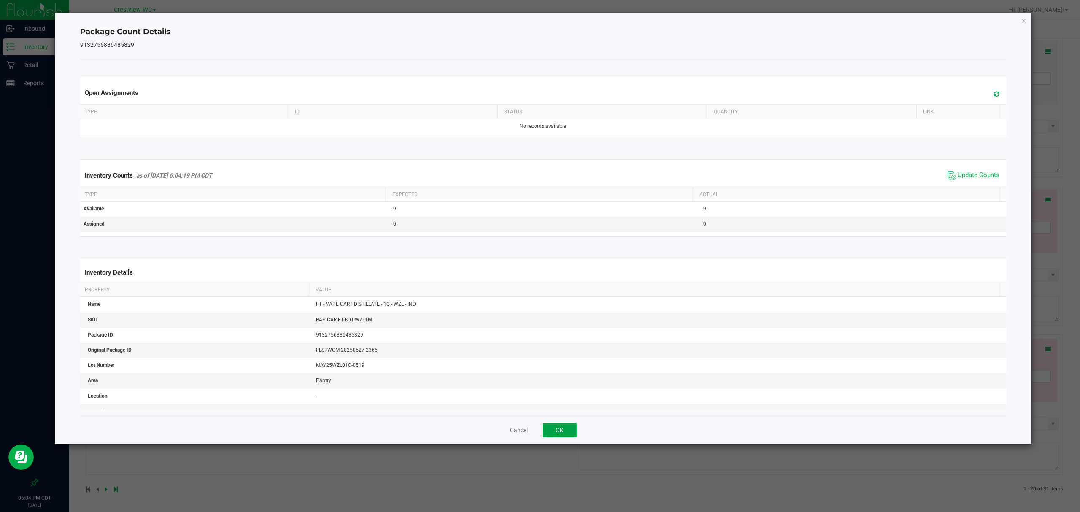
click at [559, 431] on button "OK" at bounding box center [560, 430] width 34 height 14
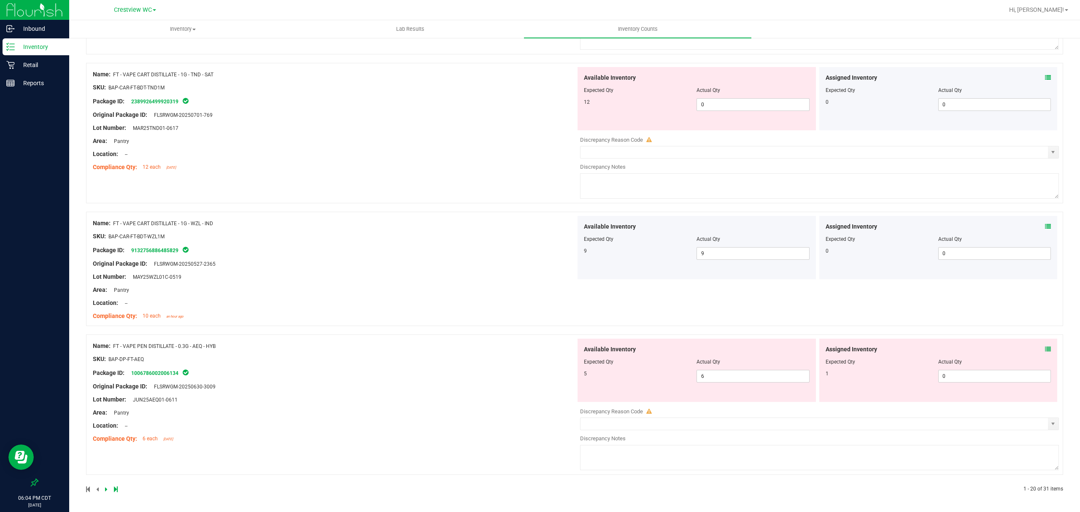
scroll to position [2352, 0]
click at [1045, 350] on icon at bounding box center [1048, 349] width 6 height 6
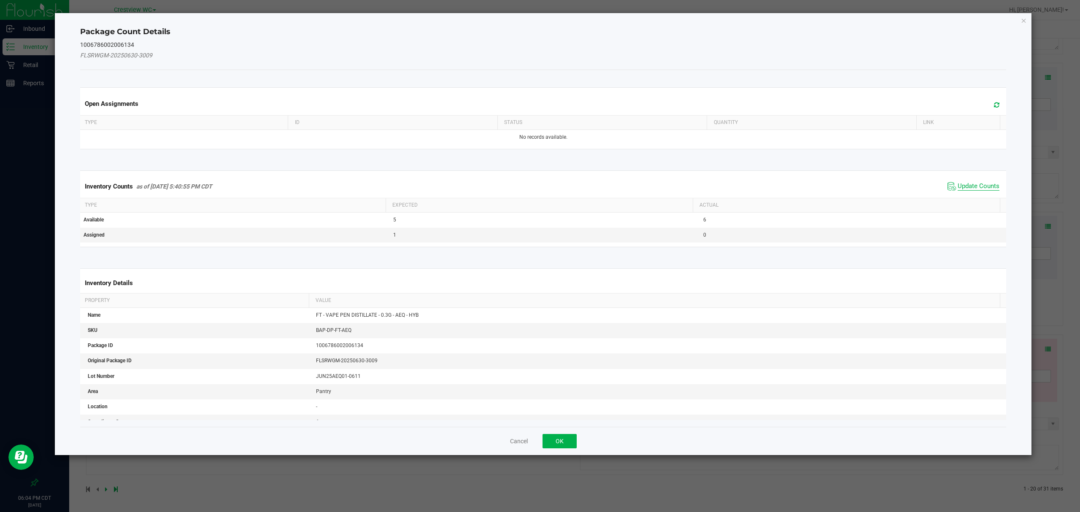
click at [966, 186] on span "Update Counts" at bounding box center [979, 186] width 42 height 8
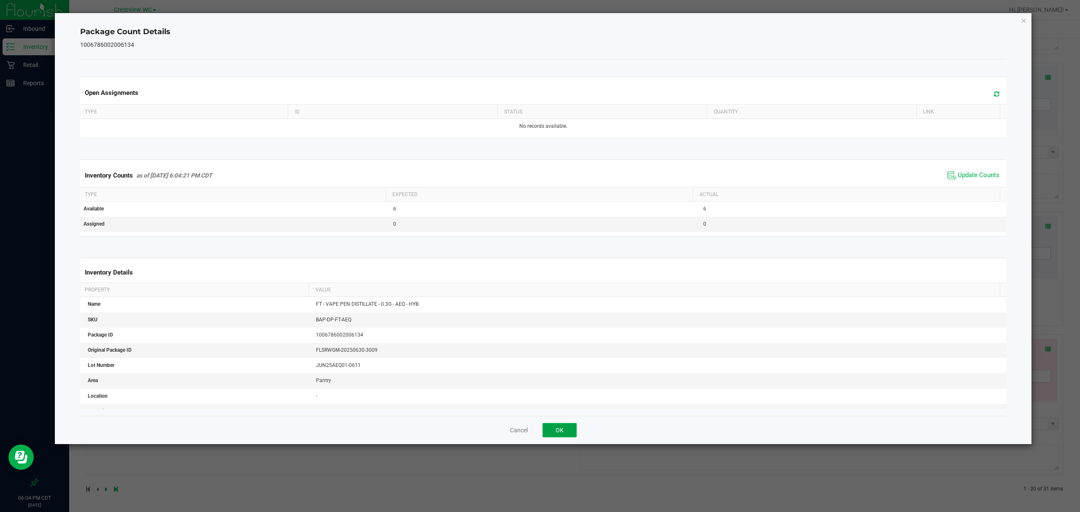
click at [560, 431] on button "OK" at bounding box center [560, 430] width 34 height 14
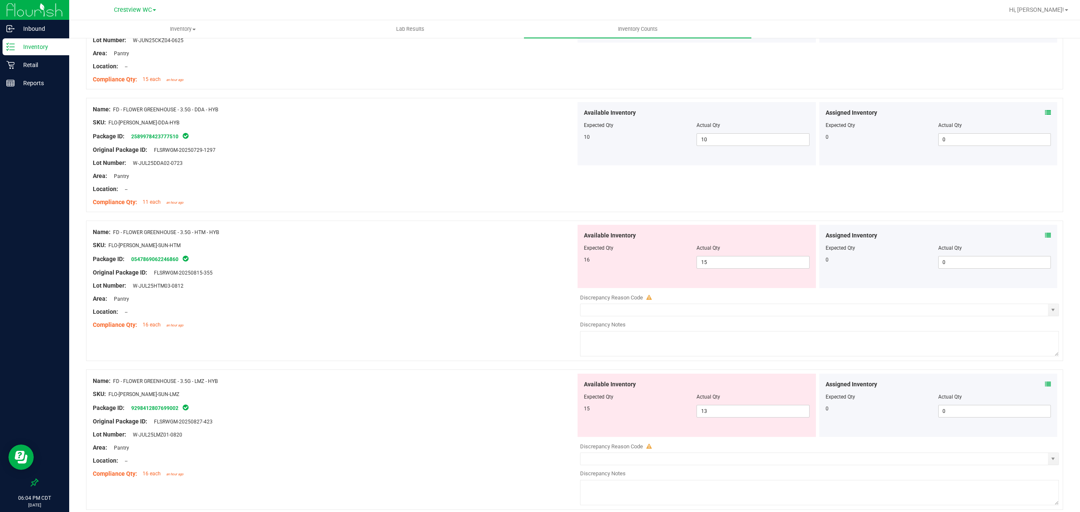
scroll to position [0, 0]
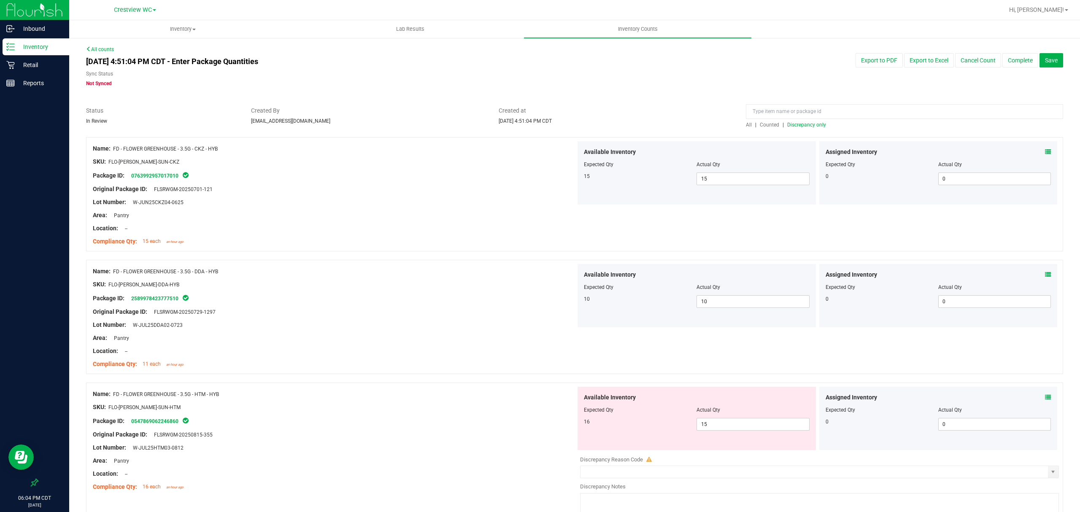
click at [807, 125] on span "Discrepancy only" at bounding box center [807, 125] width 39 height 6
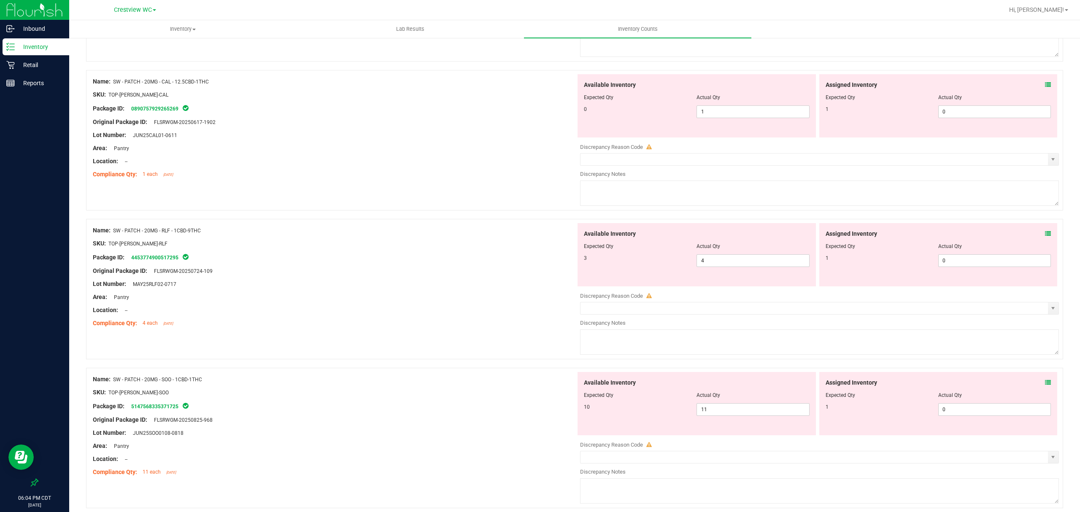
scroll to position [2492, 0]
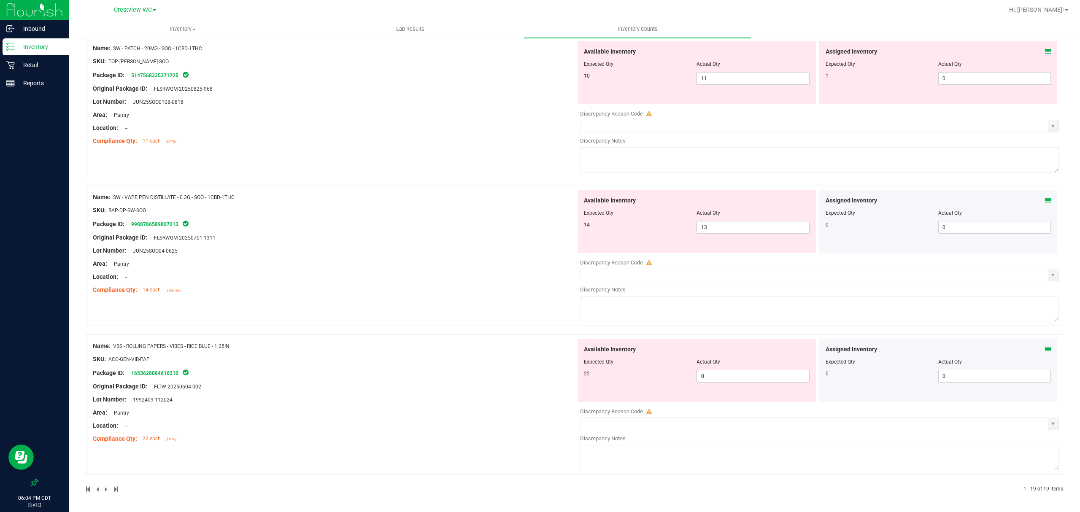
click at [1045, 349] on icon at bounding box center [1048, 349] width 6 height 6
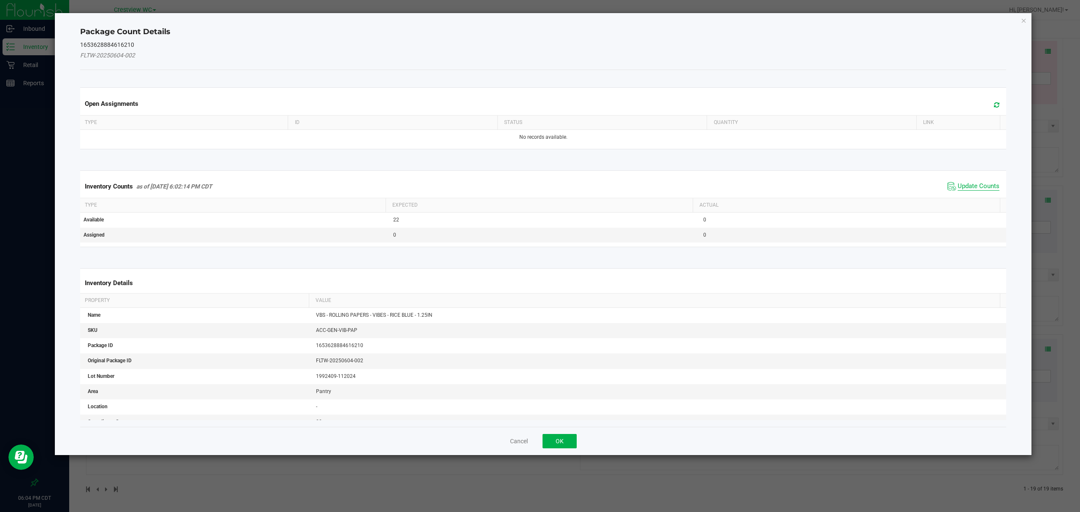
click at [973, 187] on span "Update Counts" at bounding box center [979, 186] width 42 height 8
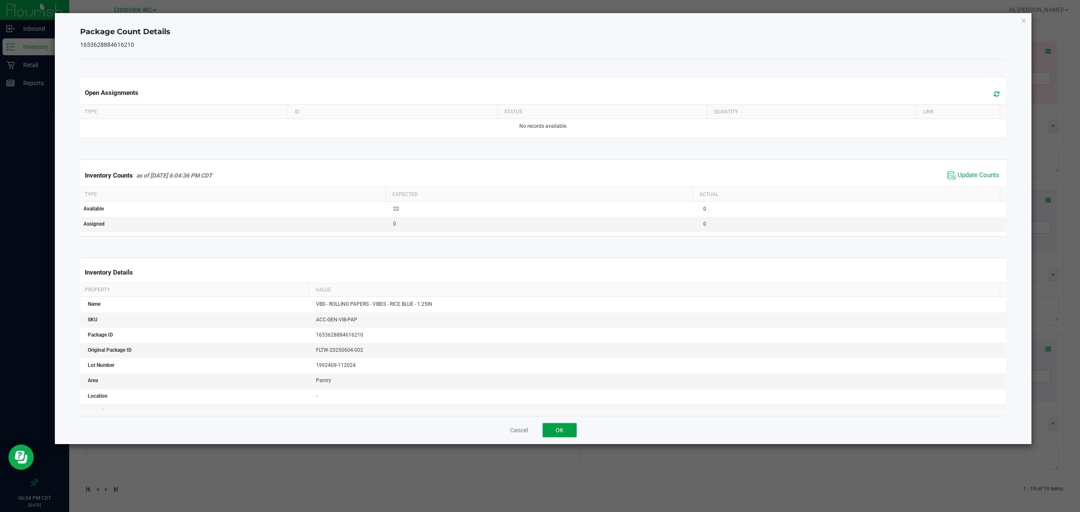
click at [559, 434] on button "OK" at bounding box center [560, 430] width 34 height 14
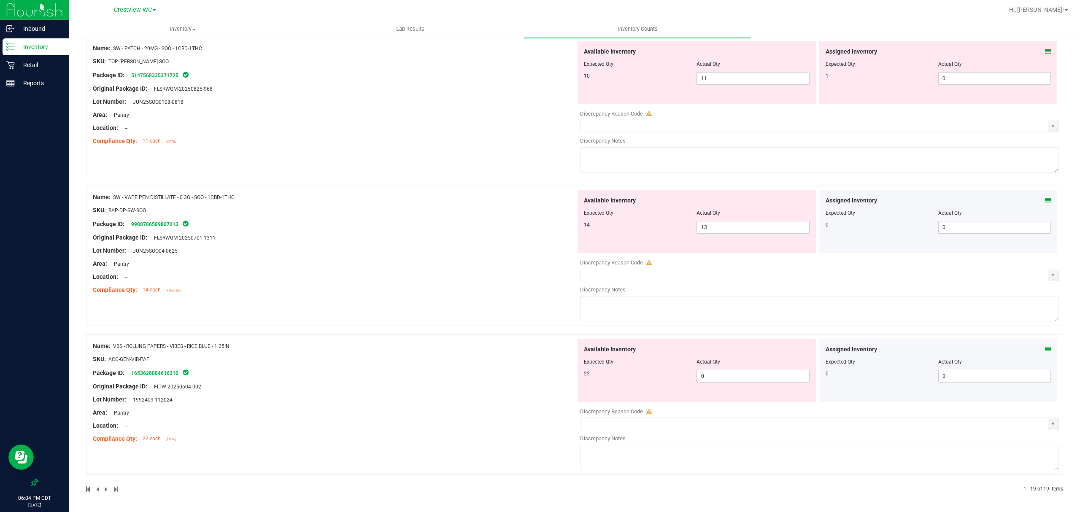
click at [1045, 201] on icon at bounding box center [1048, 201] width 6 height 6
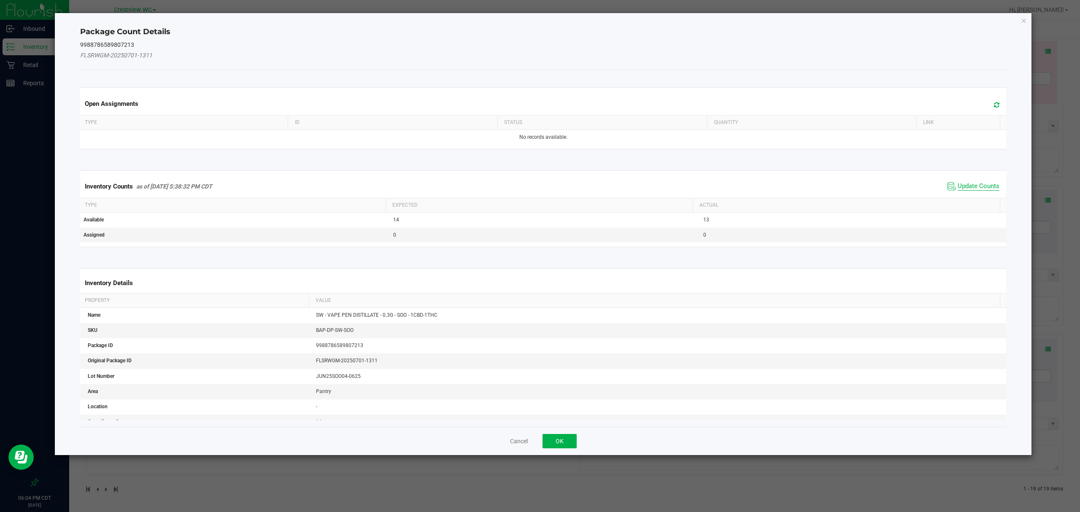
click at [975, 191] on span "Update Counts" at bounding box center [979, 186] width 42 height 8
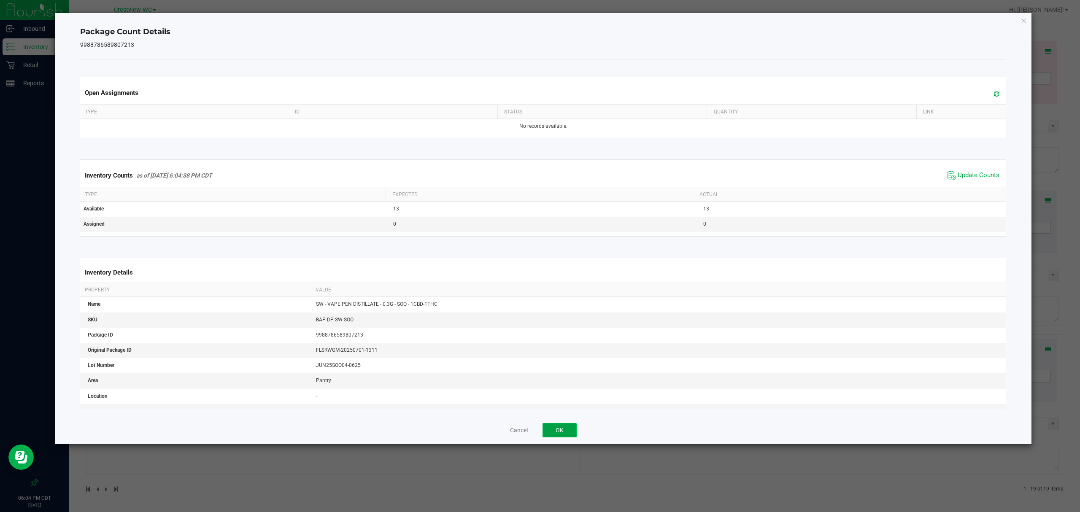
click at [559, 431] on button "OK" at bounding box center [560, 430] width 34 height 14
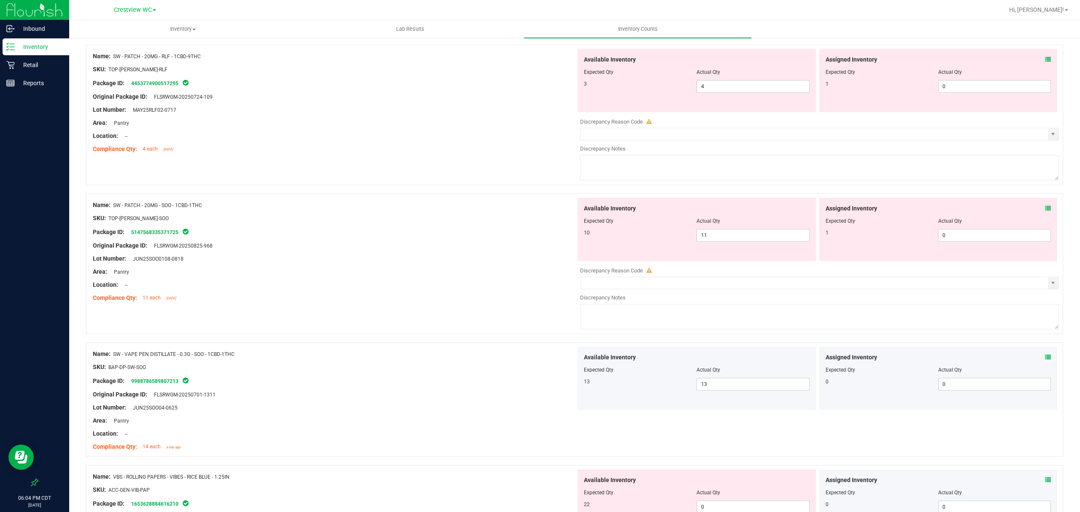
scroll to position [2326, 0]
click at [1045, 212] on icon at bounding box center [1048, 209] width 6 height 6
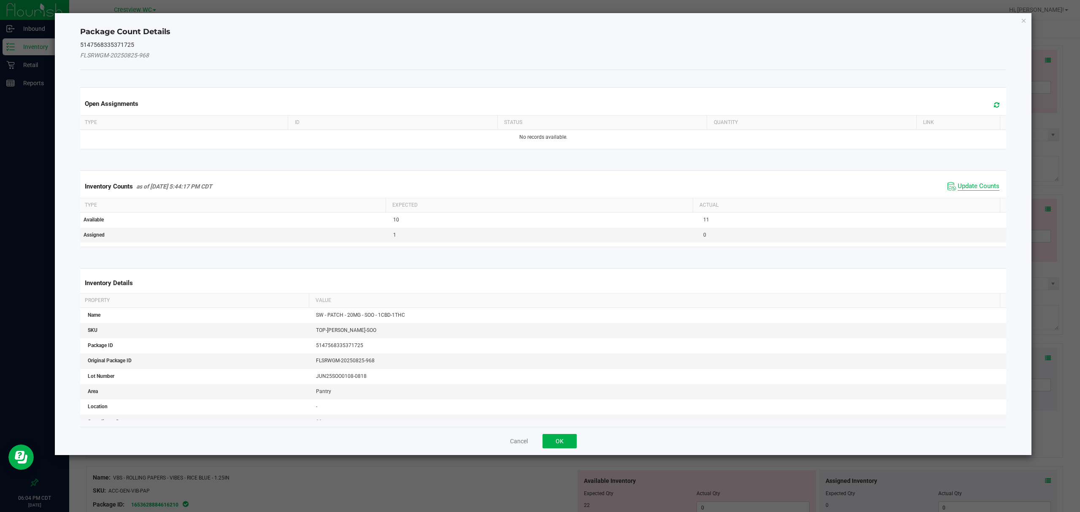
click at [981, 187] on span "Update Counts" at bounding box center [979, 186] width 42 height 8
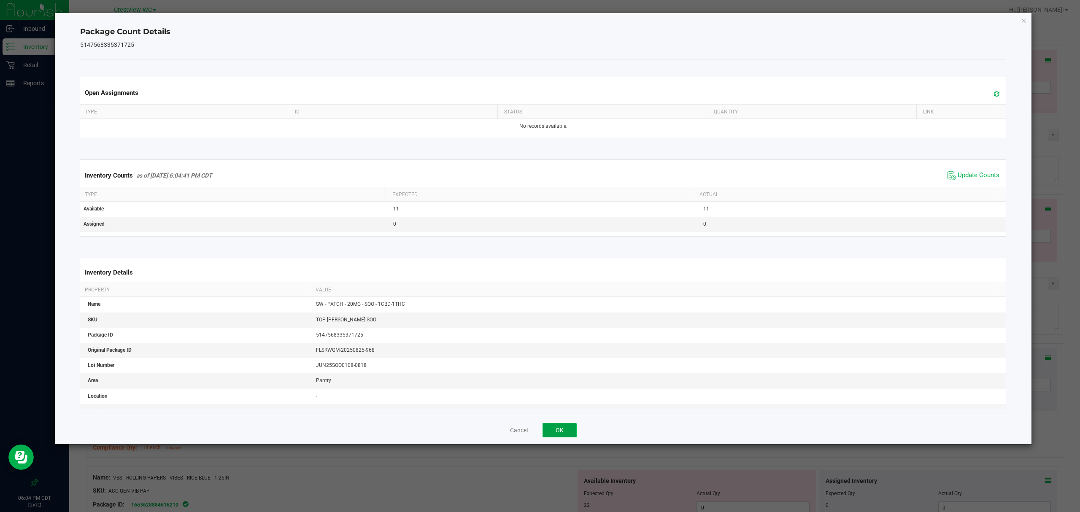
click at [566, 429] on button "OK" at bounding box center [560, 430] width 34 height 14
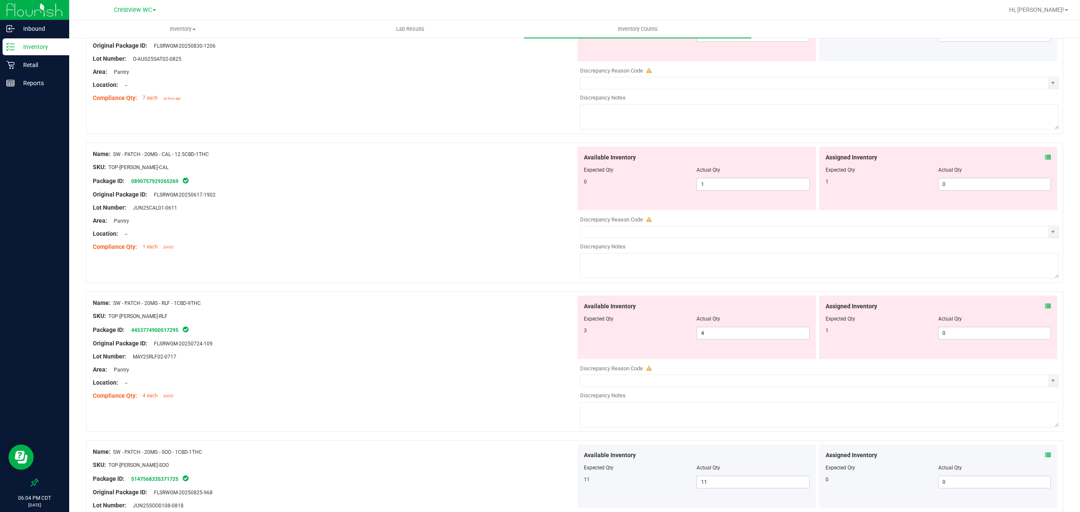
scroll to position [2080, 0]
click at [1045, 310] on icon at bounding box center [1048, 307] width 6 height 6
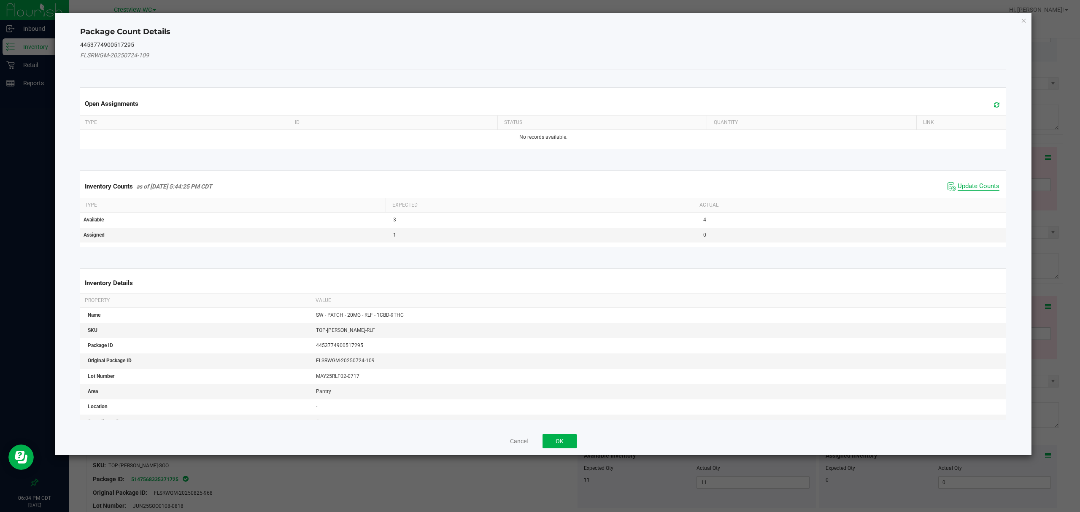
click at [981, 187] on span "Update Counts" at bounding box center [979, 186] width 42 height 8
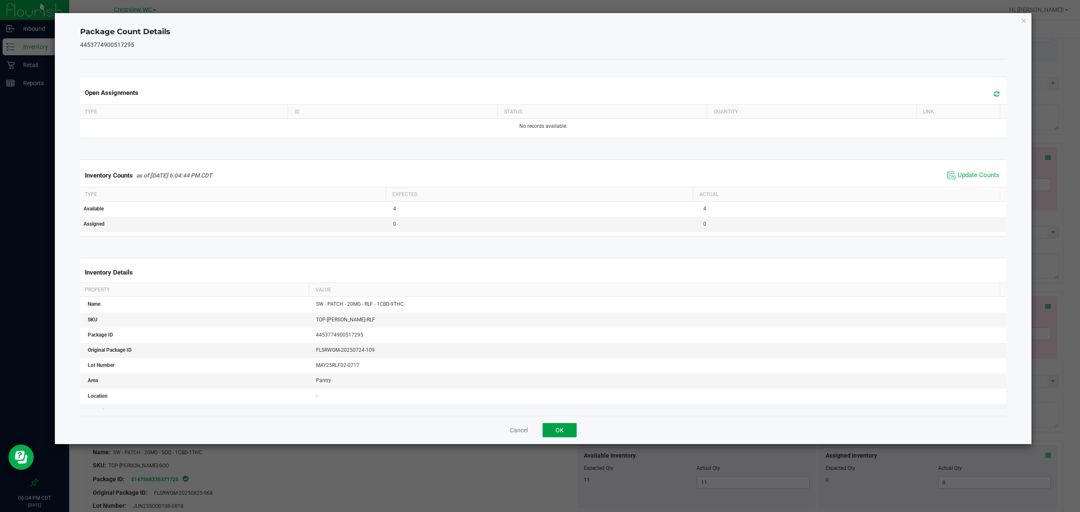
click at [566, 433] on button "OK" at bounding box center [560, 430] width 34 height 14
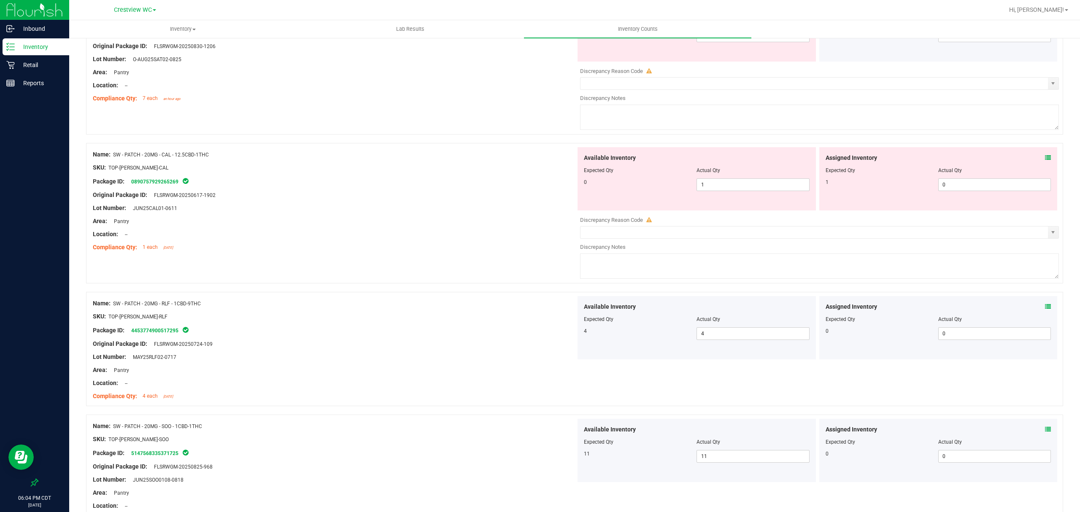
click at [1045, 161] on icon at bounding box center [1048, 158] width 6 height 6
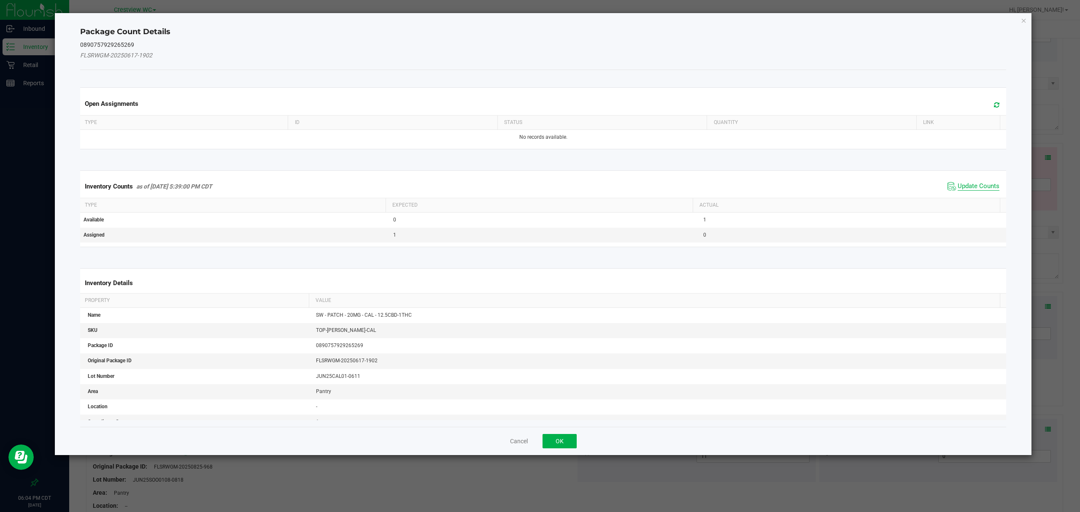
click at [983, 188] on span "Update Counts" at bounding box center [979, 186] width 42 height 8
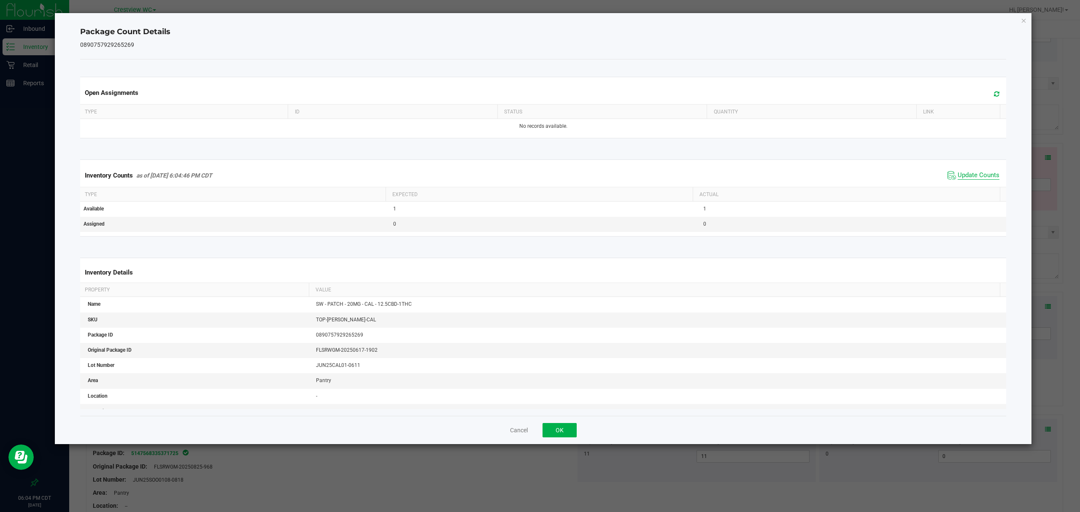
click at [976, 180] on span "Update Counts" at bounding box center [979, 175] width 42 height 8
click at [556, 431] on button "OK" at bounding box center [560, 430] width 34 height 14
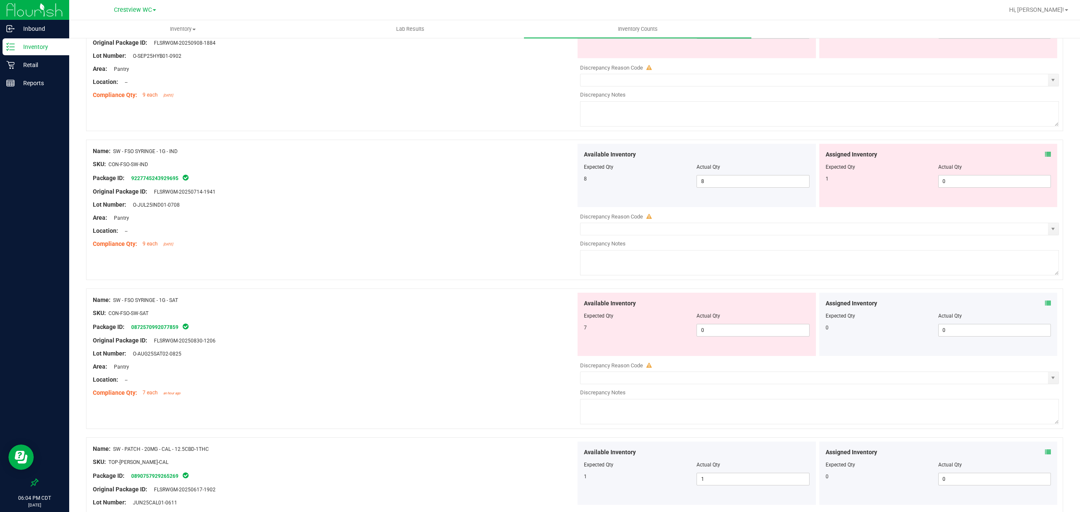
scroll to position [1785, 0]
click at [1045, 307] on icon at bounding box center [1048, 304] width 6 height 6
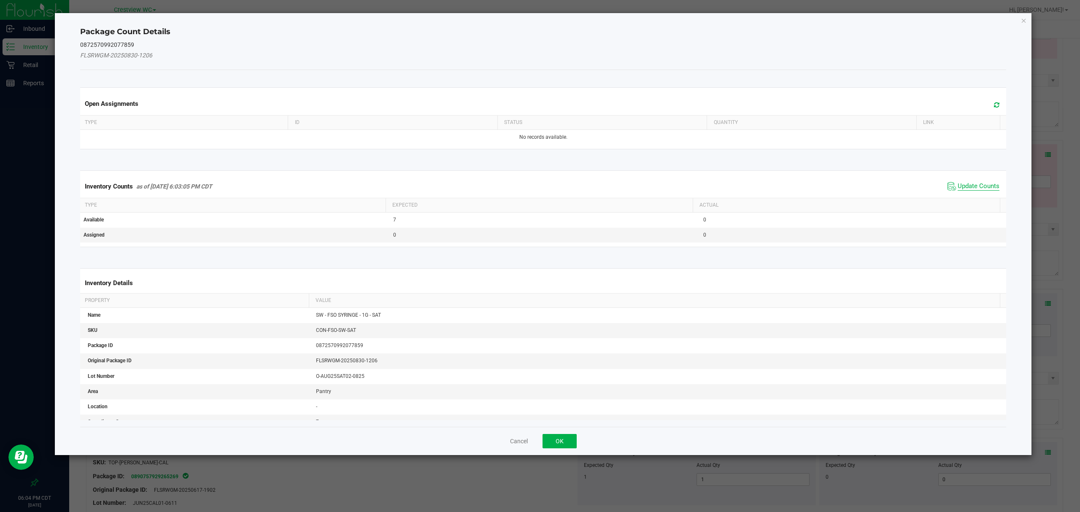
click at [972, 186] on span "Update Counts" at bounding box center [979, 186] width 42 height 8
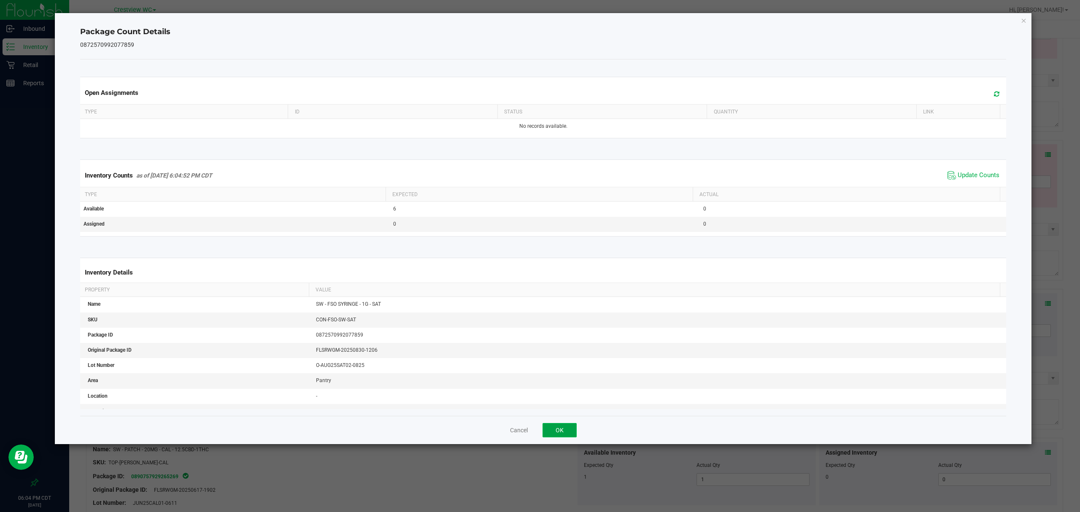
click at [559, 433] on button "OK" at bounding box center [560, 430] width 34 height 14
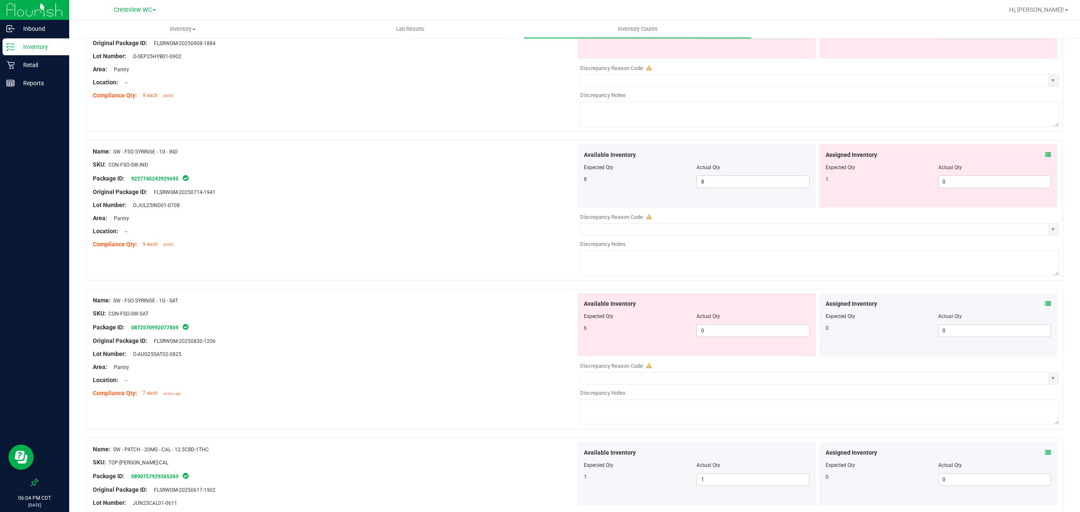
click at [1045, 158] on icon at bounding box center [1048, 155] width 6 height 6
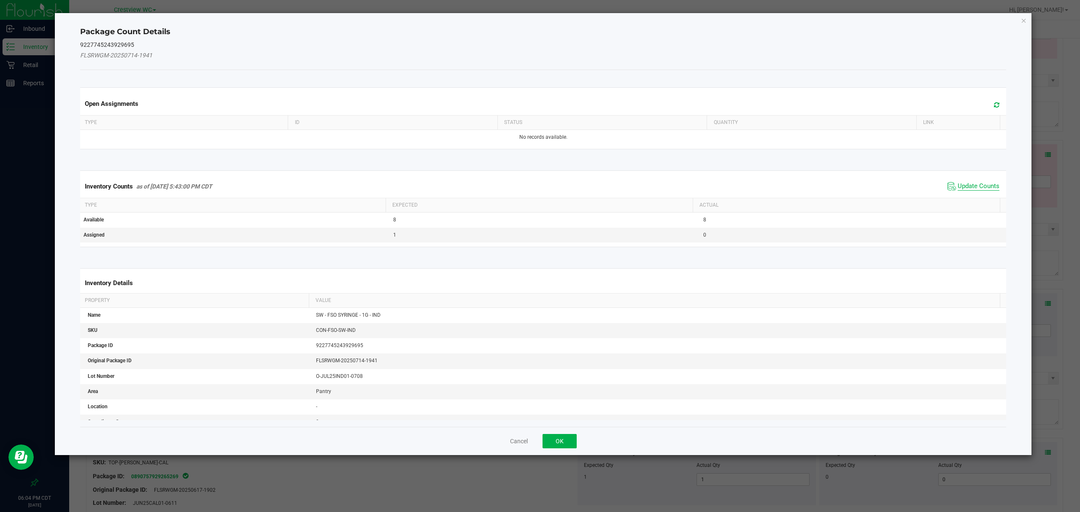
click at [968, 189] on span "Update Counts" at bounding box center [979, 186] width 42 height 8
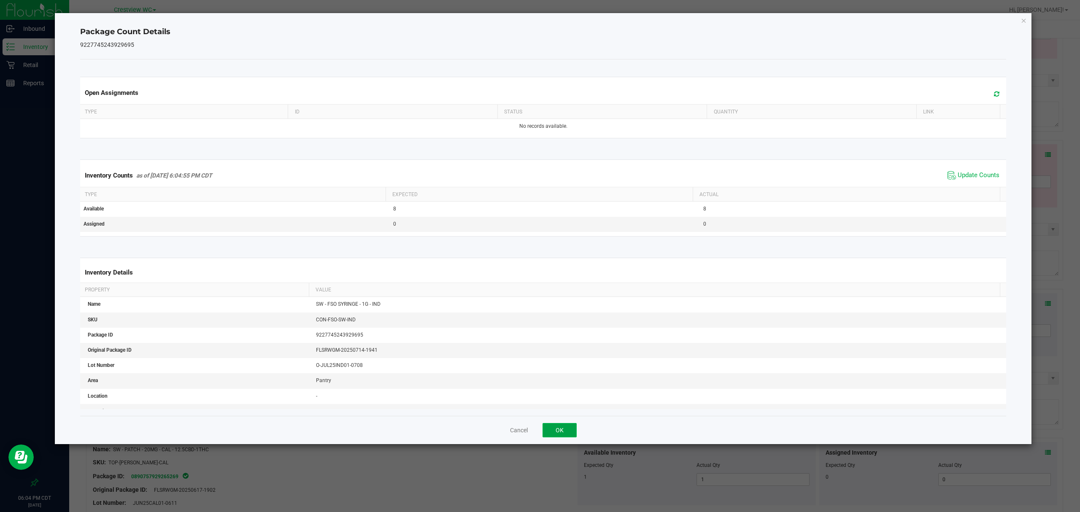
click at [560, 432] on button "OK" at bounding box center [560, 430] width 34 height 14
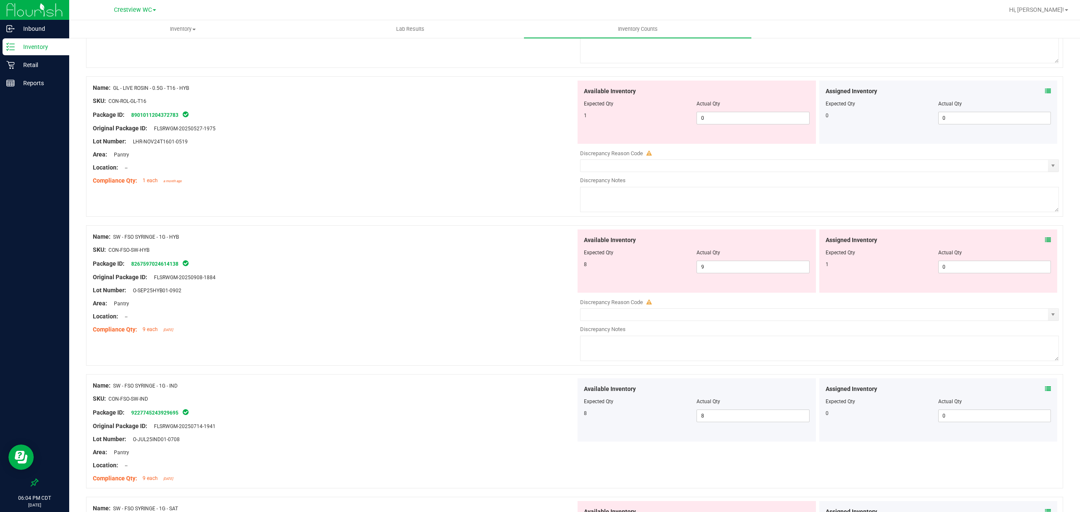
scroll to position [1535, 0]
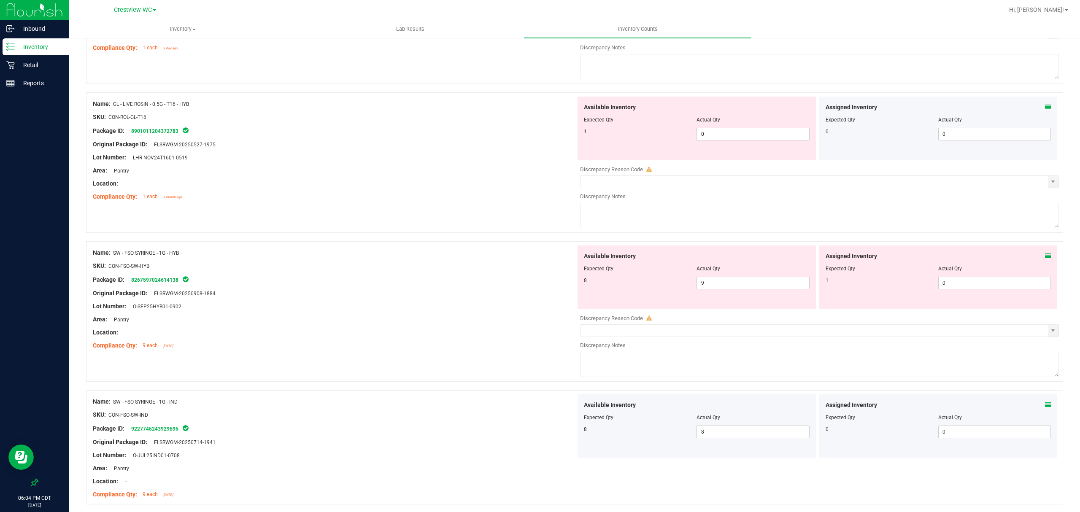
click at [1045, 259] on icon at bounding box center [1048, 256] width 6 height 6
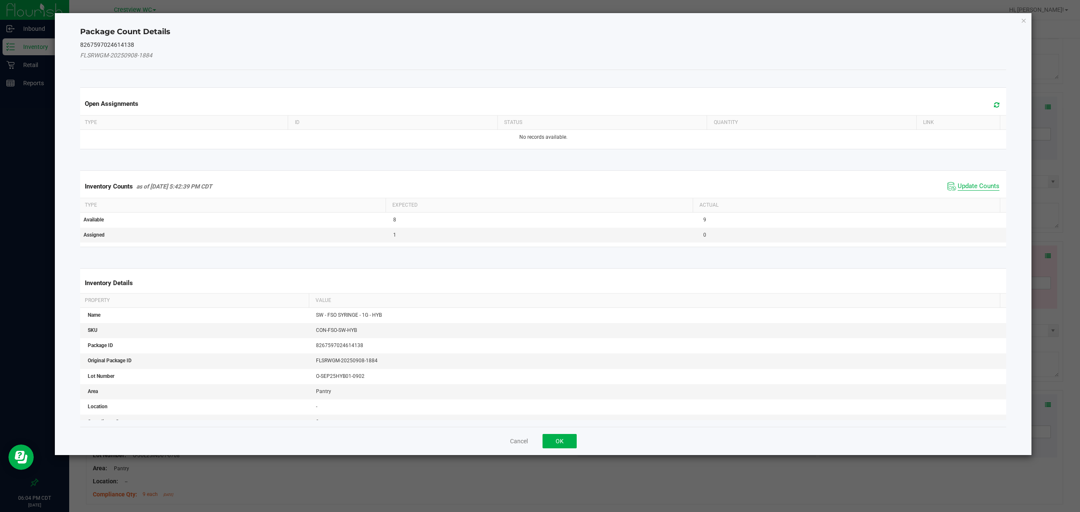
click at [981, 191] on span "Update Counts" at bounding box center [979, 186] width 42 height 8
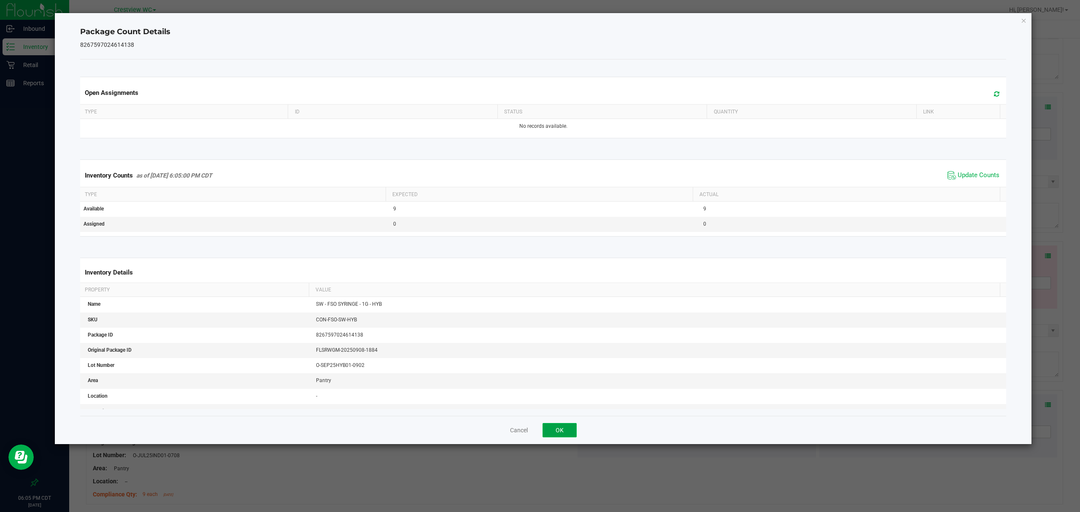
click at [556, 428] on button "OK" at bounding box center [560, 430] width 34 height 14
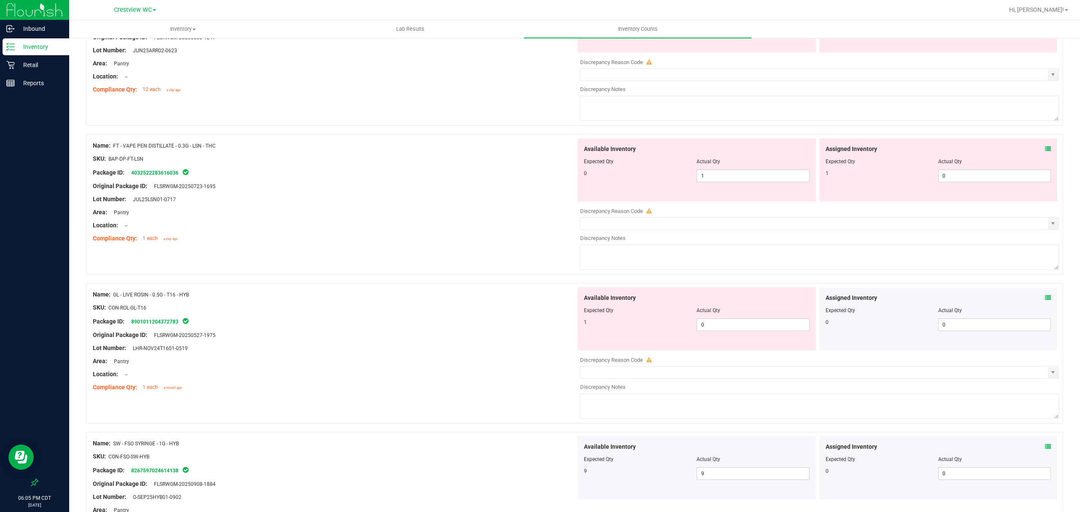
scroll to position [1342, 0]
click at [1045, 301] on icon at bounding box center [1048, 300] width 6 height 6
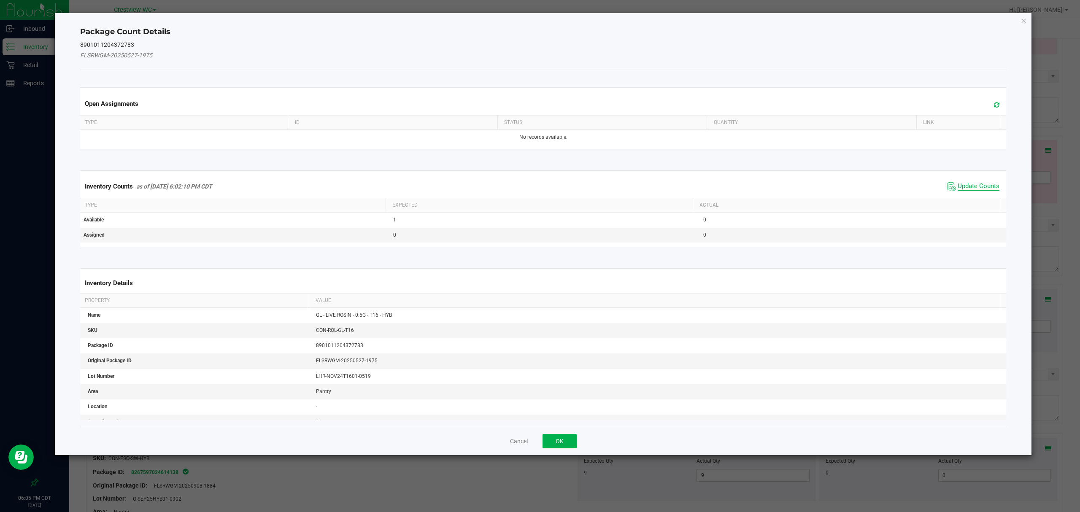
click at [967, 184] on span "Update Counts" at bounding box center [979, 186] width 42 height 8
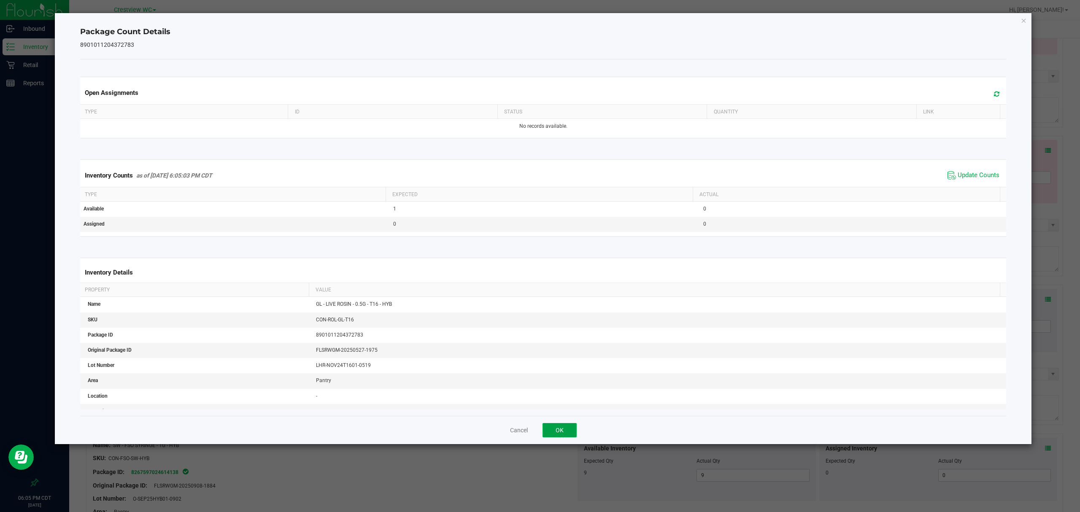
click at [568, 435] on button "OK" at bounding box center [560, 430] width 34 height 14
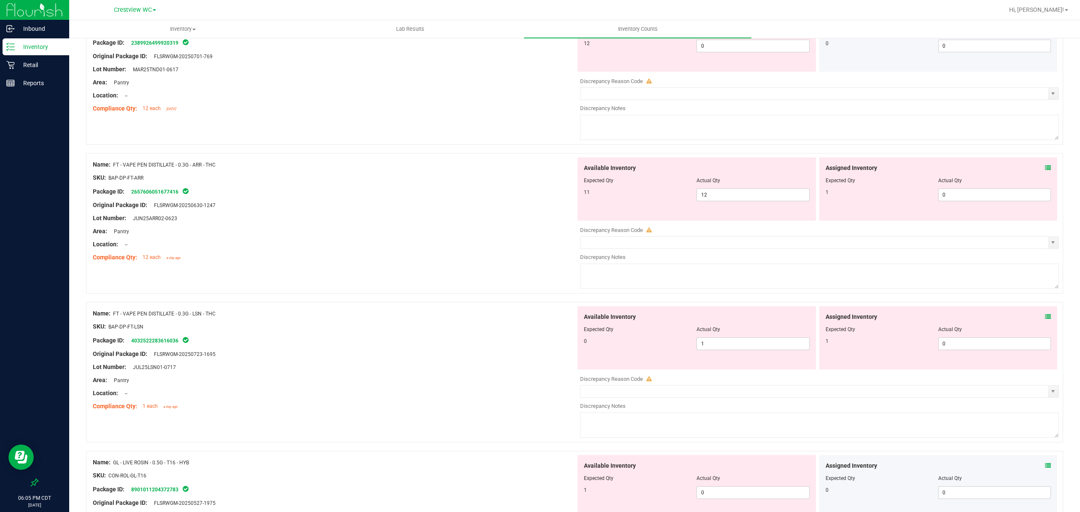
scroll to position [1175, 0]
click at [1045, 320] on icon at bounding box center [1048, 317] width 6 height 6
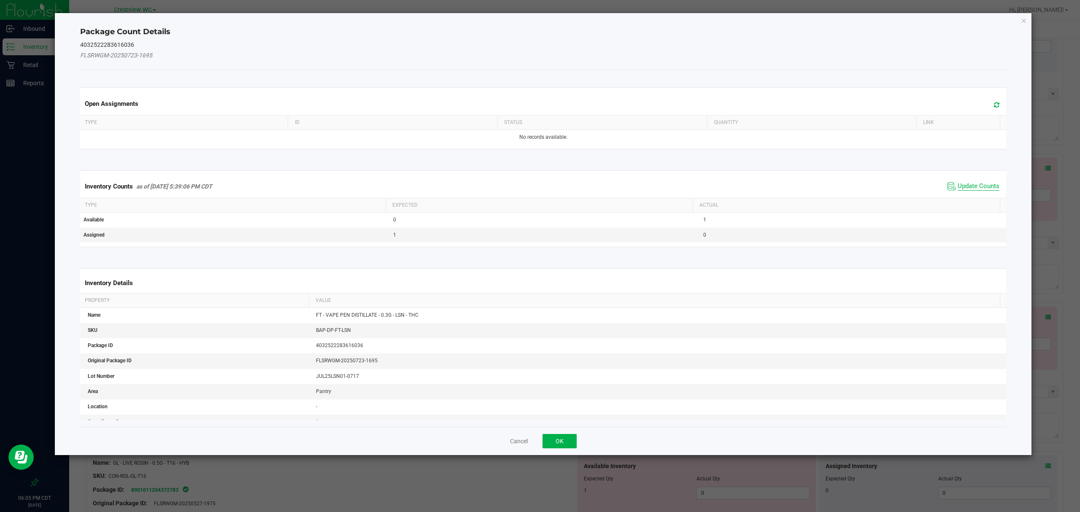
click at [975, 184] on span "Update Counts" at bounding box center [979, 186] width 42 height 8
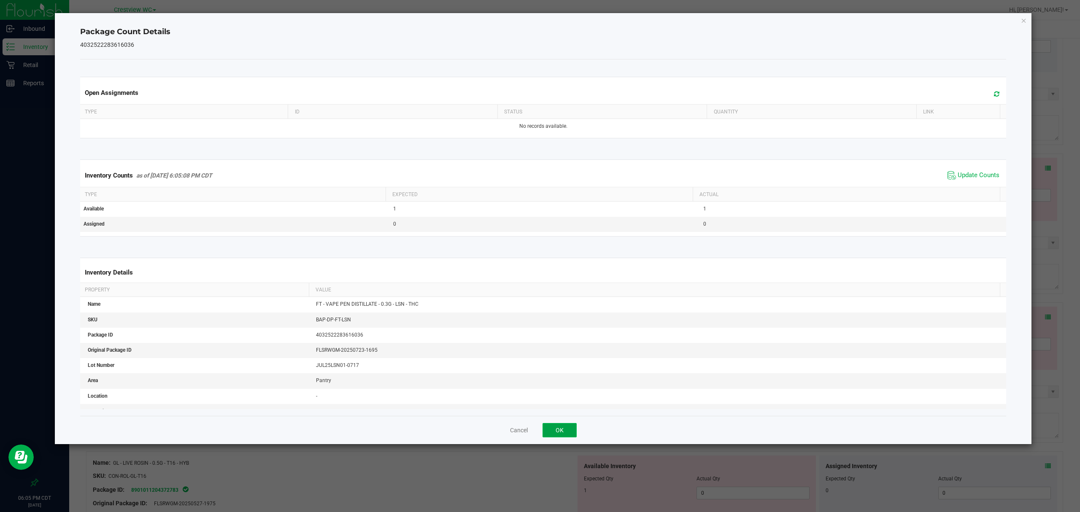
click at [567, 430] on button "OK" at bounding box center [560, 430] width 34 height 14
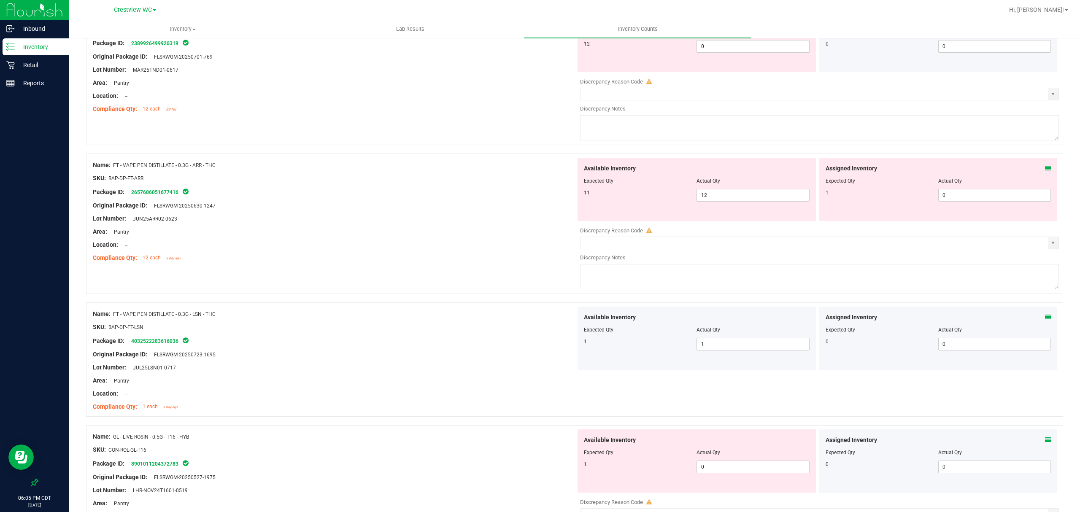
click at [1045, 171] on icon at bounding box center [1048, 168] width 6 height 6
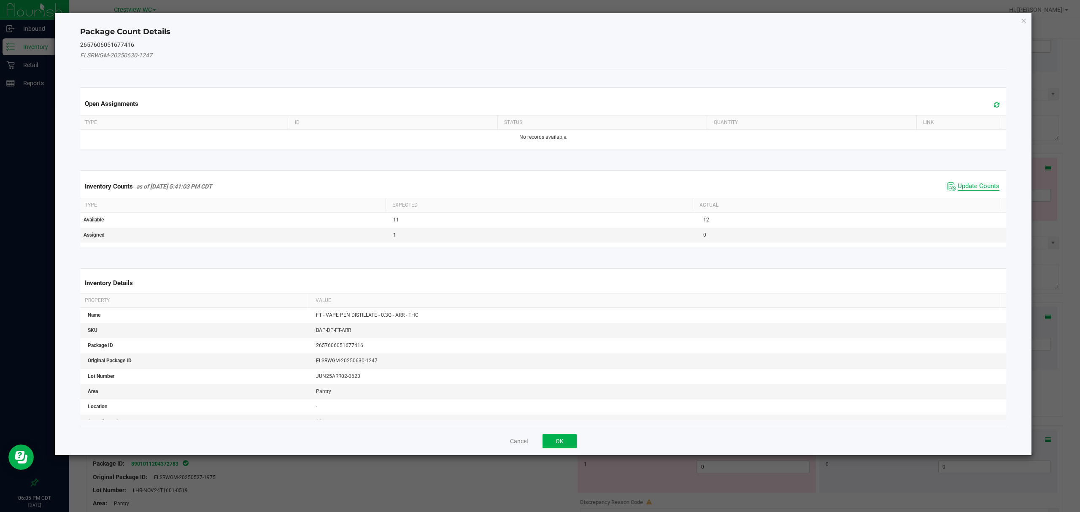
click at [973, 185] on span "Update Counts" at bounding box center [979, 186] width 42 height 8
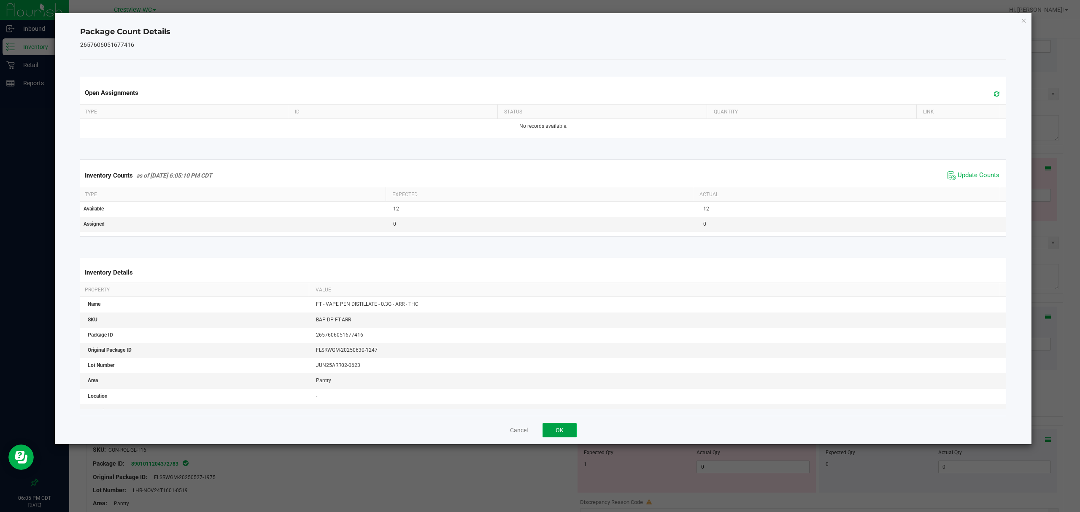
click at [543, 426] on button "OK" at bounding box center [560, 430] width 34 height 14
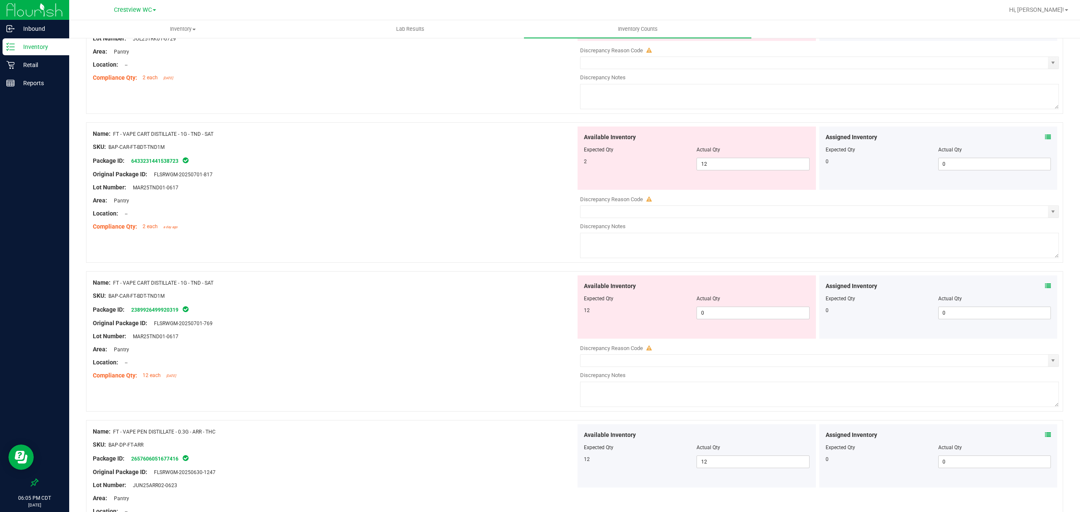
scroll to position [908, 0]
click at [1045, 290] on icon at bounding box center [1048, 287] width 6 height 6
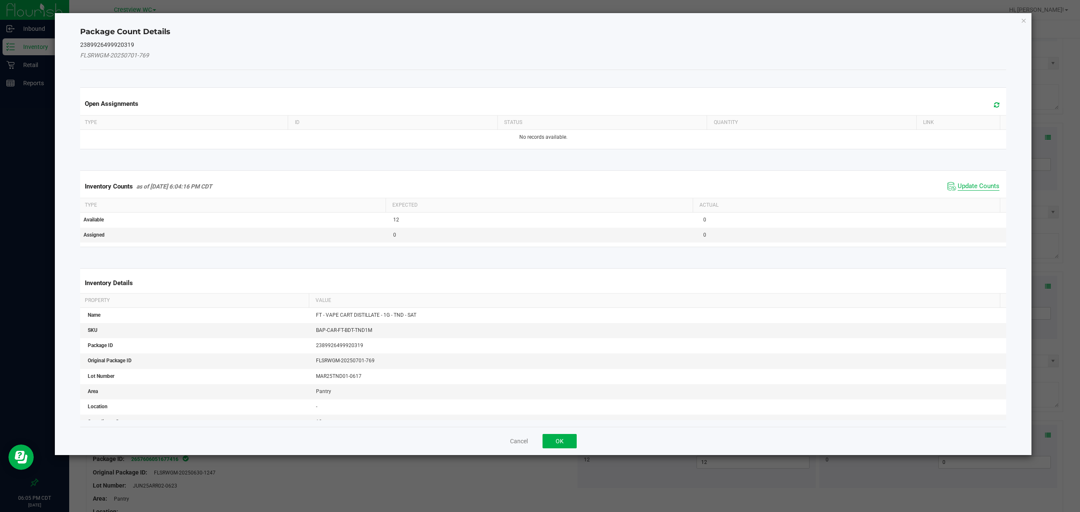
click at [971, 187] on span "Update Counts" at bounding box center [979, 186] width 42 height 8
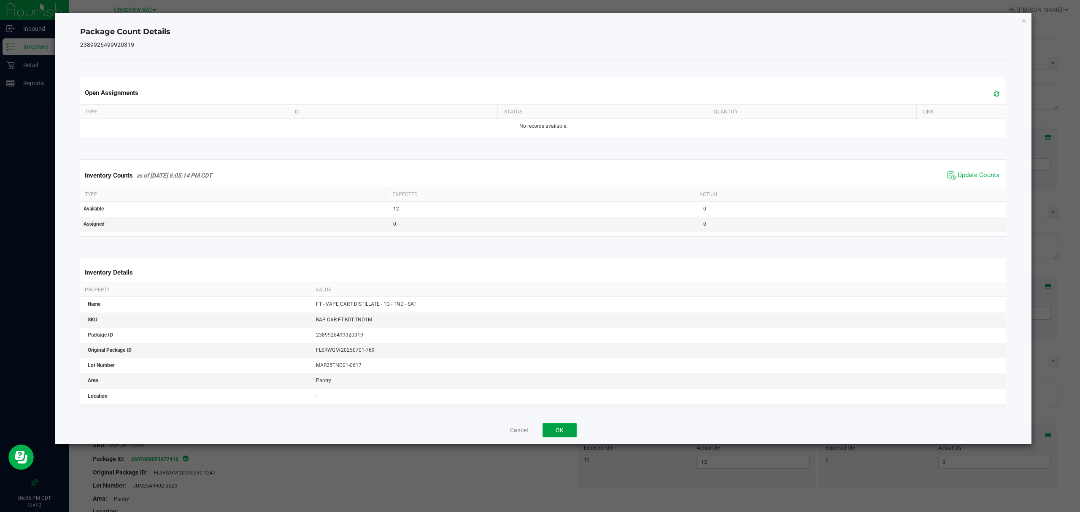
click at [560, 433] on button "OK" at bounding box center [560, 430] width 34 height 14
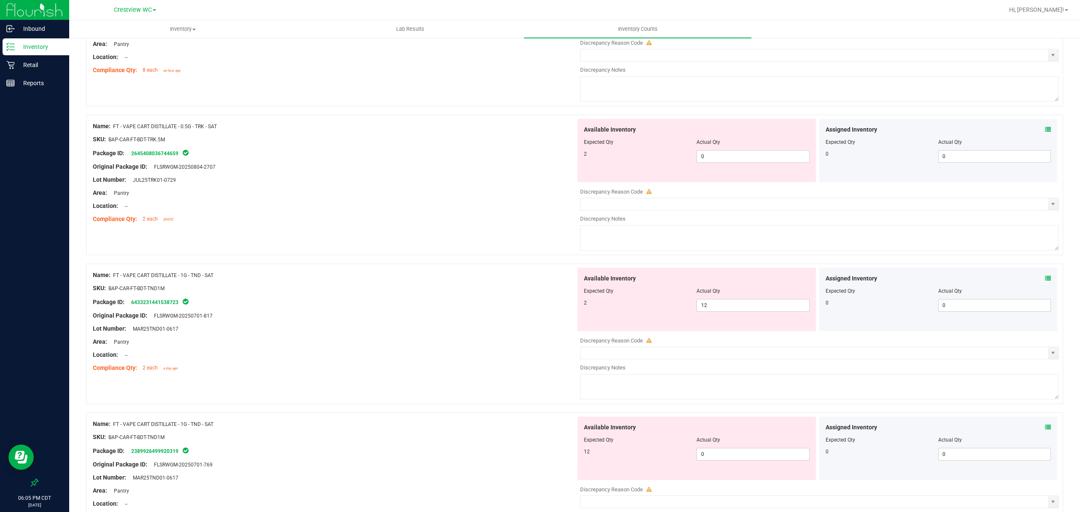
scroll to position [766, 0]
click at [1045, 282] on icon at bounding box center [1048, 280] width 6 height 6
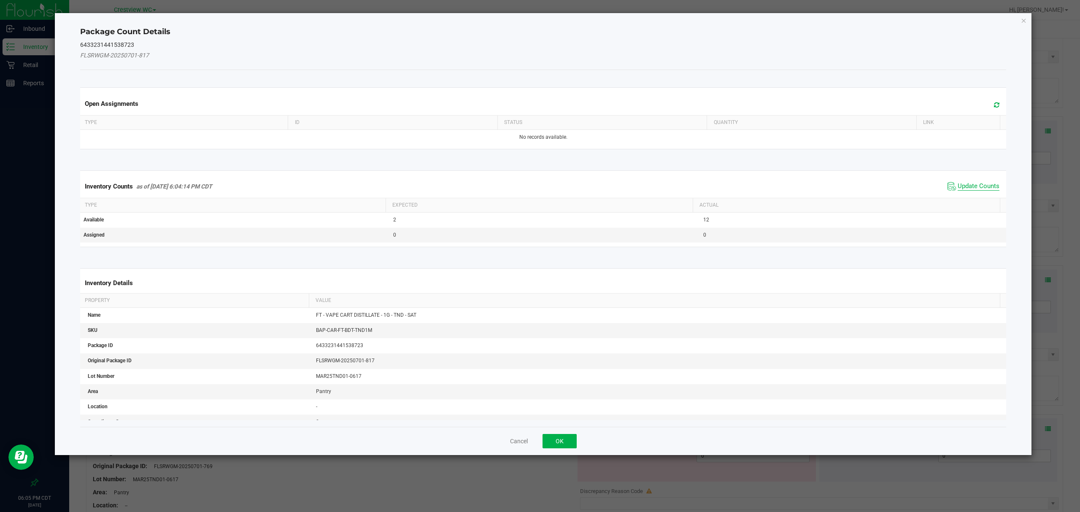
click at [985, 188] on span "Update Counts" at bounding box center [979, 186] width 42 height 8
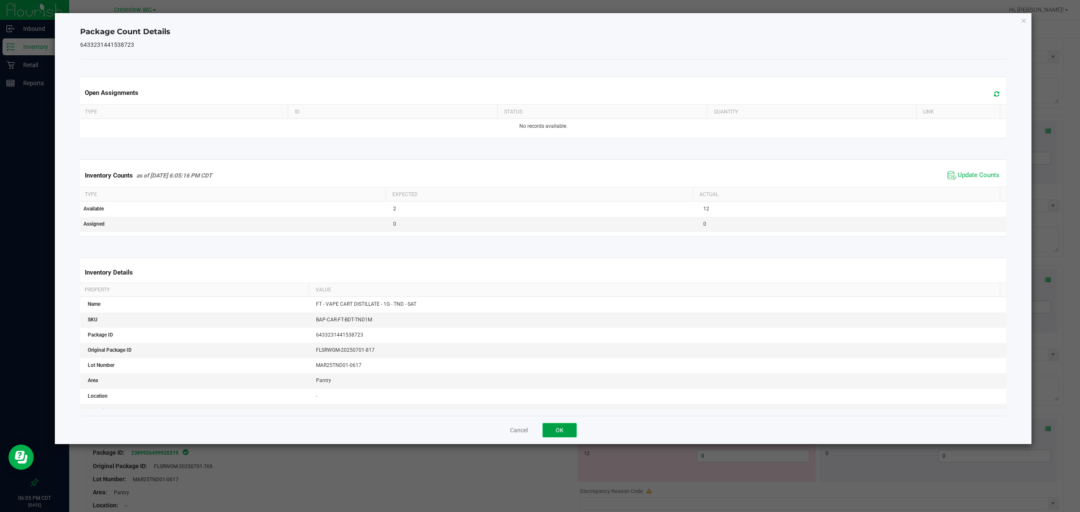
click at [559, 431] on button "OK" at bounding box center [560, 430] width 34 height 14
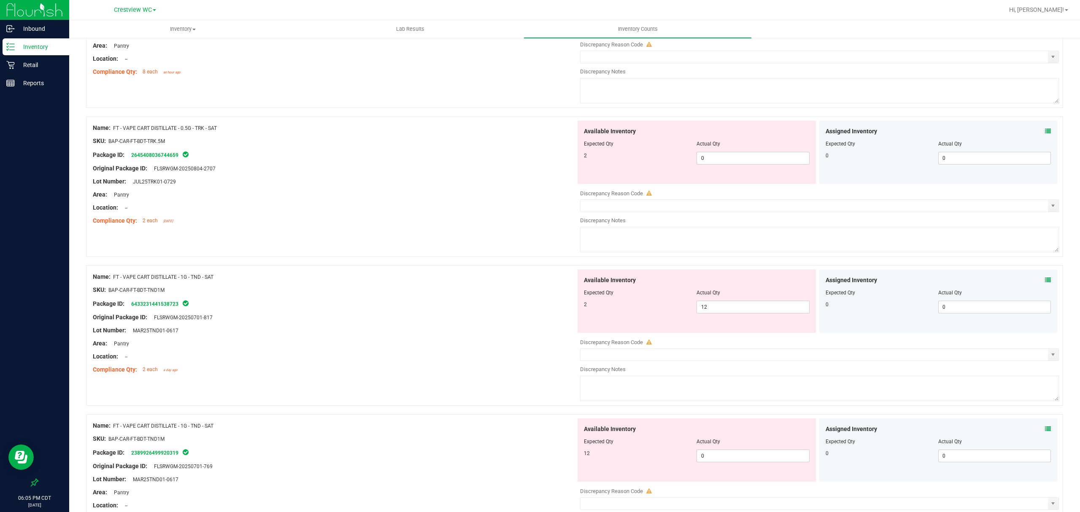
click at [1045, 130] on icon at bounding box center [1048, 131] width 6 height 6
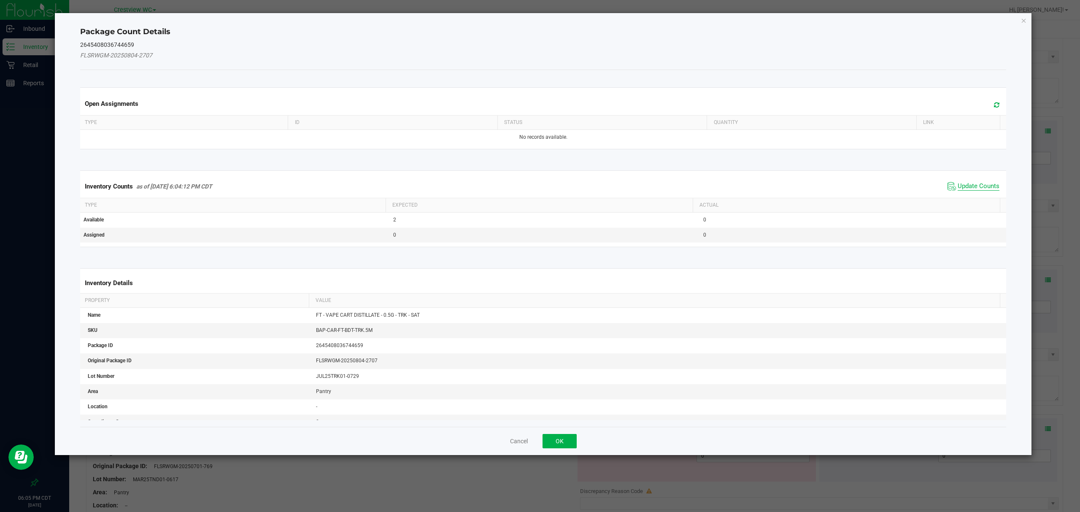
click at [975, 190] on span "Update Counts" at bounding box center [979, 186] width 42 height 8
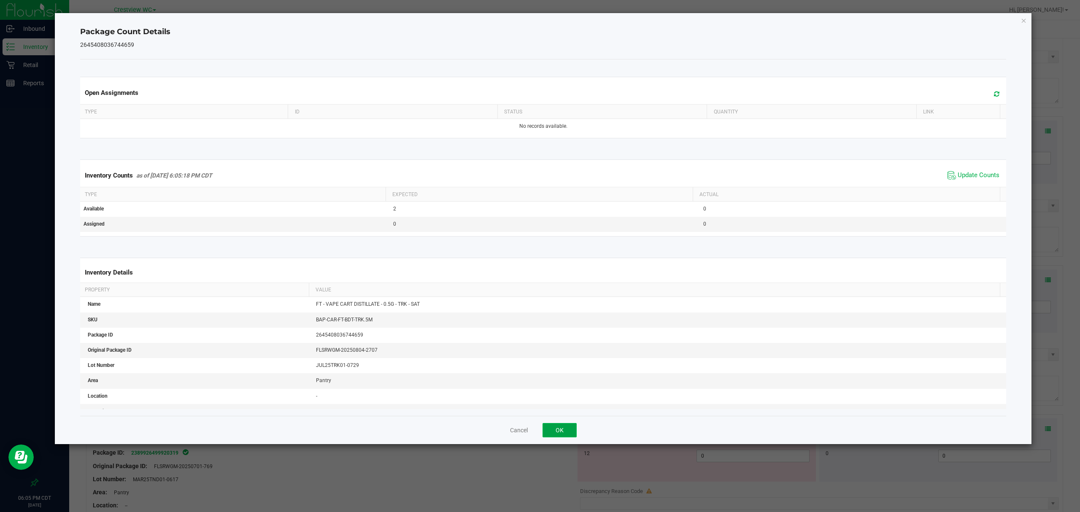
click at [561, 429] on button "OK" at bounding box center [560, 430] width 34 height 14
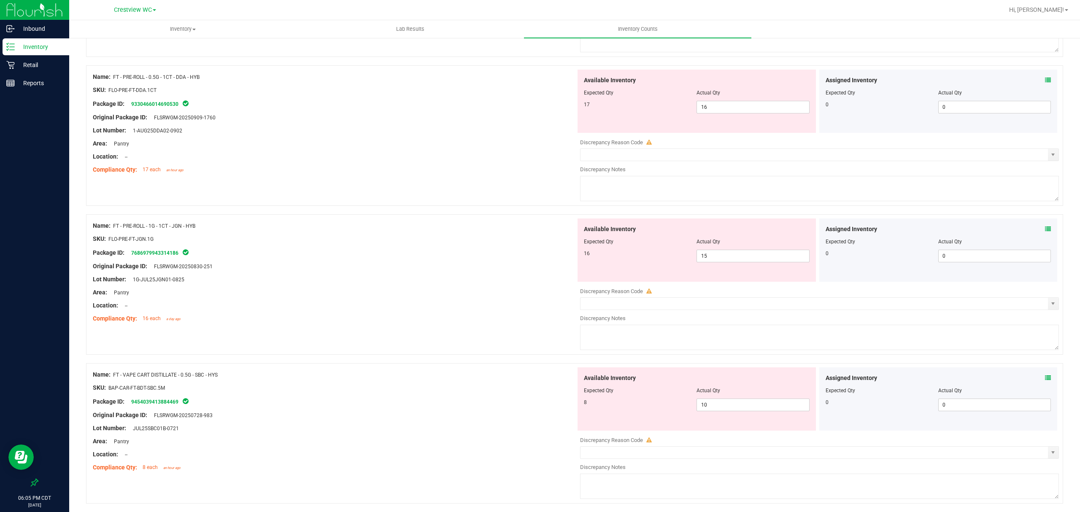
scroll to position [370, 0]
click at [1045, 380] on icon at bounding box center [1048, 378] width 6 height 6
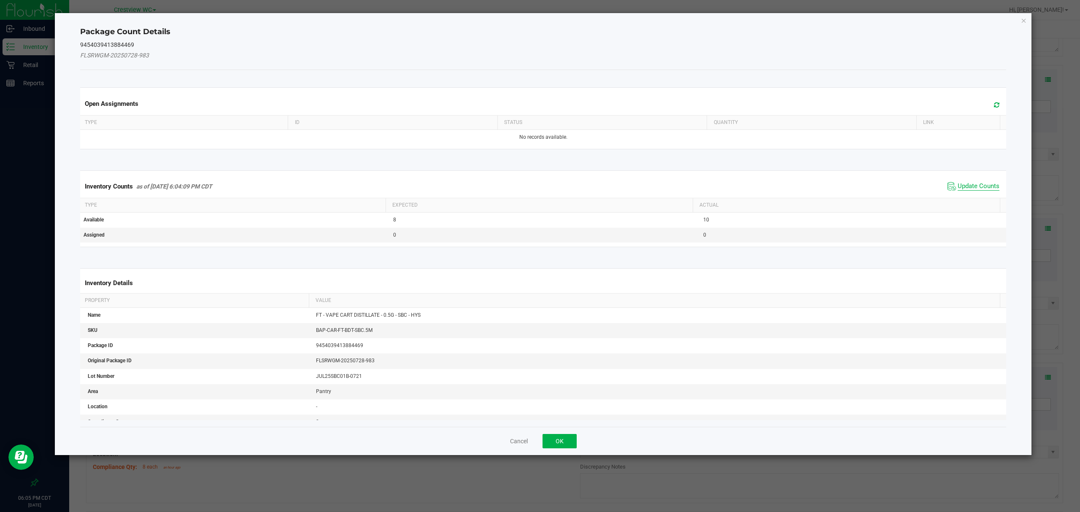
click at [977, 188] on span "Update Counts" at bounding box center [979, 186] width 42 height 8
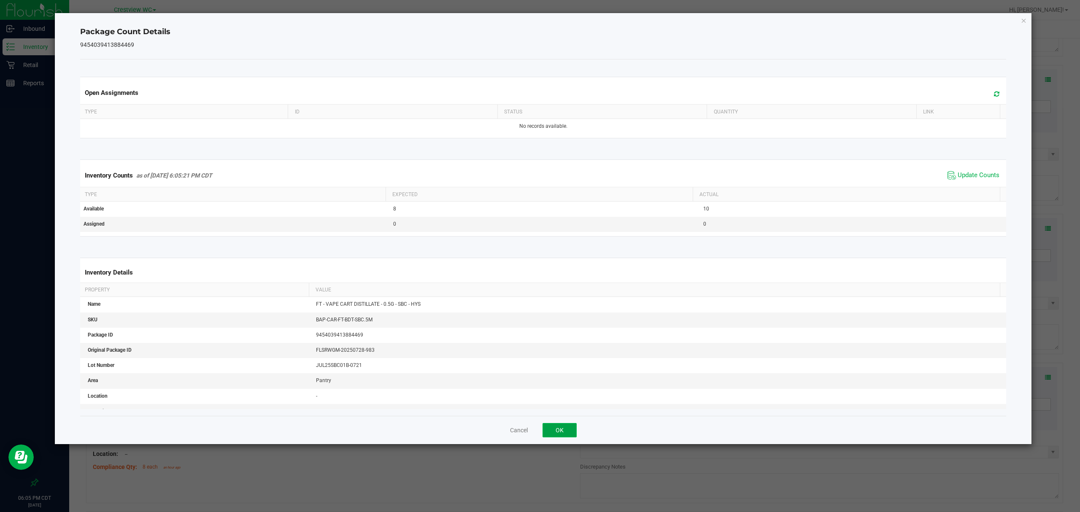
click at [561, 432] on button "OK" at bounding box center [560, 430] width 34 height 14
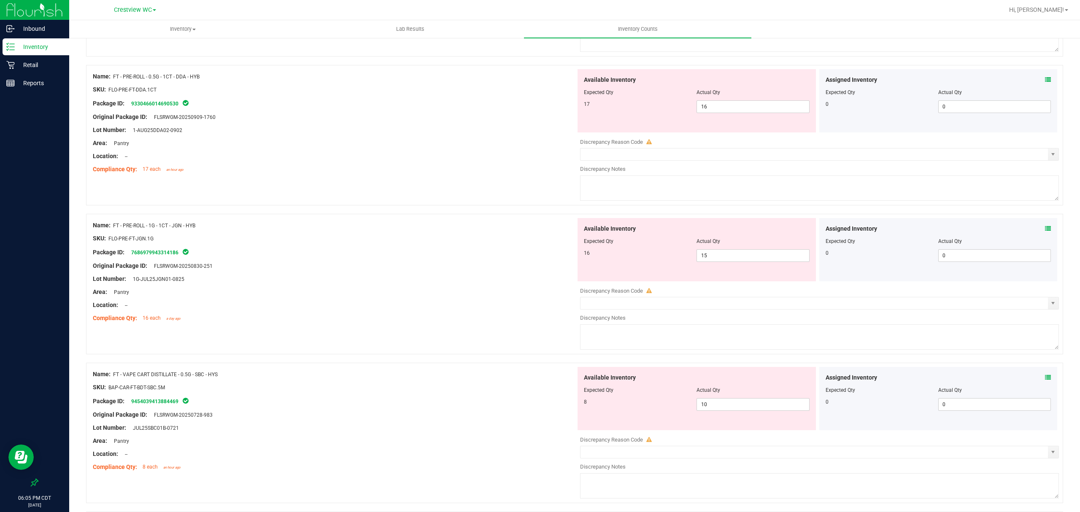
click at [1045, 230] on icon at bounding box center [1048, 229] width 6 height 6
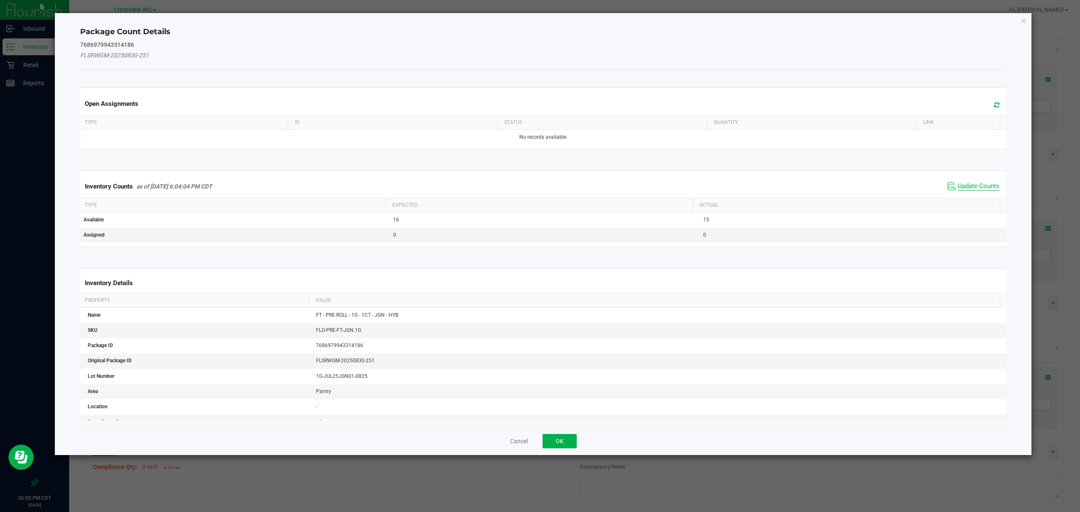
click at [988, 186] on span "Update Counts" at bounding box center [979, 186] width 42 height 8
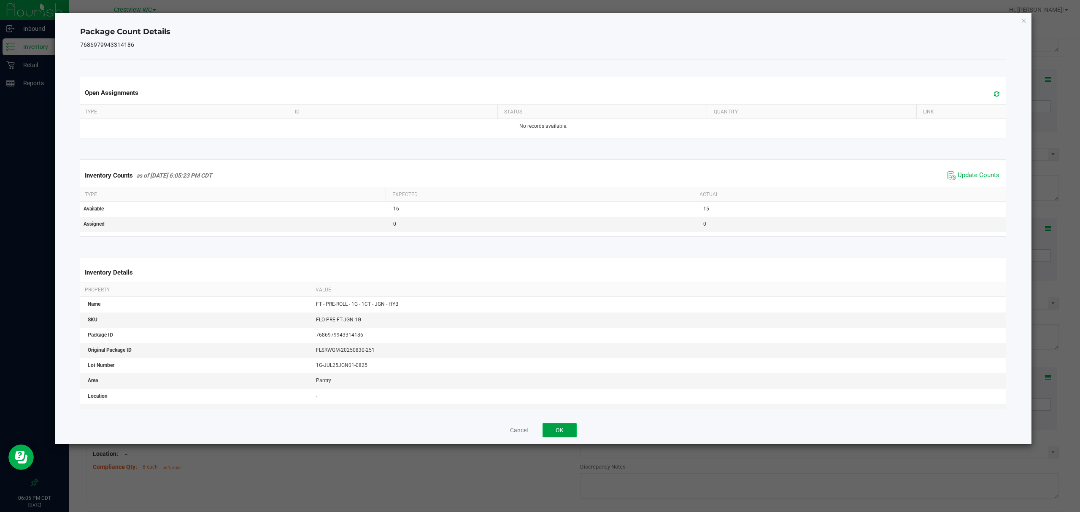
click at [559, 431] on button "OK" at bounding box center [560, 430] width 34 height 14
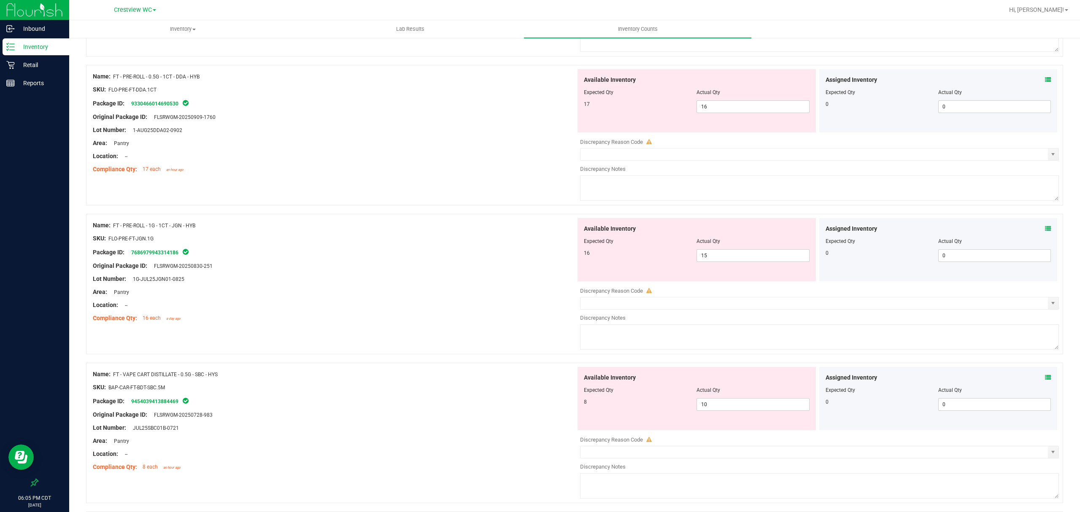
click at [1045, 81] on icon at bounding box center [1048, 80] width 6 height 6
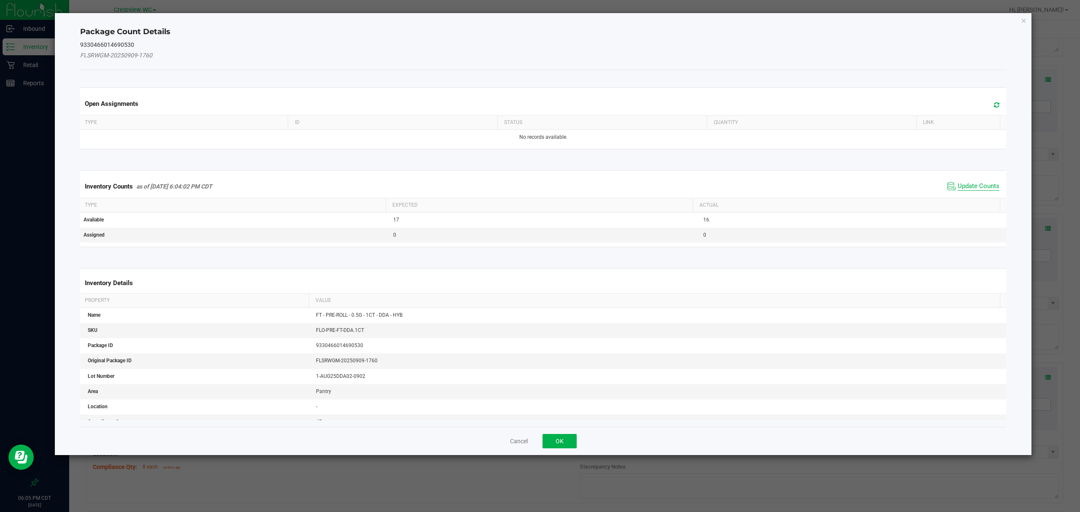
click at [977, 184] on span "Update Counts" at bounding box center [979, 186] width 42 height 8
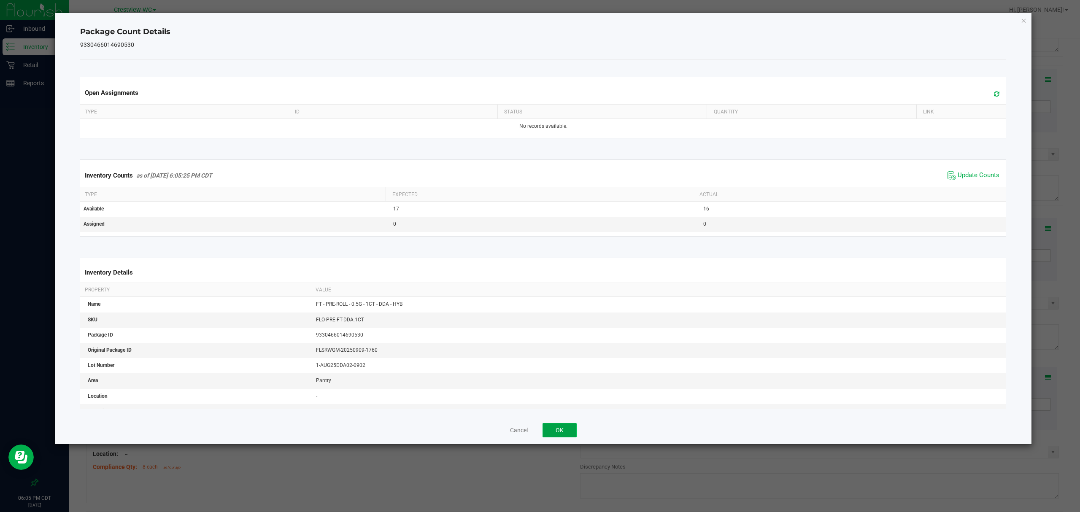
click at [559, 433] on button "OK" at bounding box center [560, 430] width 34 height 14
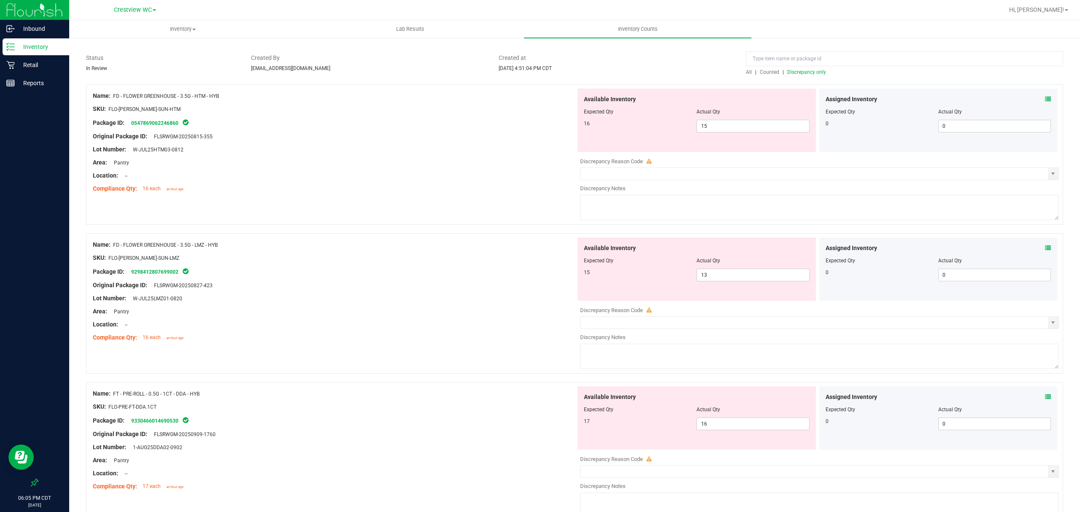
scroll to position [0, 0]
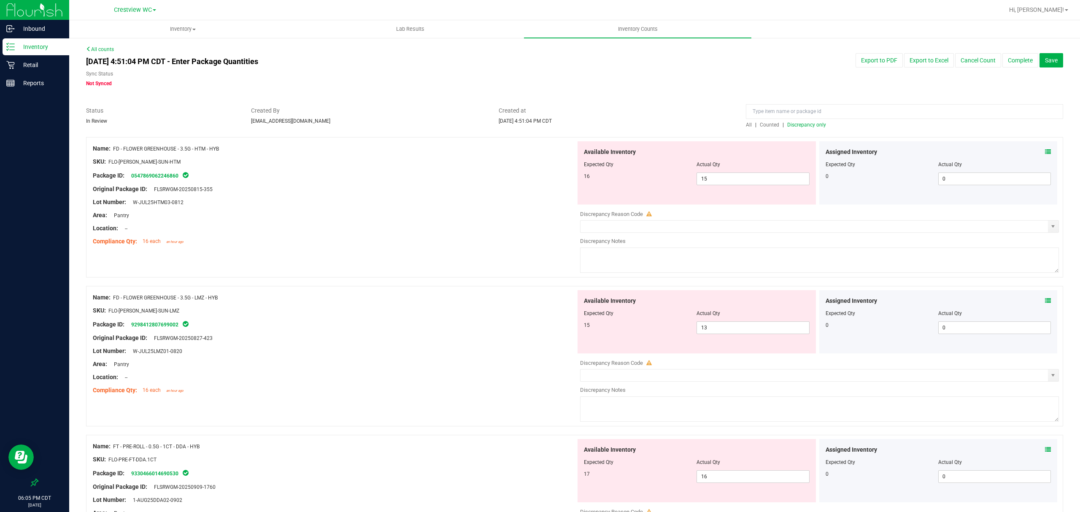
click at [1045, 299] on icon at bounding box center [1048, 301] width 6 height 6
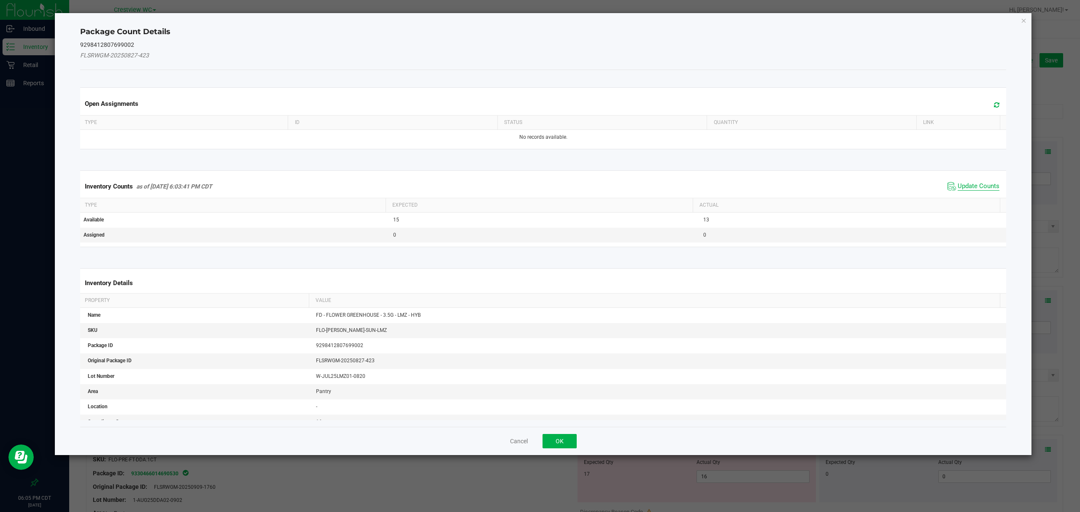
click at [980, 187] on span "Update Counts" at bounding box center [979, 186] width 42 height 8
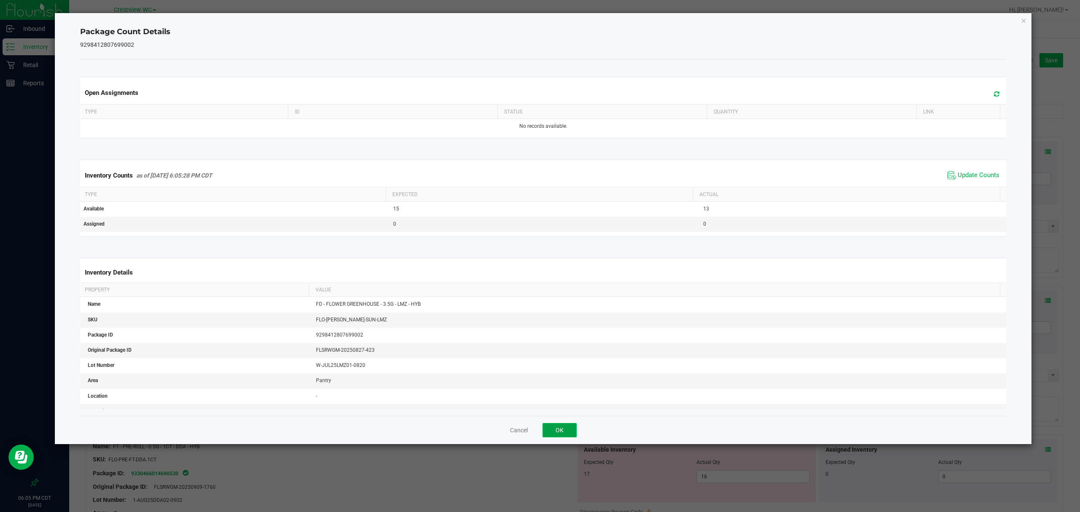
click at [563, 429] on button "OK" at bounding box center [560, 430] width 34 height 14
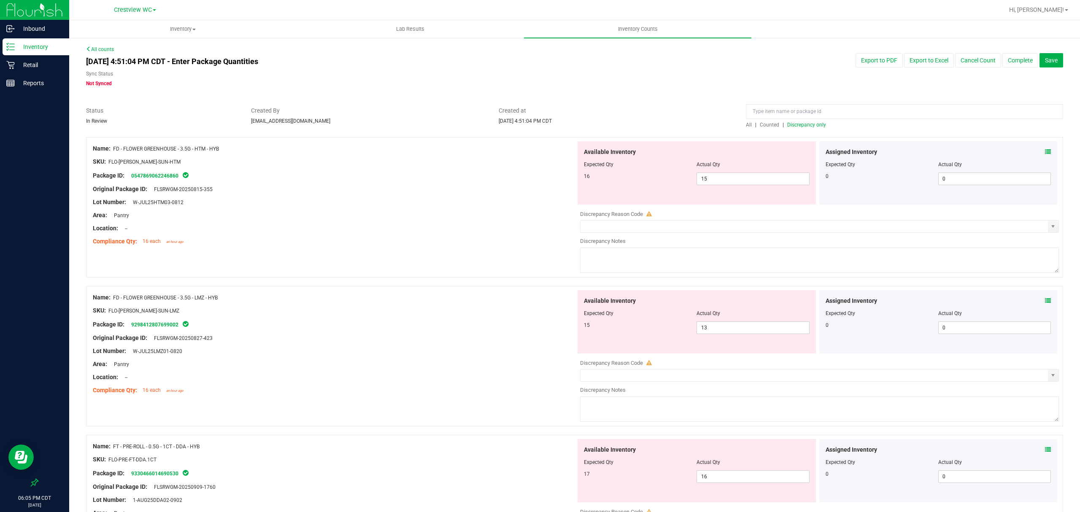
click at [1045, 152] on icon at bounding box center [1048, 152] width 6 height 6
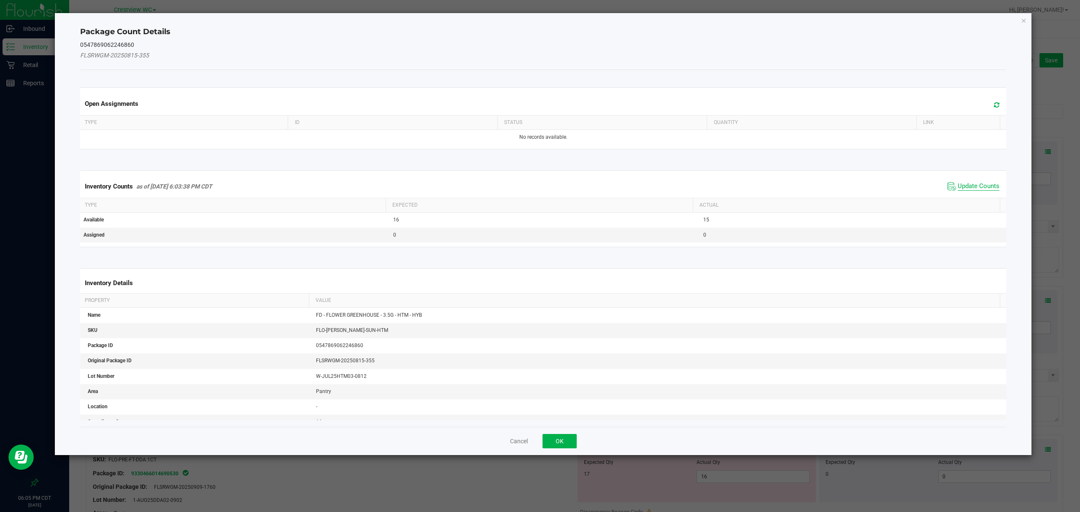
click at [978, 191] on span "Update Counts" at bounding box center [979, 186] width 42 height 8
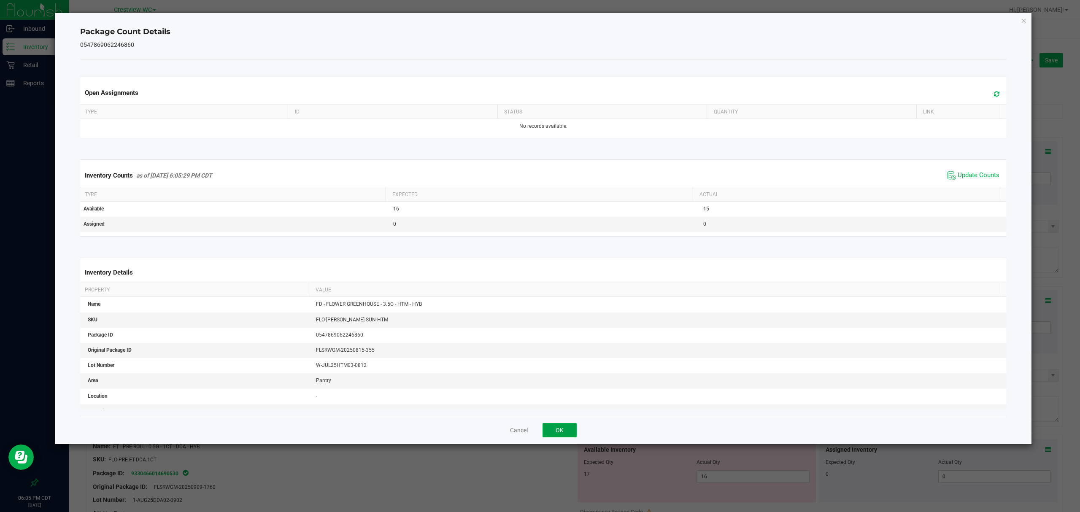
click at [556, 433] on button "OK" at bounding box center [560, 430] width 34 height 14
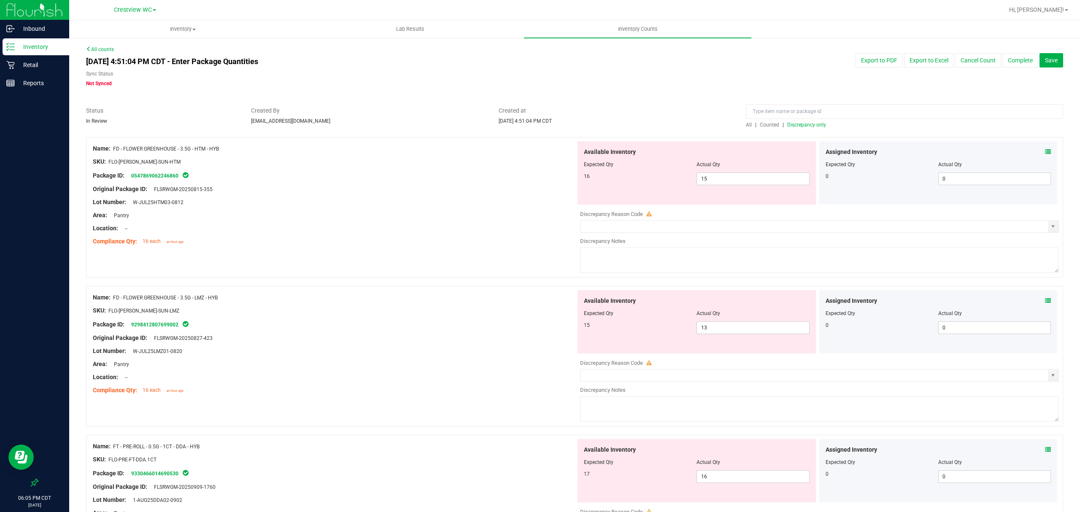
click at [814, 125] on span "Discrepancy only" at bounding box center [807, 125] width 39 height 6
click at [728, 181] on input "15" at bounding box center [753, 179] width 112 height 12
click at [472, 318] on div "Name: FD - FLOWER GREENHOUSE - 3.5G - LMZ - HYB SKU: FLO-[PERSON_NAME]-SUN-LMZ …" at bounding box center [334, 344] width 483 height 108
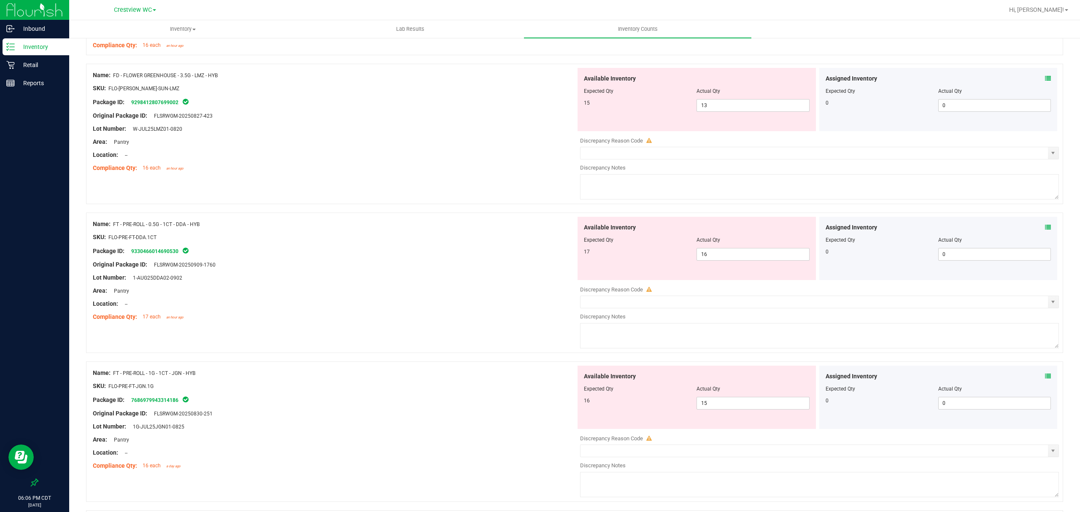
scroll to position [198, 0]
click at [719, 254] on input "16" at bounding box center [753, 253] width 112 height 12
click at [451, 405] on div at bounding box center [334, 406] width 483 height 4
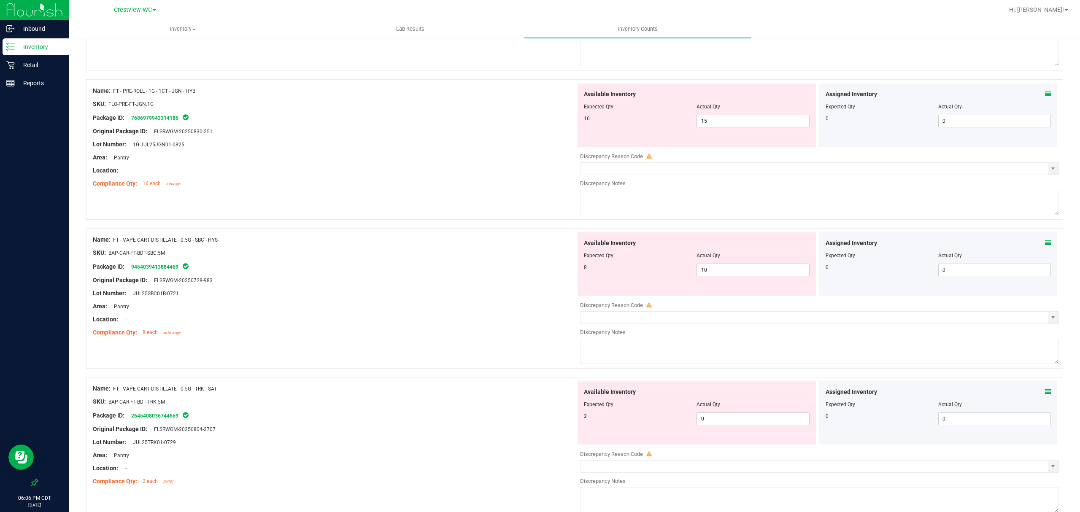
scroll to position [486, 0]
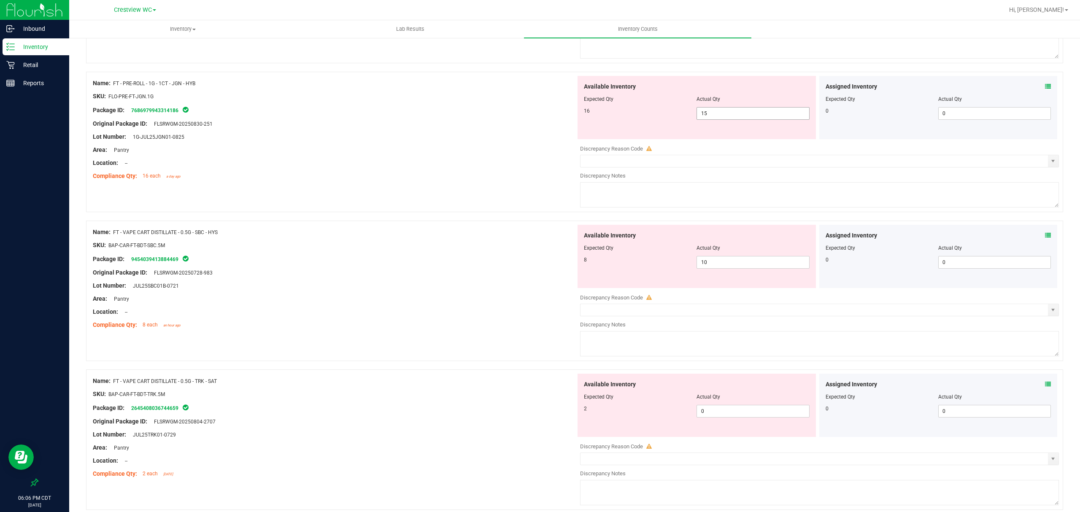
click at [716, 112] on input "15" at bounding box center [753, 114] width 112 height 12
click at [468, 257] on div "Name: FT - VAPE CART DISTILLATE - 0.5G - SBC - HYS SKU: BAP-CAR-FT-BDT-SBC.5M P…" at bounding box center [334, 279] width 483 height 108
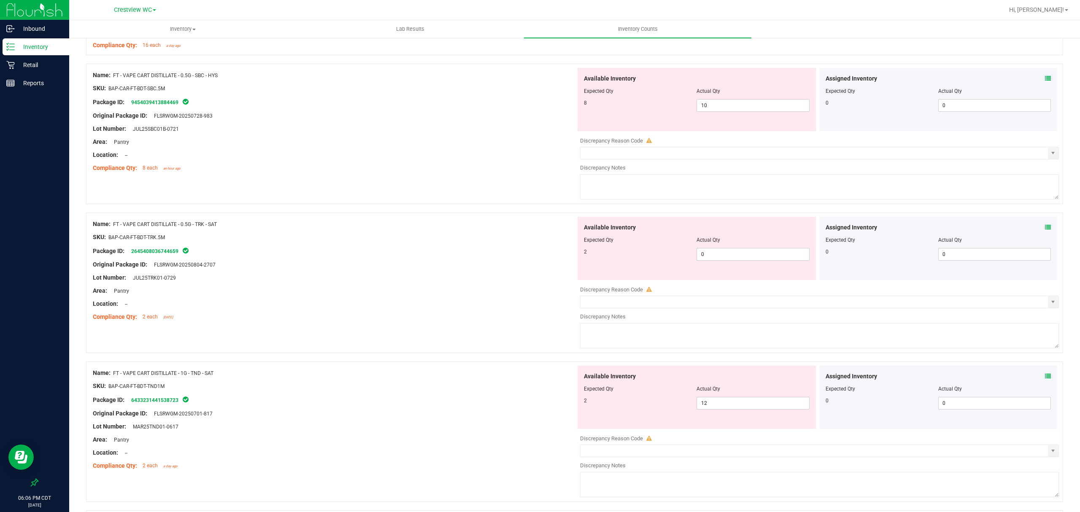
scroll to position [619, 0]
click at [717, 108] on input "10" at bounding box center [753, 104] width 112 height 12
click at [480, 267] on div "Name: FT - VAPE CART DISTILLATE - 0.5G - TRK - SAT SKU: BAP-CAR-FT-BDT-TRK.5M P…" at bounding box center [334, 269] width 483 height 108
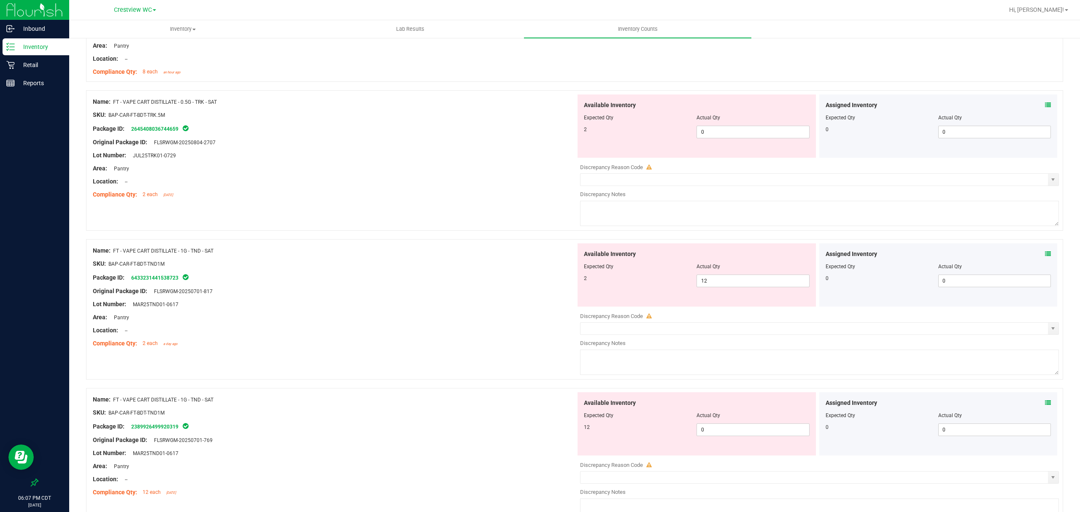
scroll to position [714, 0]
click at [722, 134] on input "0" at bounding box center [753, 131] width 112 height 12
click at [465, 292] on div "Name: FT - VAPE CART DISTILLATE - 1G - TND - SAT SKU: BAP-CAR-FT-BDT-TND1M Pack…" at bounding box center [334, 297] width 483 height 108
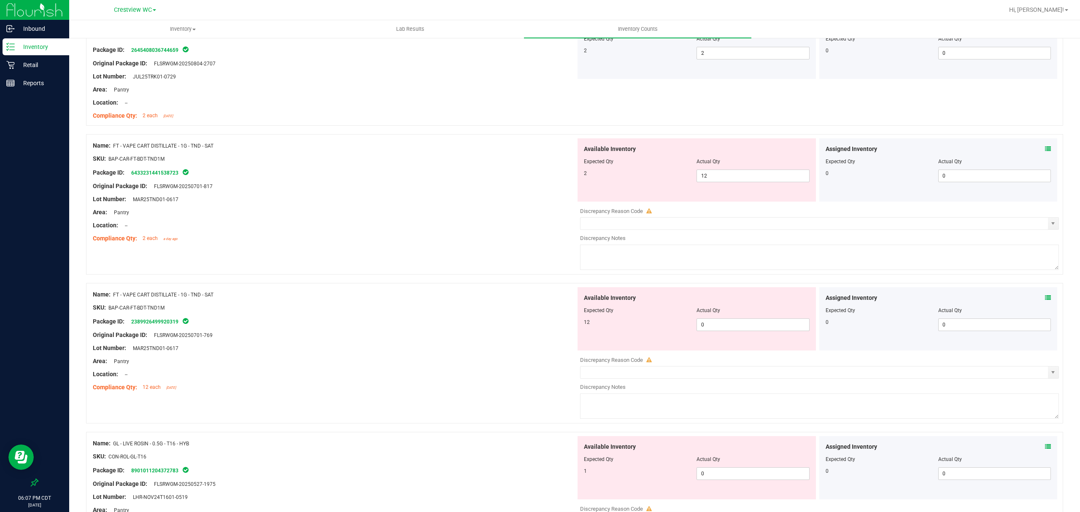
scroll to position [810, 0]
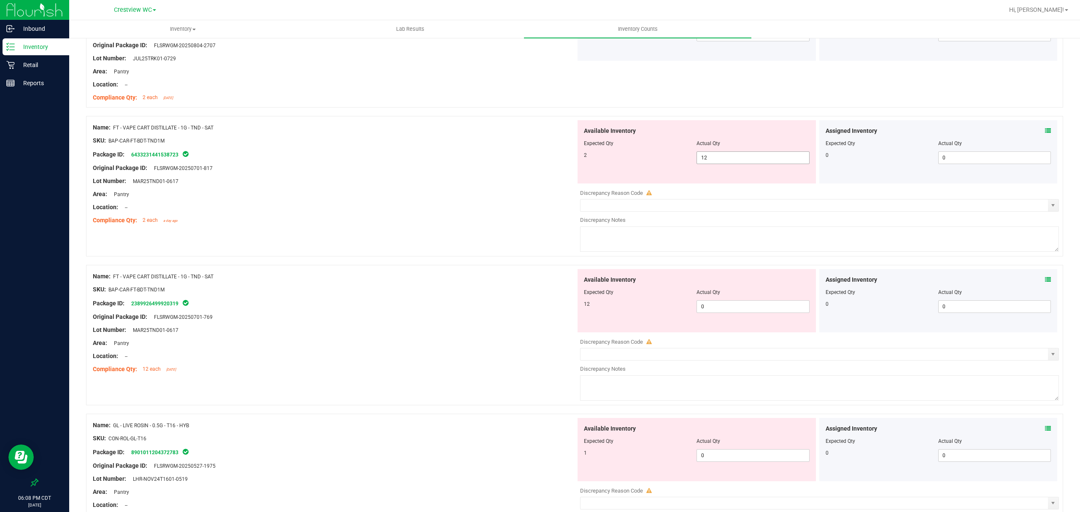
click at [726, 162] on input "12" at bounding box center [753, 158] width 112 height 12
click at [746, 310] on div "Available Inventory Expected Qty Actual Qty 12 0 0" at bounding box center [817, 336] width 483 height 134
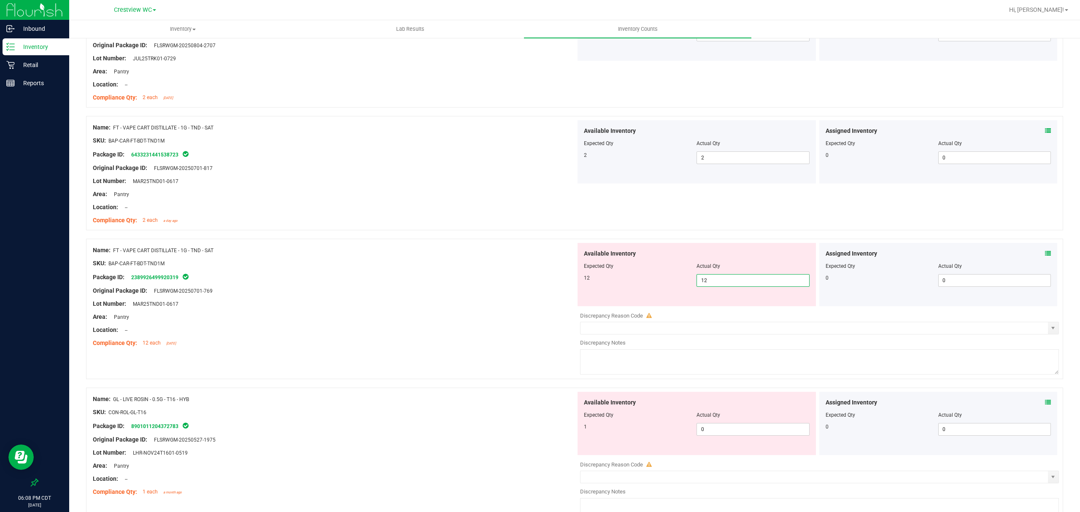
click at [486, 293] on div "Original Package ID: FLSRWGM-20250701-769" at bounding box center [334, 291] width 483 height 9
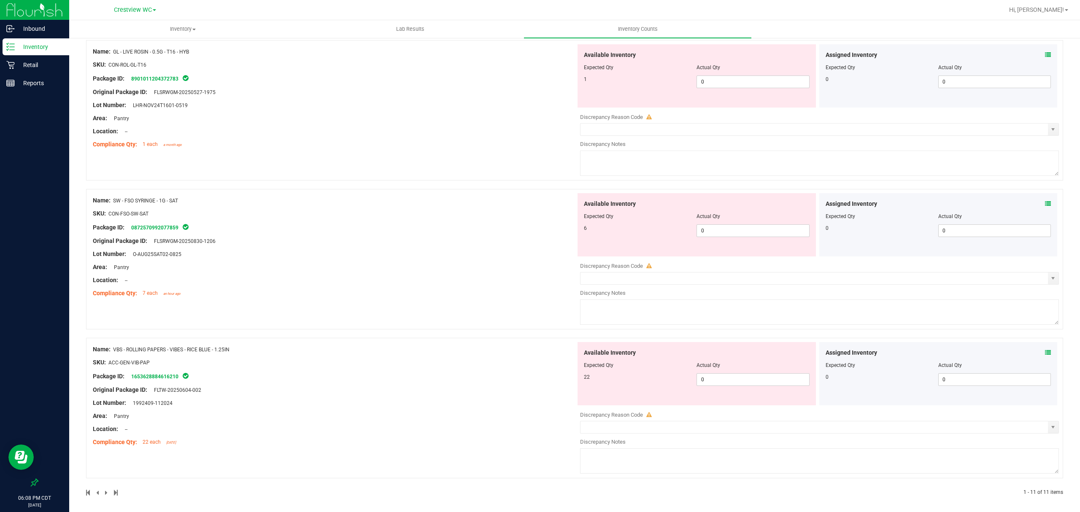
scroll to position [1132, 0]
click at [720, 83] on input "0" at bounding box center [753, 82] width 112 height 12
click at [480, 259] on div "Name: SW - FSO SYRINGE - 1G - SAT SKU: CON-FSO-SW-SAT Package ID: 0872570992077…" at bounding box center [334, 248] width 483 height 108
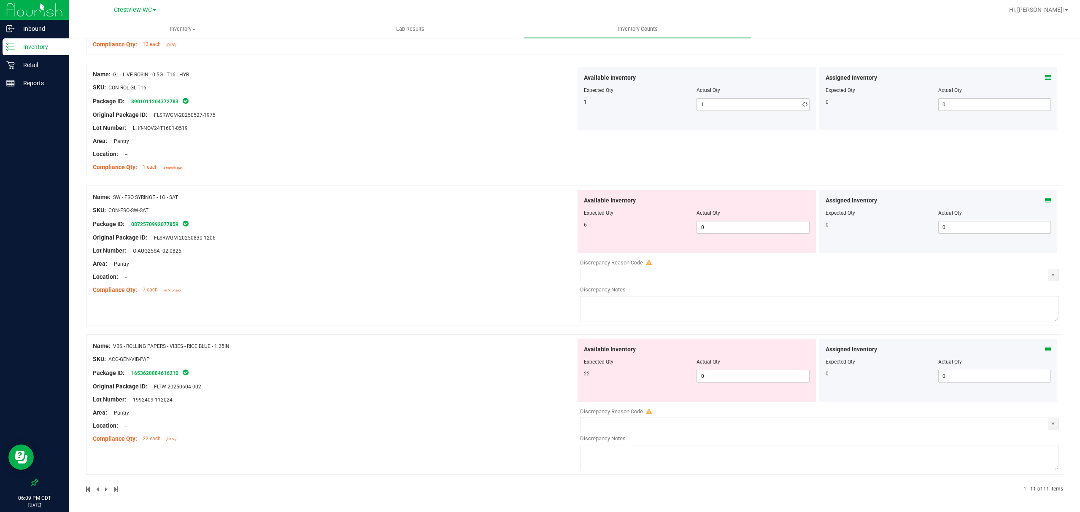
scroll to position [1113, 0]
click at [728, 228] on input "0" at bounding box center [753, 228] width 112 height 12
click at [473, 385] on div "Original Package ID: FLTW-20250604-002" at bounding box center [334, 386] width 483 height 9
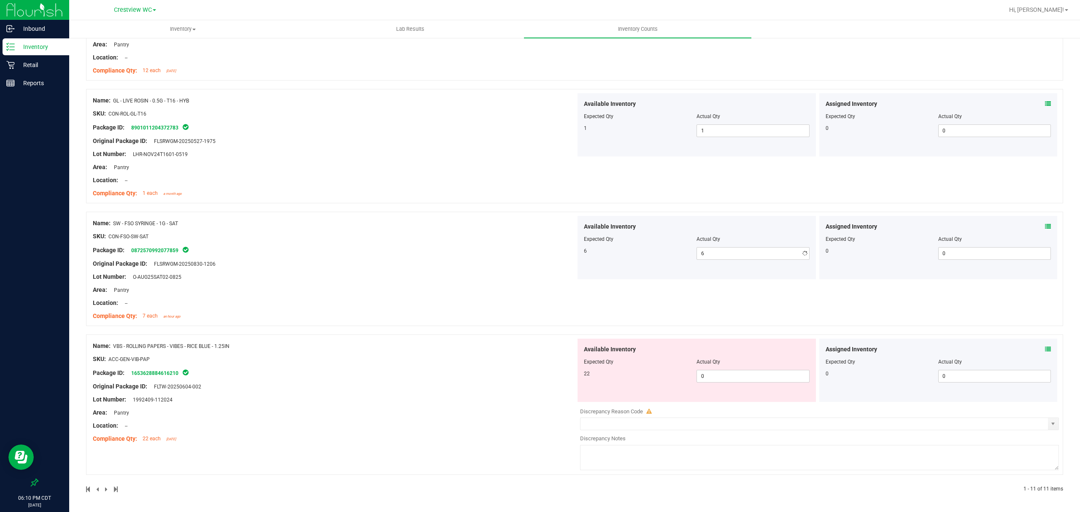
scroll to position [1086, 0]
click at [728, 376] on input "0" at bounding box center [753, 377] width 112 height 12
click at [471, 387] on div "Name: VBS - ROLLING PAPERS - VIBES - RICE BLUE - 1.25IN SKU: ACC-GEN-VIB-PAP Pa…" at bounding box center [334, 393] width 483 height 108
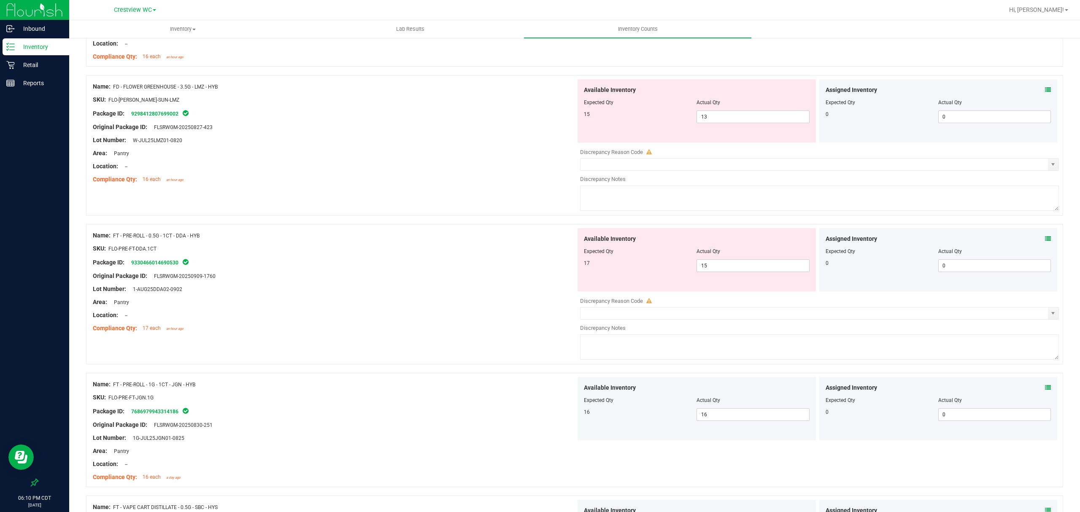
scroll to position [0, 0]
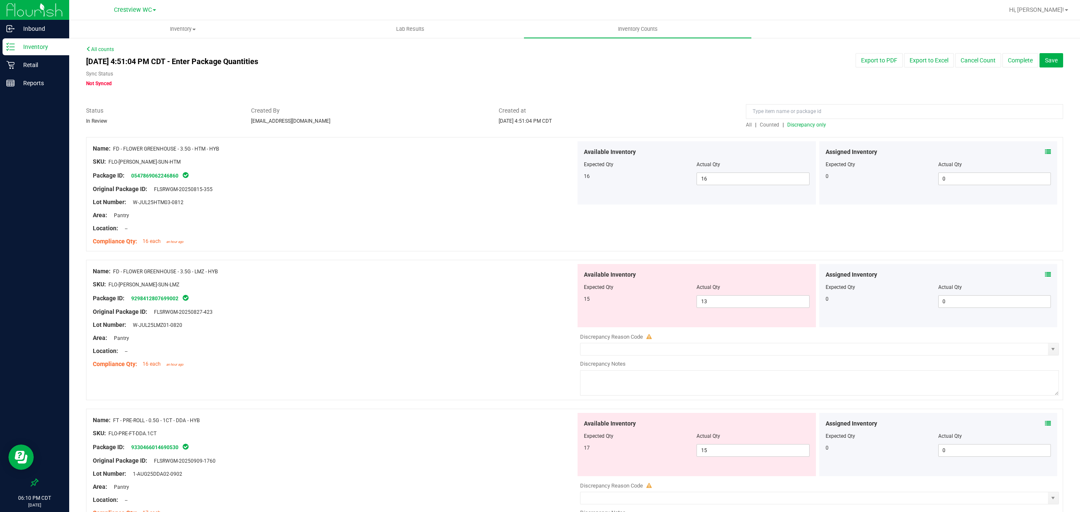
click at [812, 127] on span "Discrepancy only" at bounding box center [807, 125] width 39 height 6
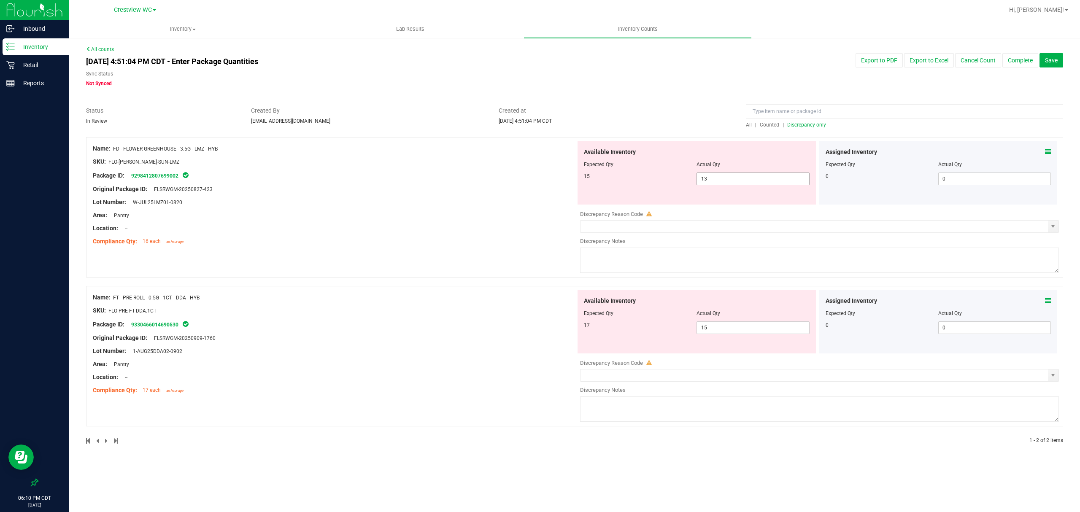
click at [724, 181] on input "13" at bounding box center [753, 179] width 112 height 12
click at [461, 189] on div "Original Package ID: FLSRWGM-20250827-423" at bounding box center [334, 189] width 483 height 9
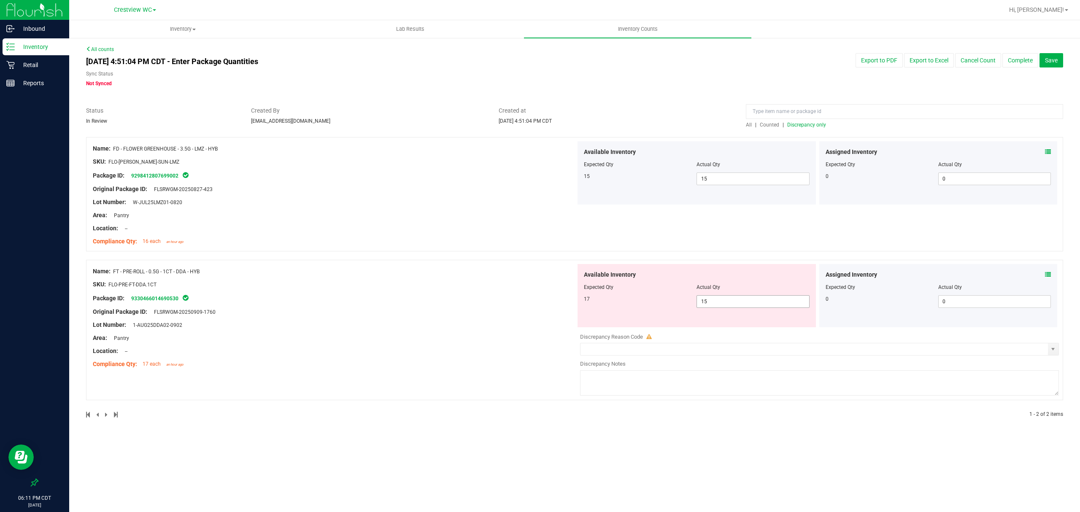
click at [756, 301] on input "15" at bounding box center [753, 302] width 112 height 12
click at [498, 327] on div "Lot Number: 1-AUG25DDA02-0902" at bounding box center [334, 325] width 483 height 9
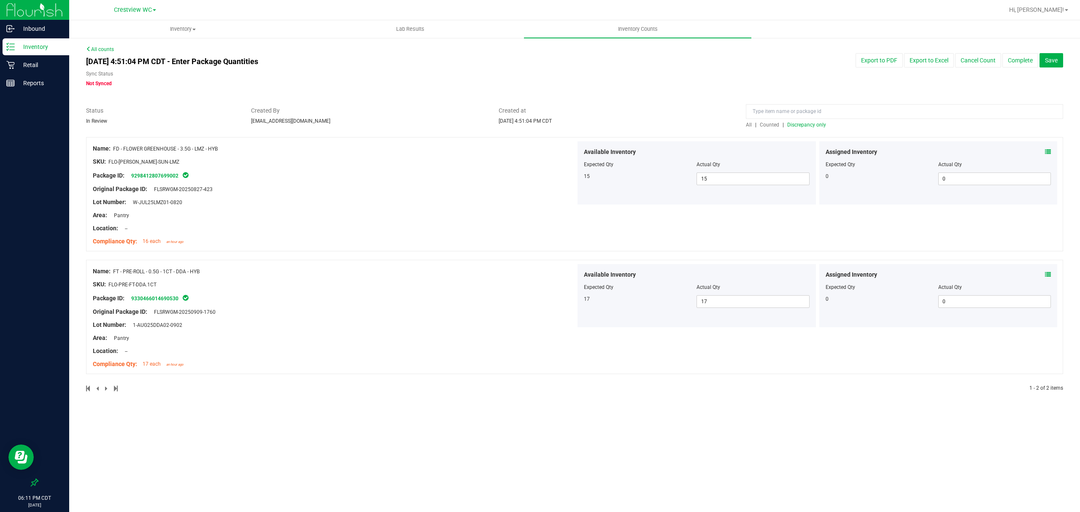
click at [821, 125] on span "Discrepancy only" at bounding box center [807, 125] width 39 height 6
